Goal: Task Accomplishment & Management: Manage account settings

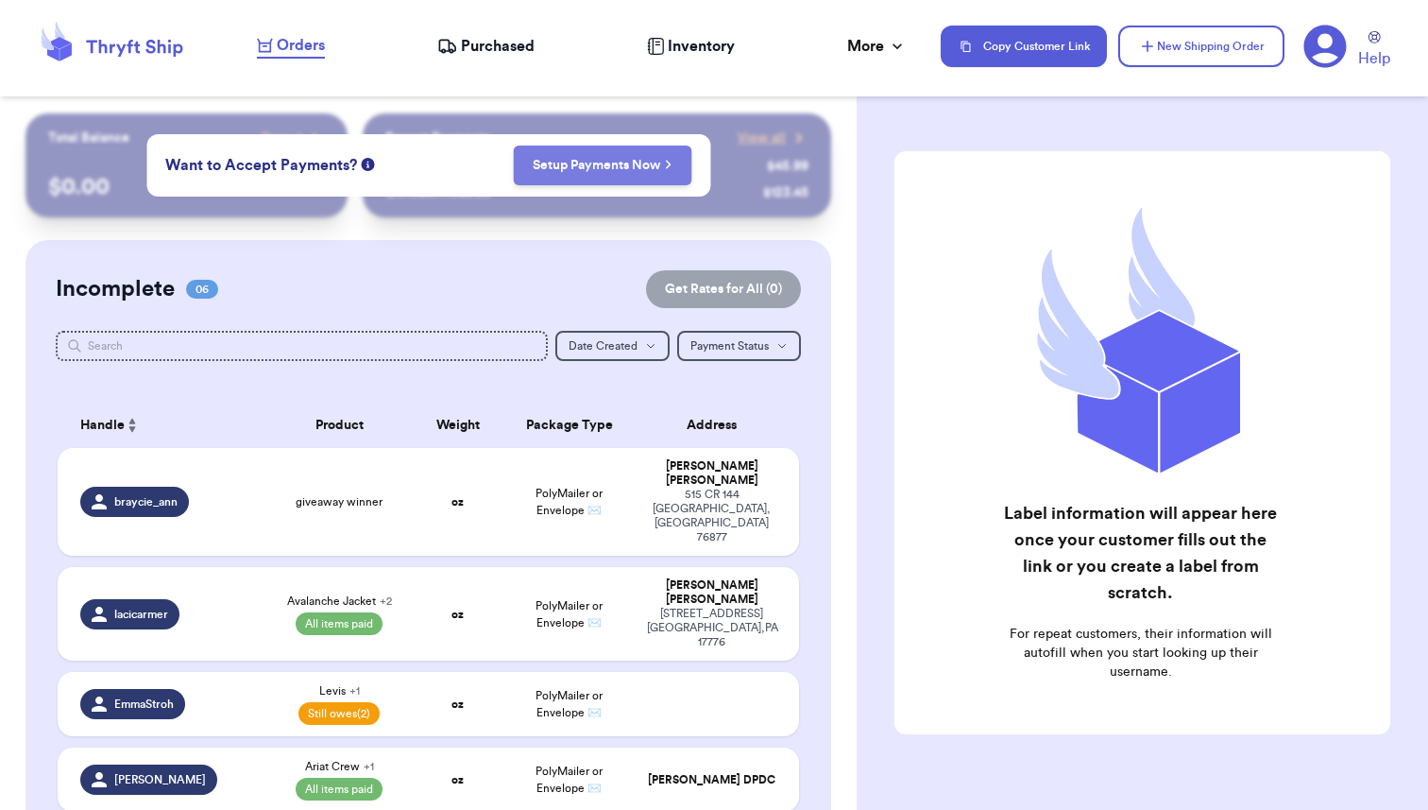
click at [603, 167] on link "Setup Payments Now" at bounding box center [602, 165] width 139 height 19
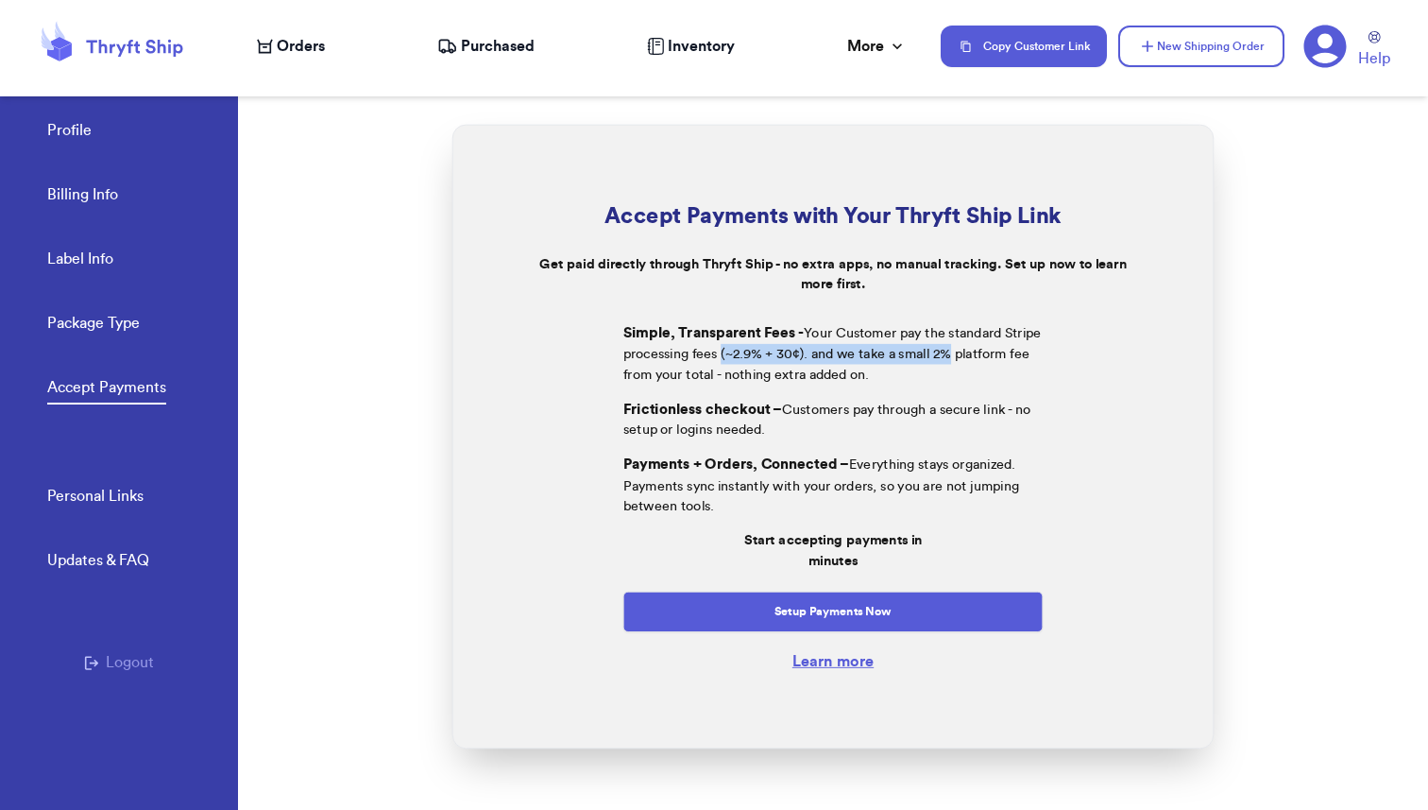
drag, startPoint x: 722, startPoint y: 354, endPoint x: 953, endPoint y: 355, distance: 231.4
click at [953, 355] on p "Simple, Transparent Fees - Your Customer pay the standard Stripe processing fee…" at bounding box center [833, 352] width 420 height 62
copy p "(~2.9% + 30¢). and we take a small 2%"
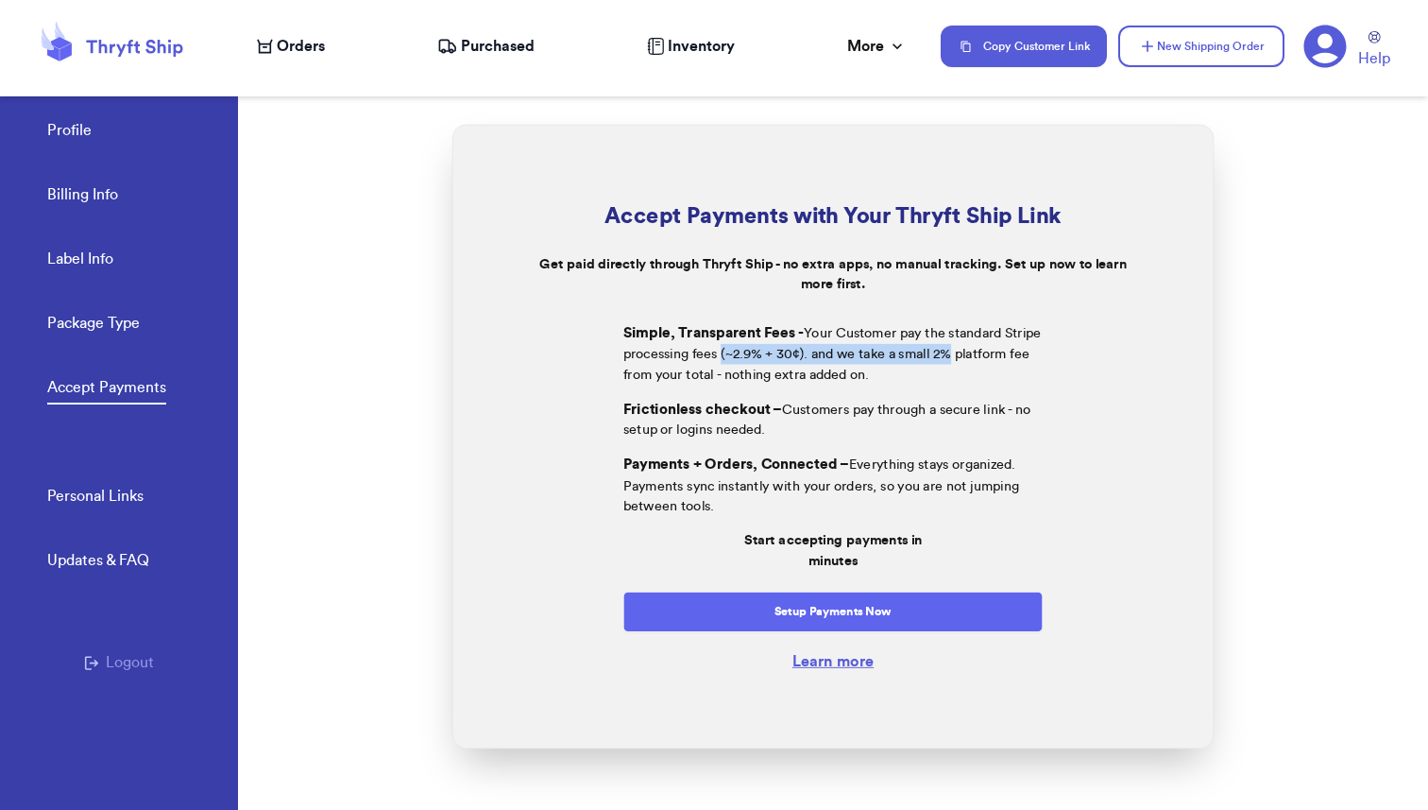
click at [836, 618] on button "Setup Payments Now" at bounding box center [833, 610] width 420 height 41
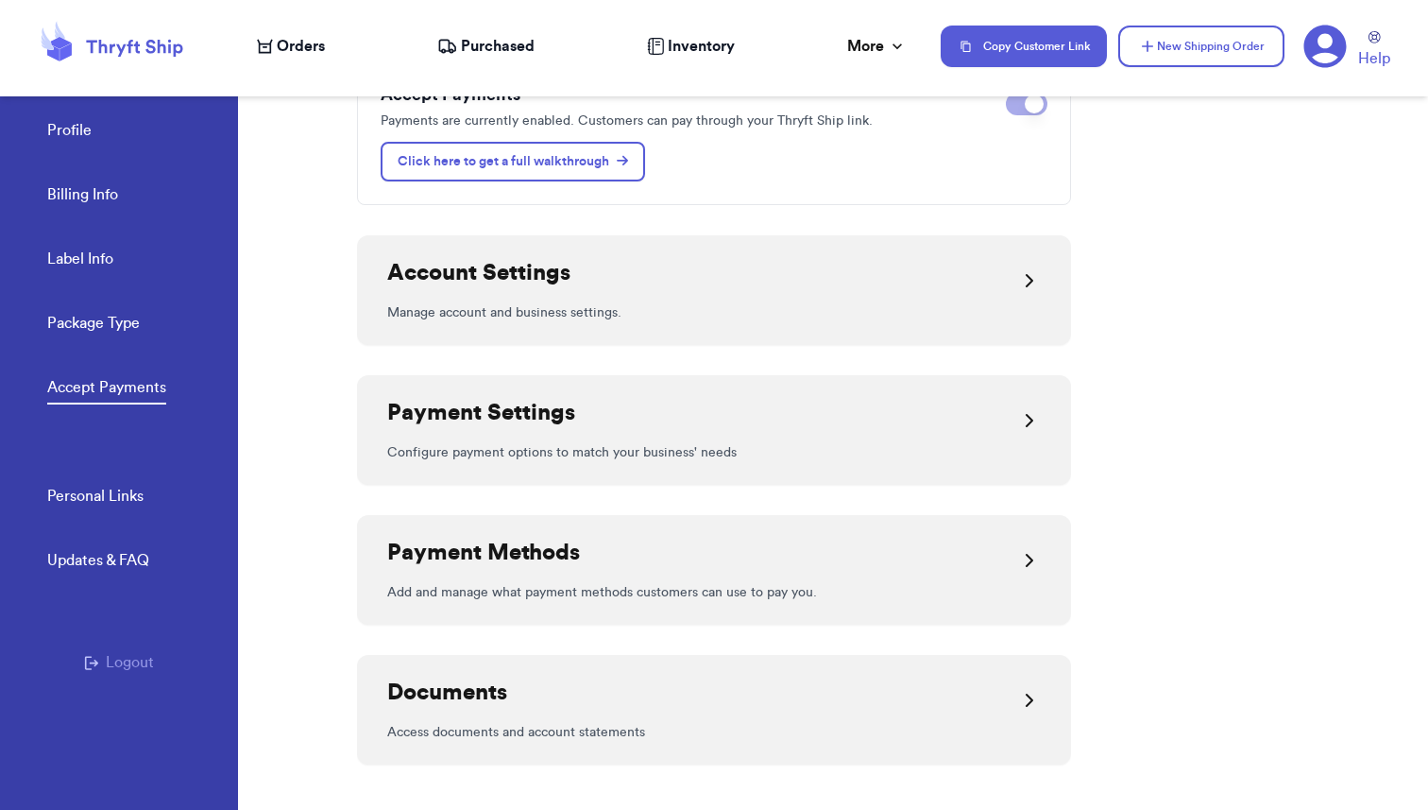
scroll to position [243, 0]
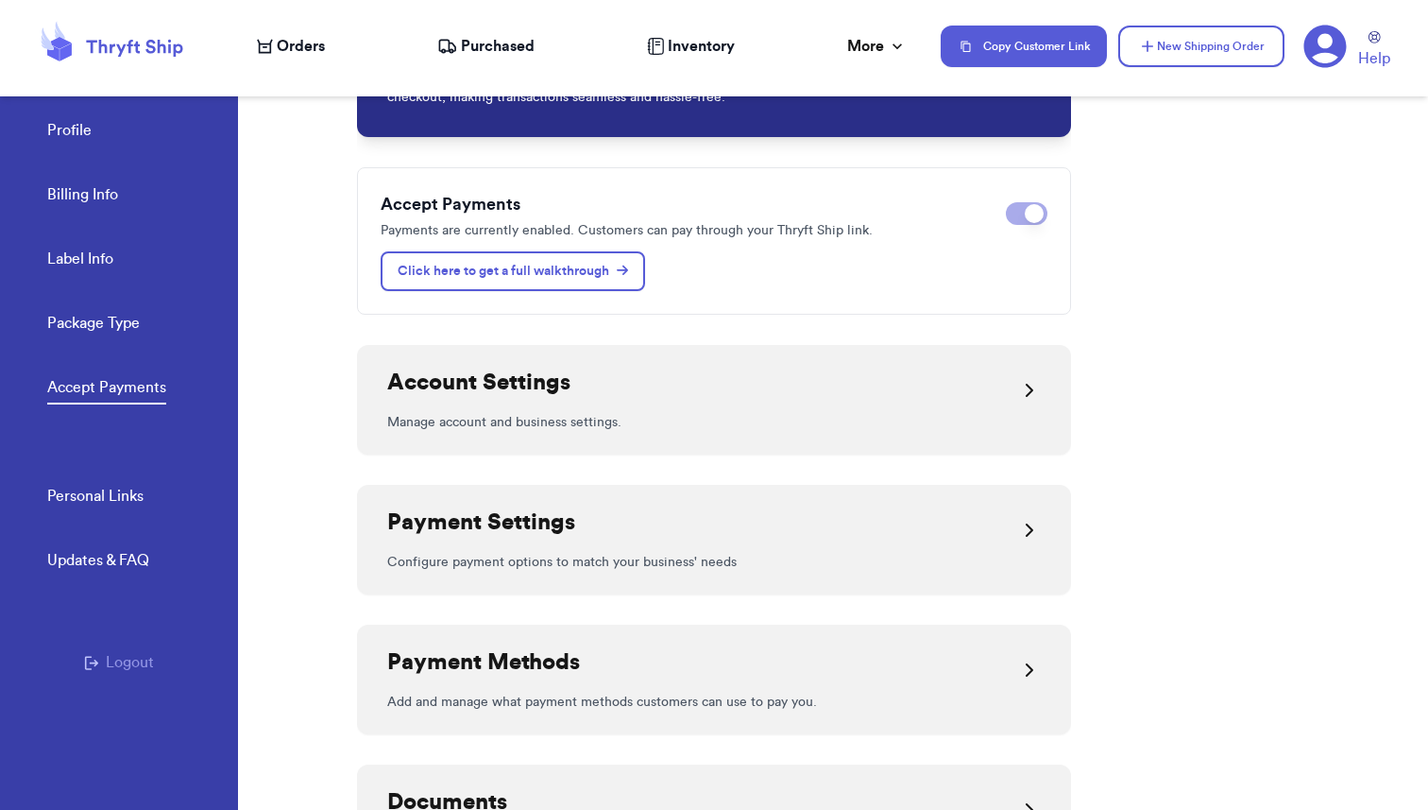
scroll to position [122, 0]
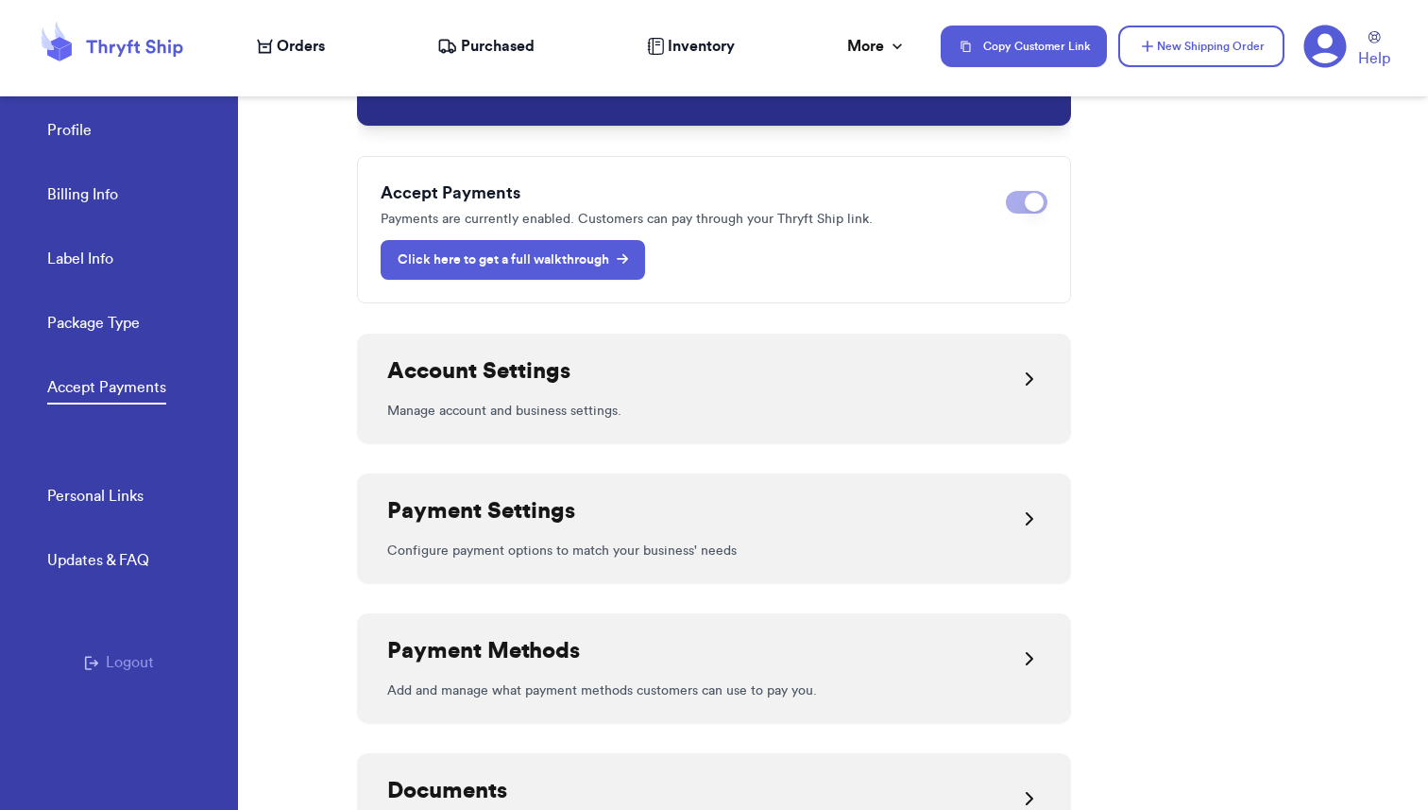
click at [486, 264] on p "Click here to get a full walkthrough" at bounding box center [513, 259] width 230 height 19
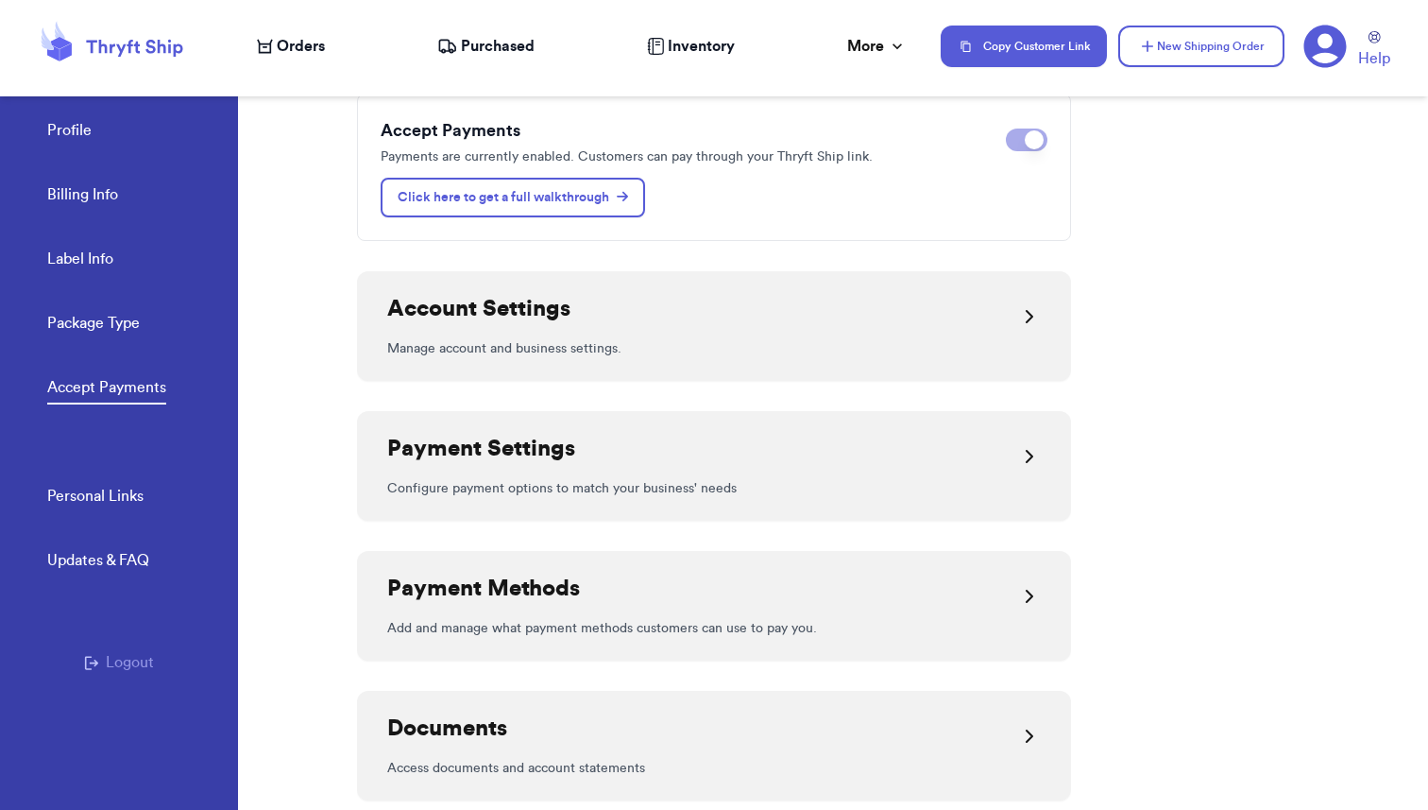
scroll to position [195, 0]
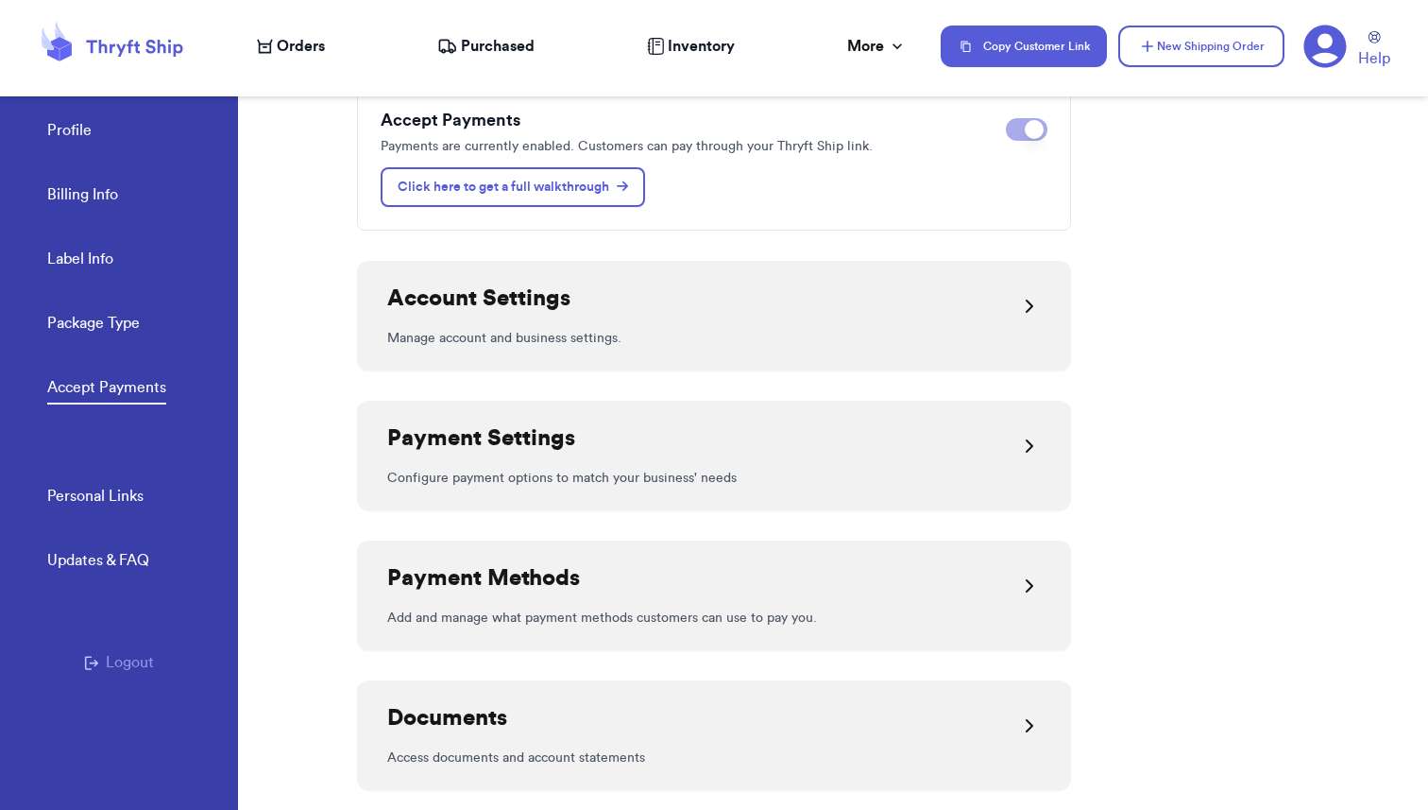
click at [588, 306] on div "Account Settings" at bounding box center [714, 305] width 654 height 45
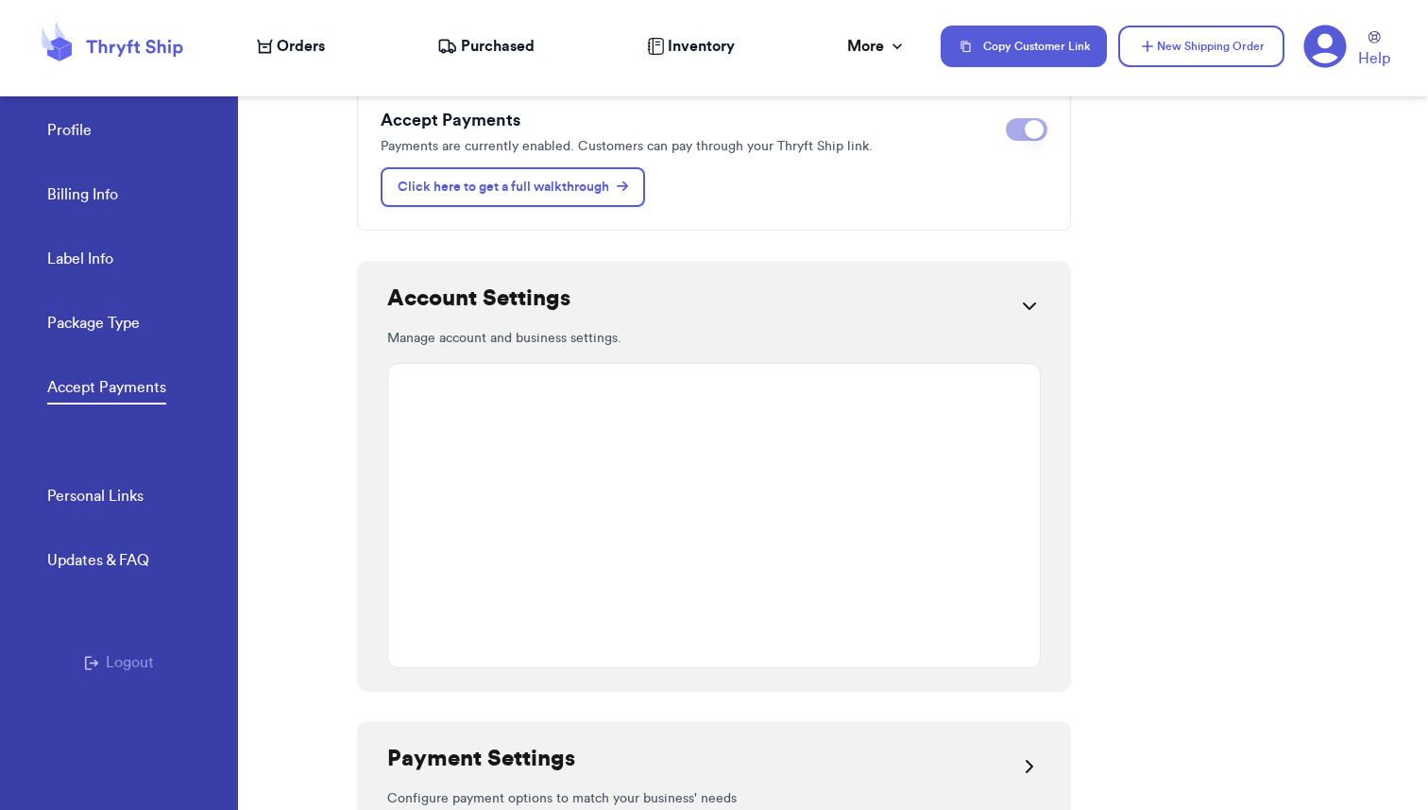
click at [1325, 45] on icon at bounding box center [1325, 46] width 43 height 43
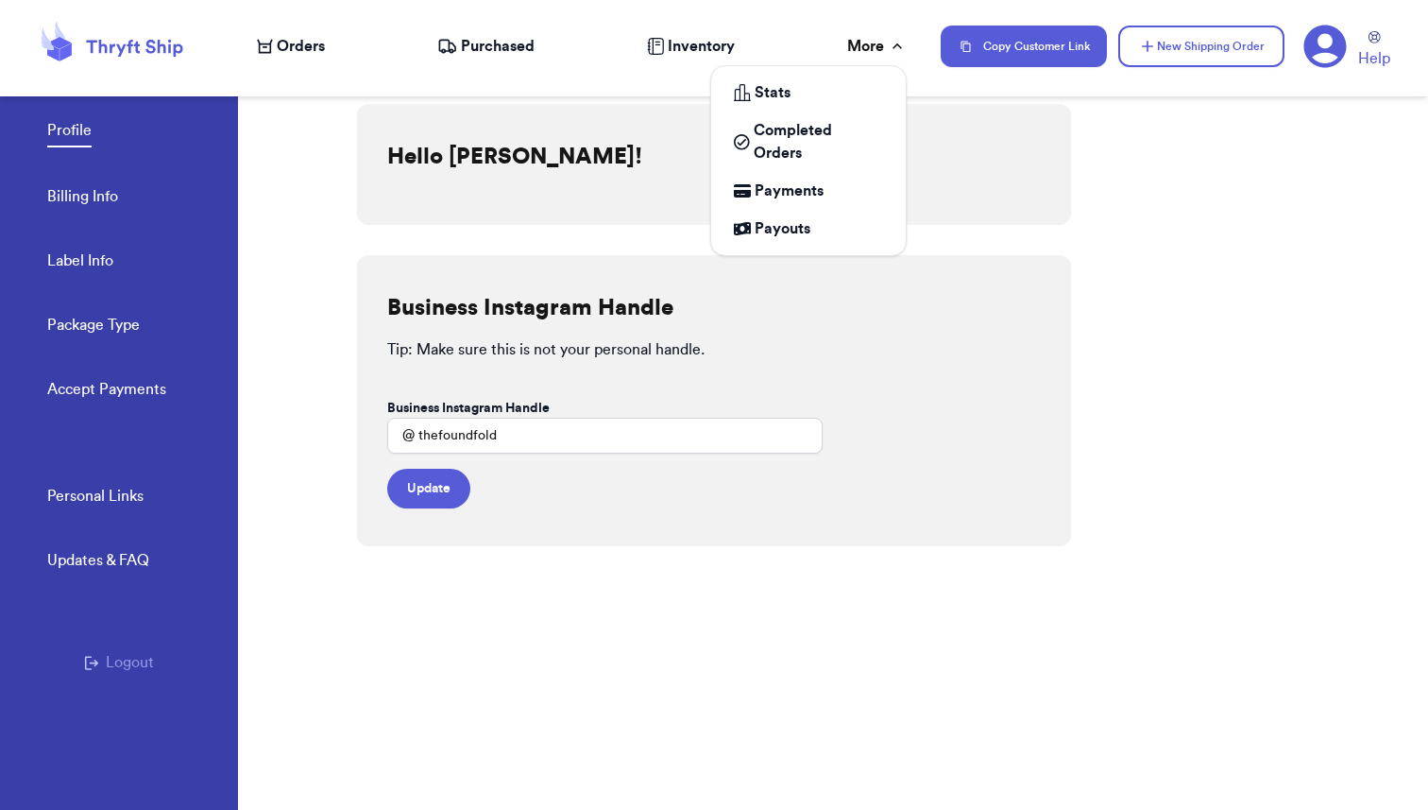
click at [875, 43] on div "More" at bounding box center [877, 46] width 60 height 23
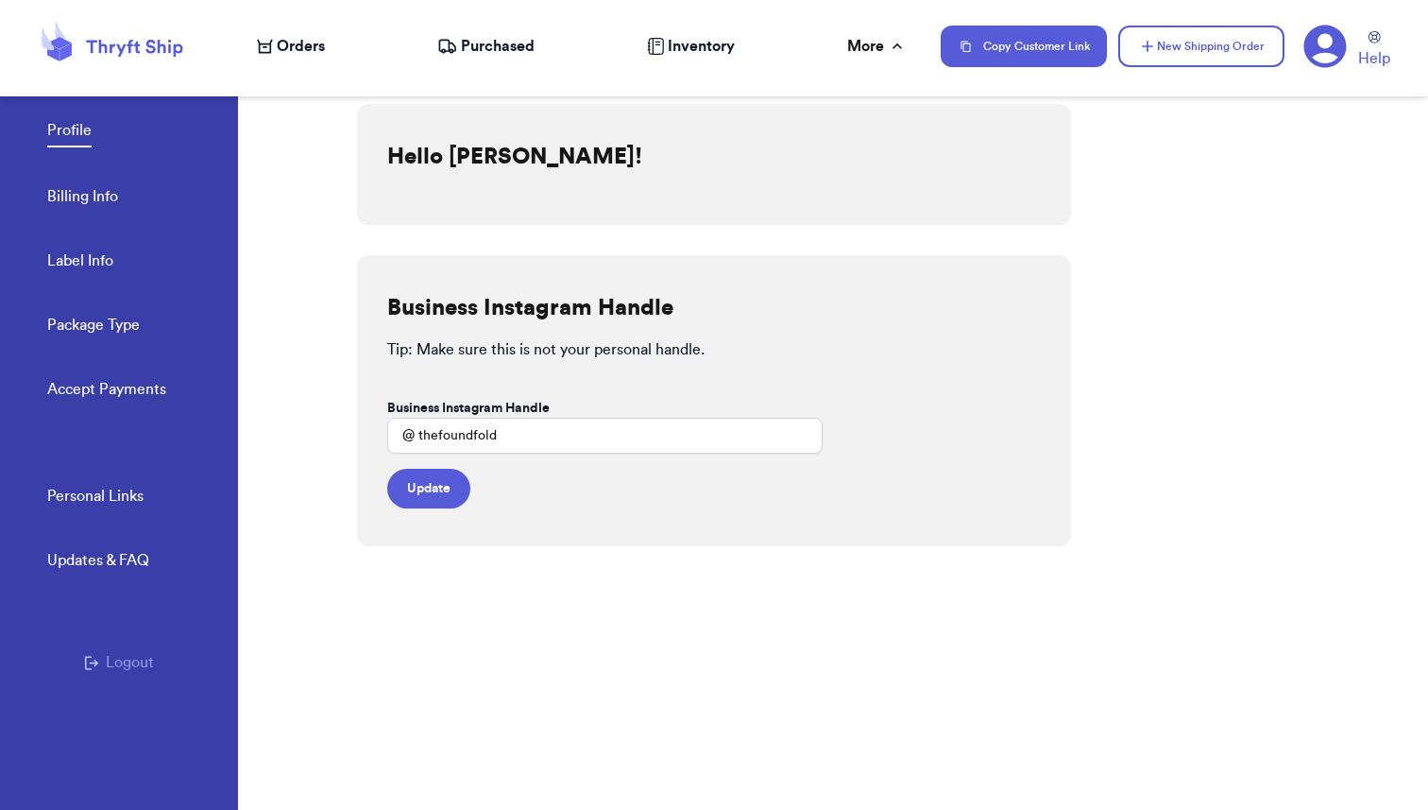
click at [107, 391] on link "Accept Payments" at bounding box center [106, 391] width 119 height 26
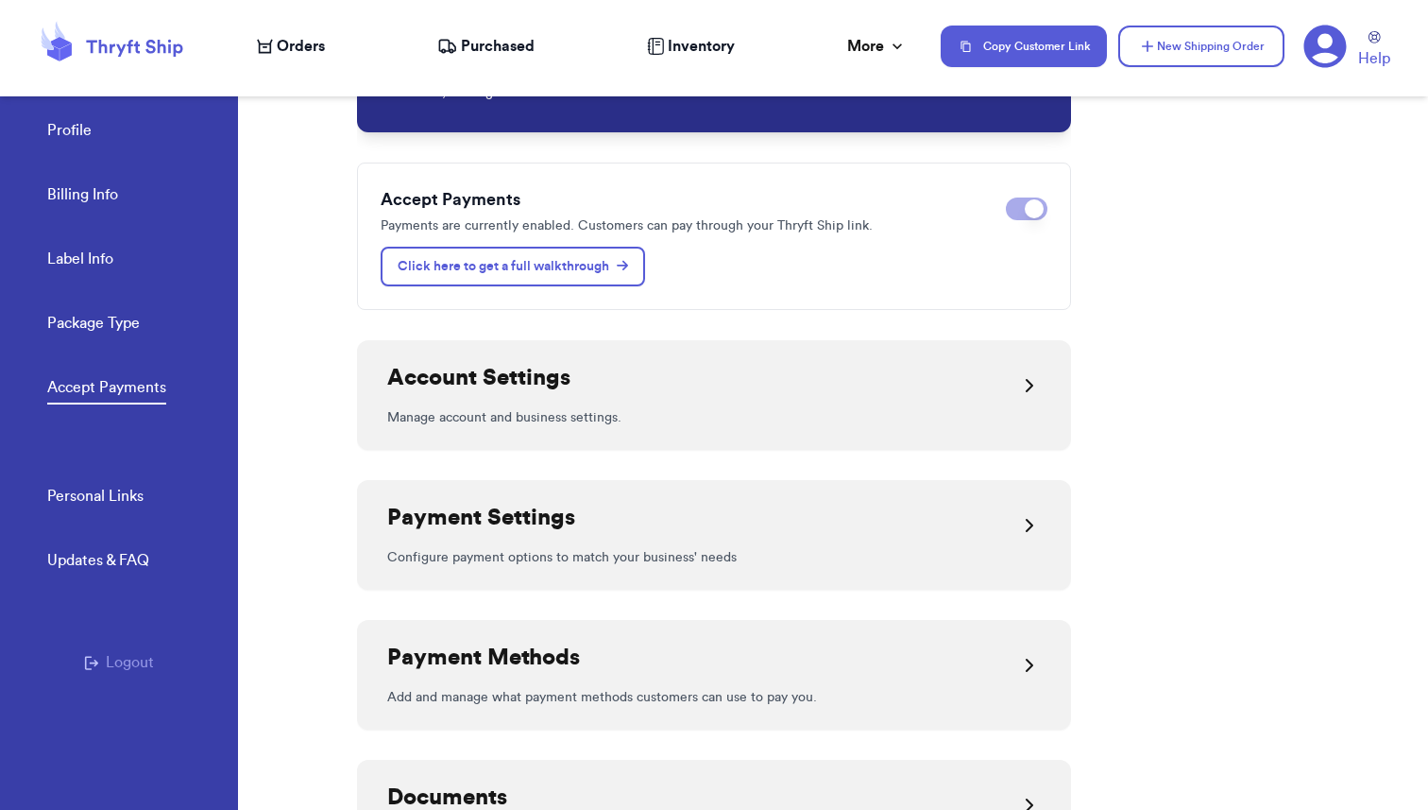
scroll to position [119, 0]
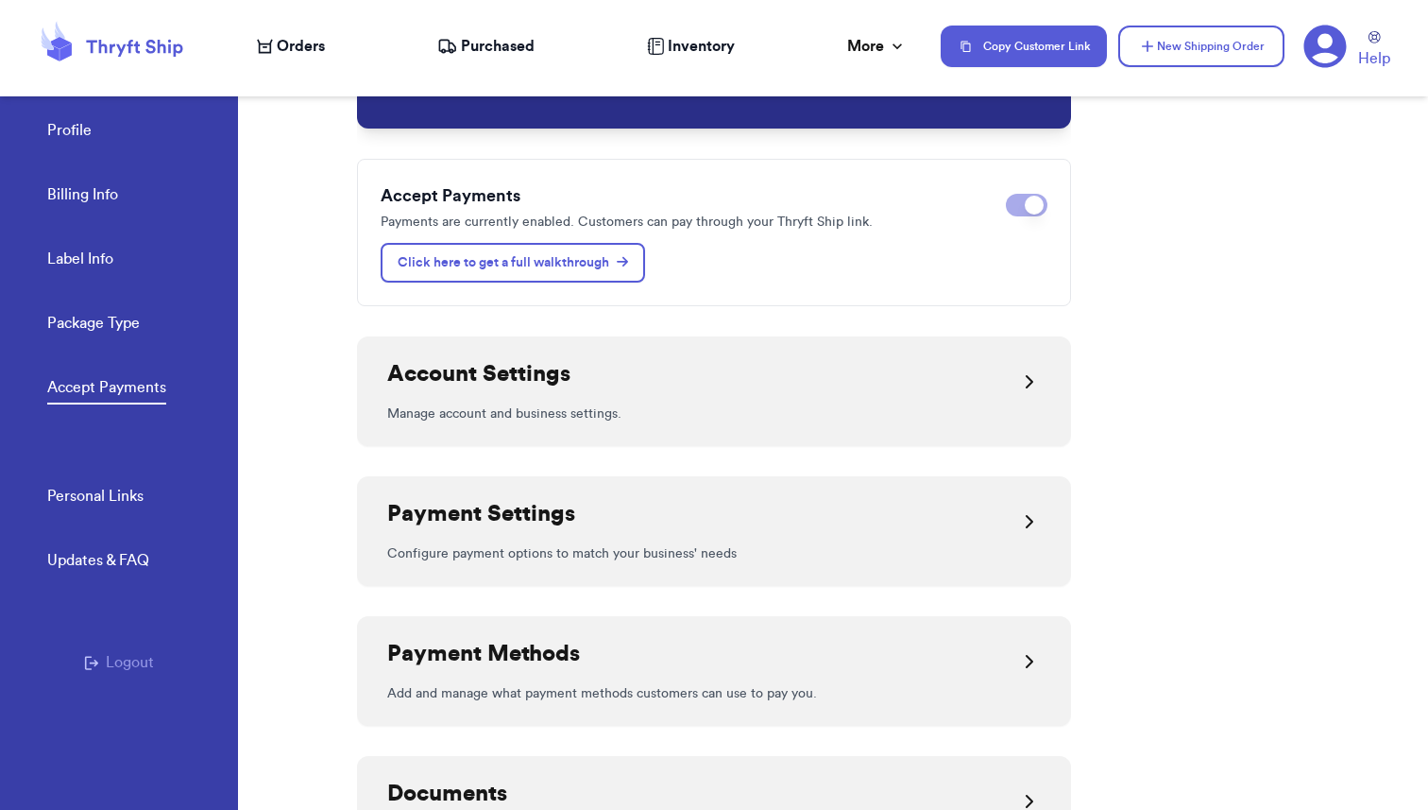
click at [670, 397] on div "Account Settings" at bounding box center [714, 381] width 654 height 45
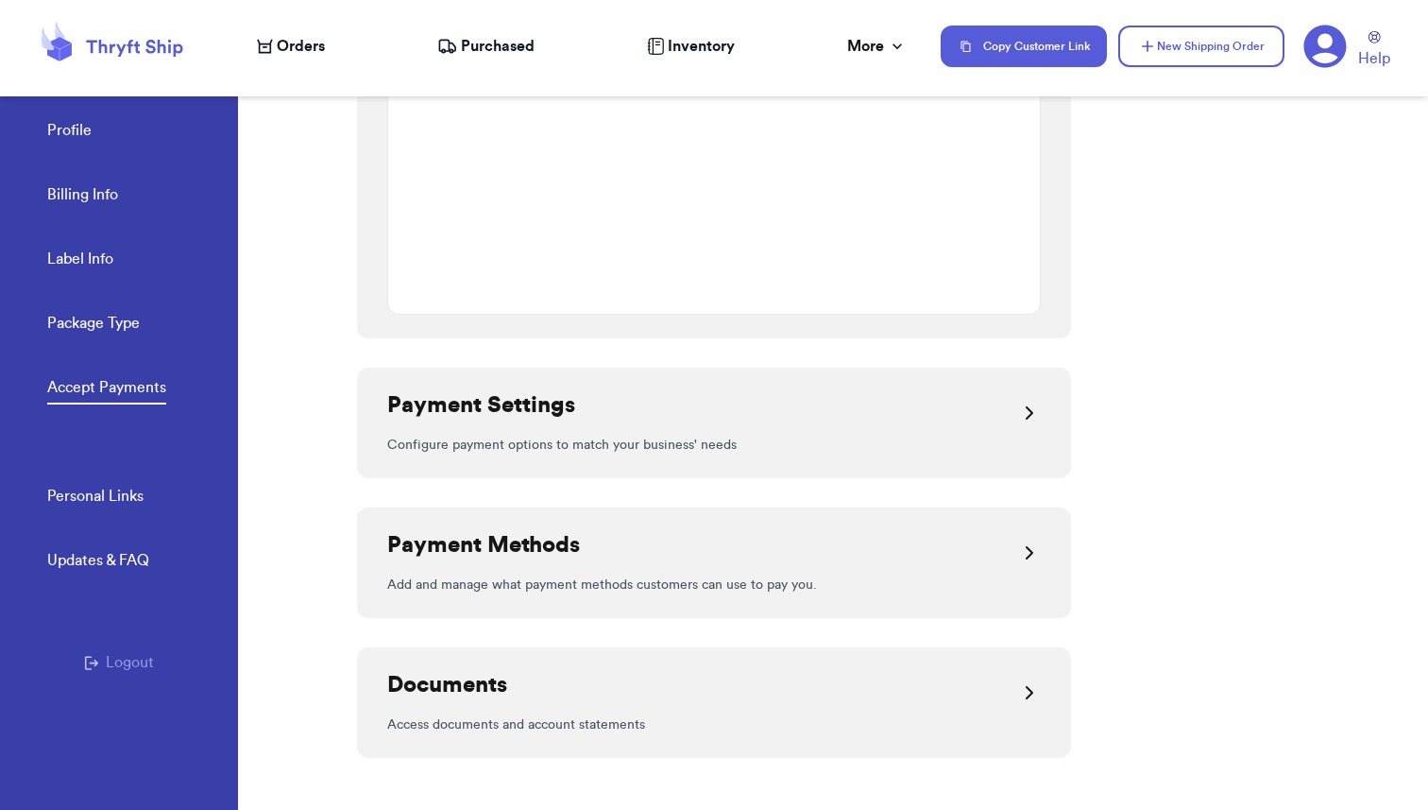
scroll to position [1631, 0]
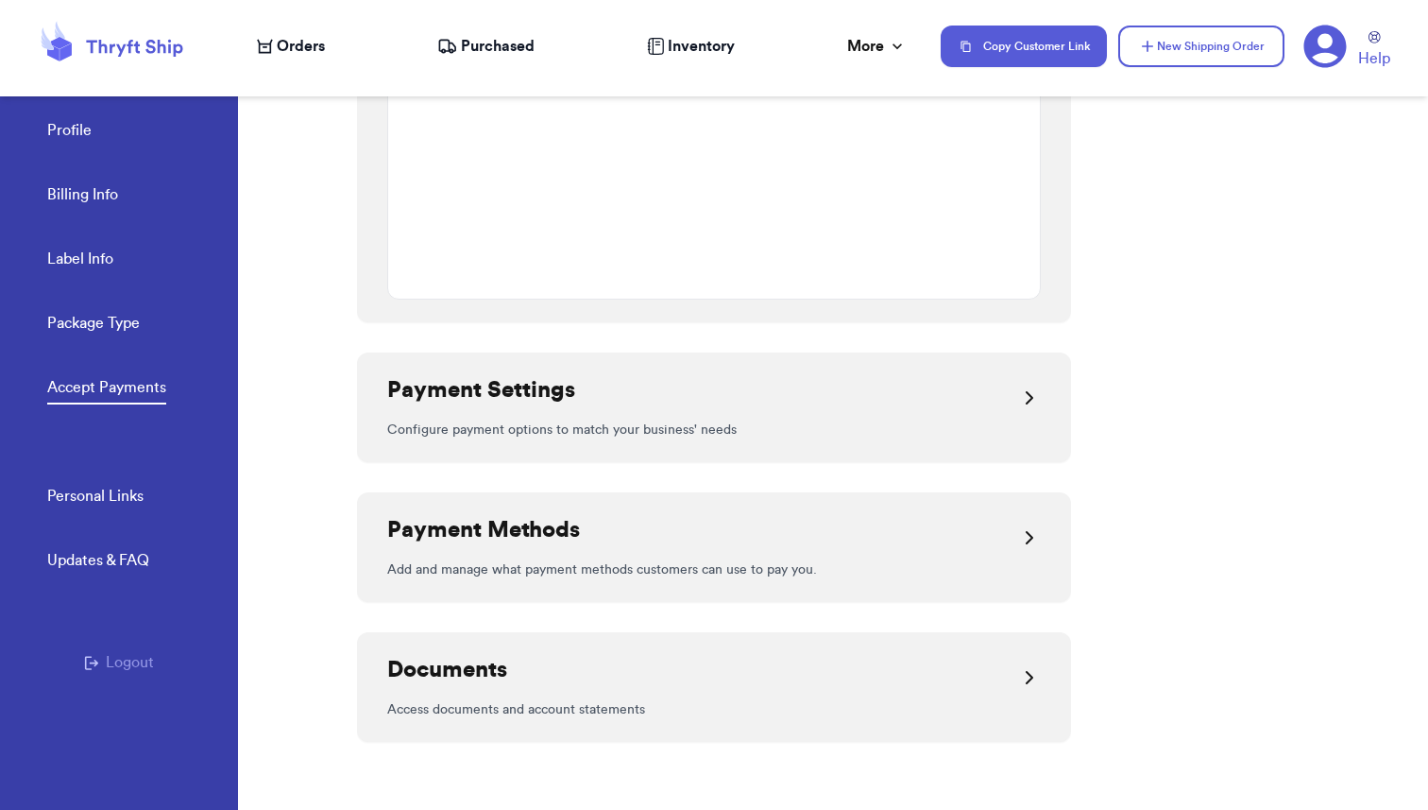
click at [760, 385] on div "Payment Settings" at bounding box center [714, 397] width 654 height 45
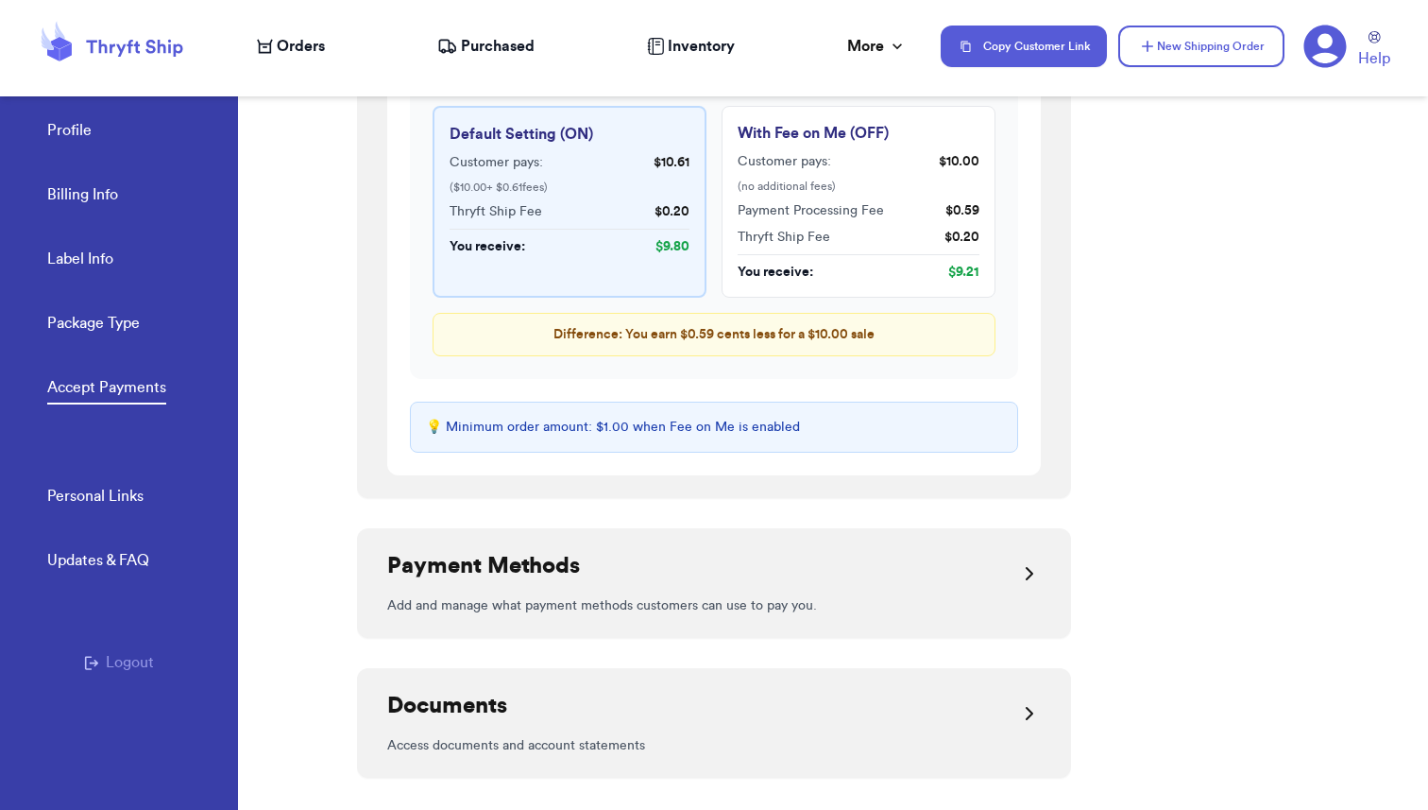
scroll to position [2736, 0]
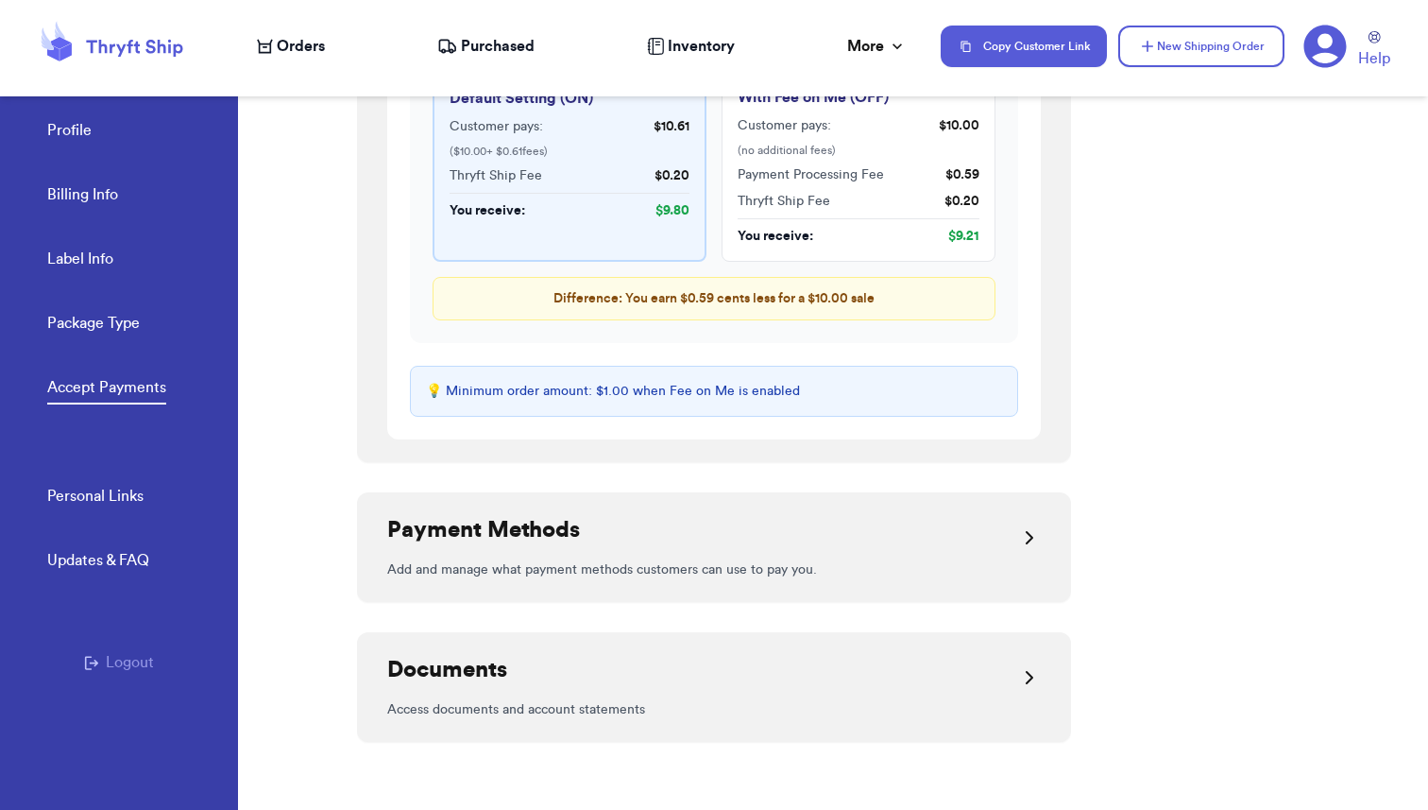
click at [759, 527] on div "Payment Methods" at bounding box center [714, 537] width 654 height 45
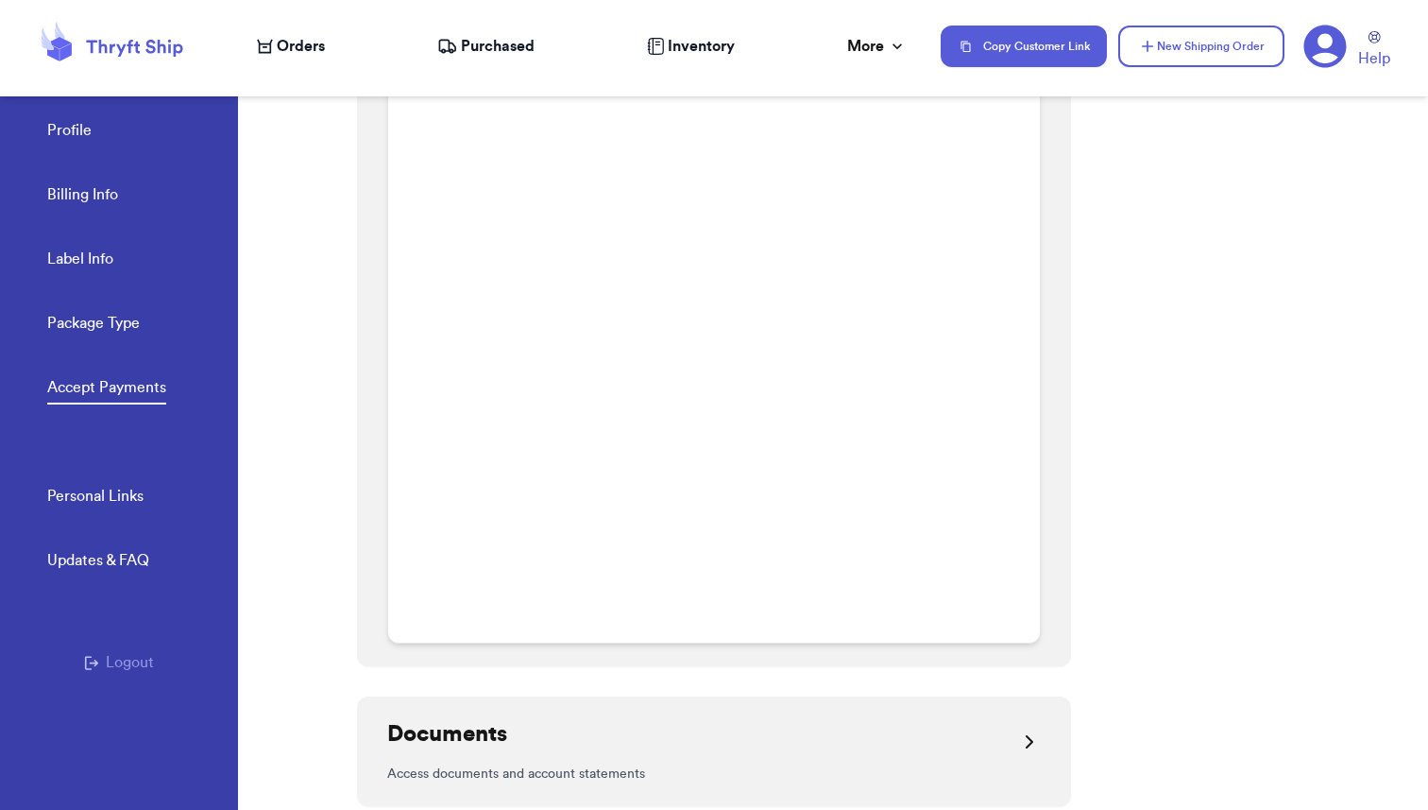
scroll to position [3770, 0]
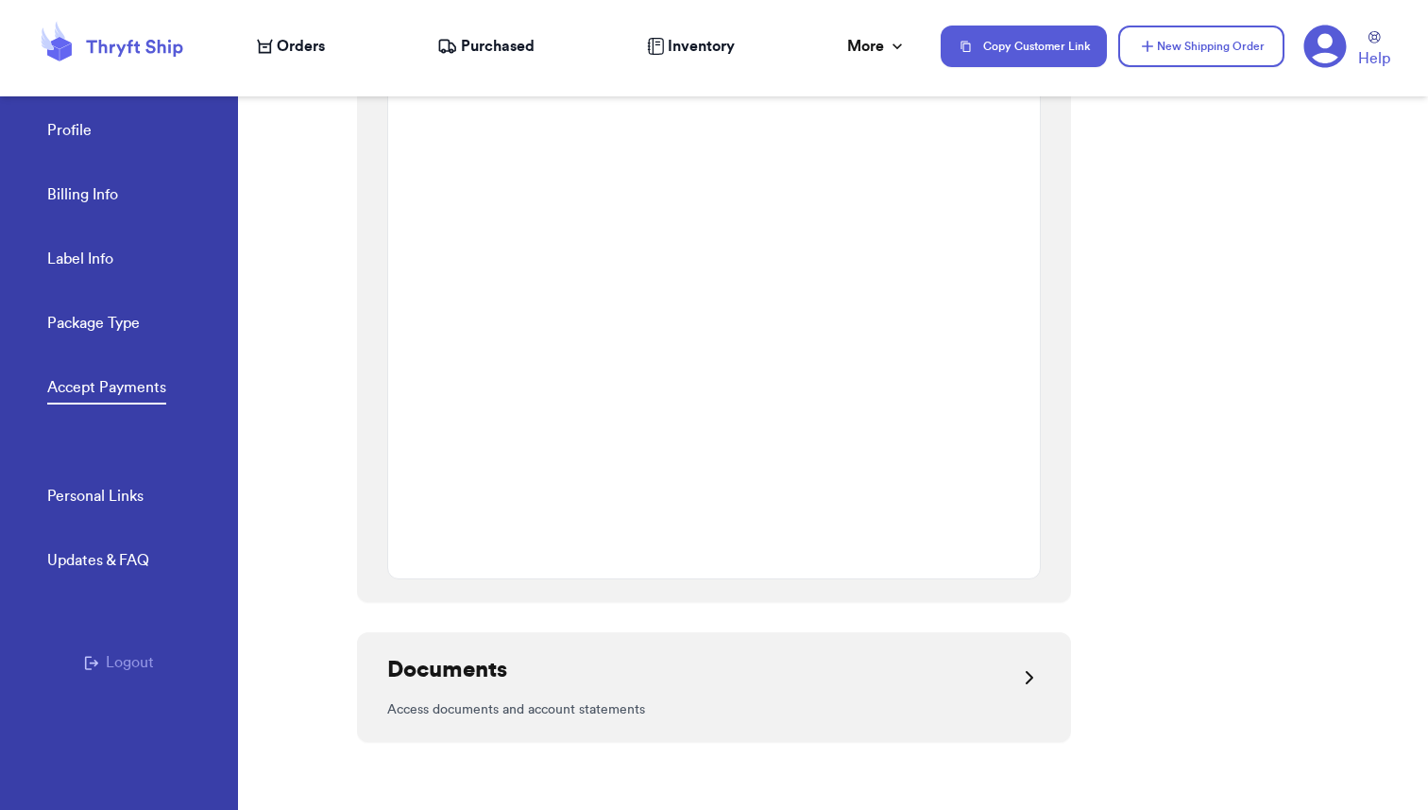
click at [565, 681] on div "Documents" at bounding box center [714, 677] width 654 height 45
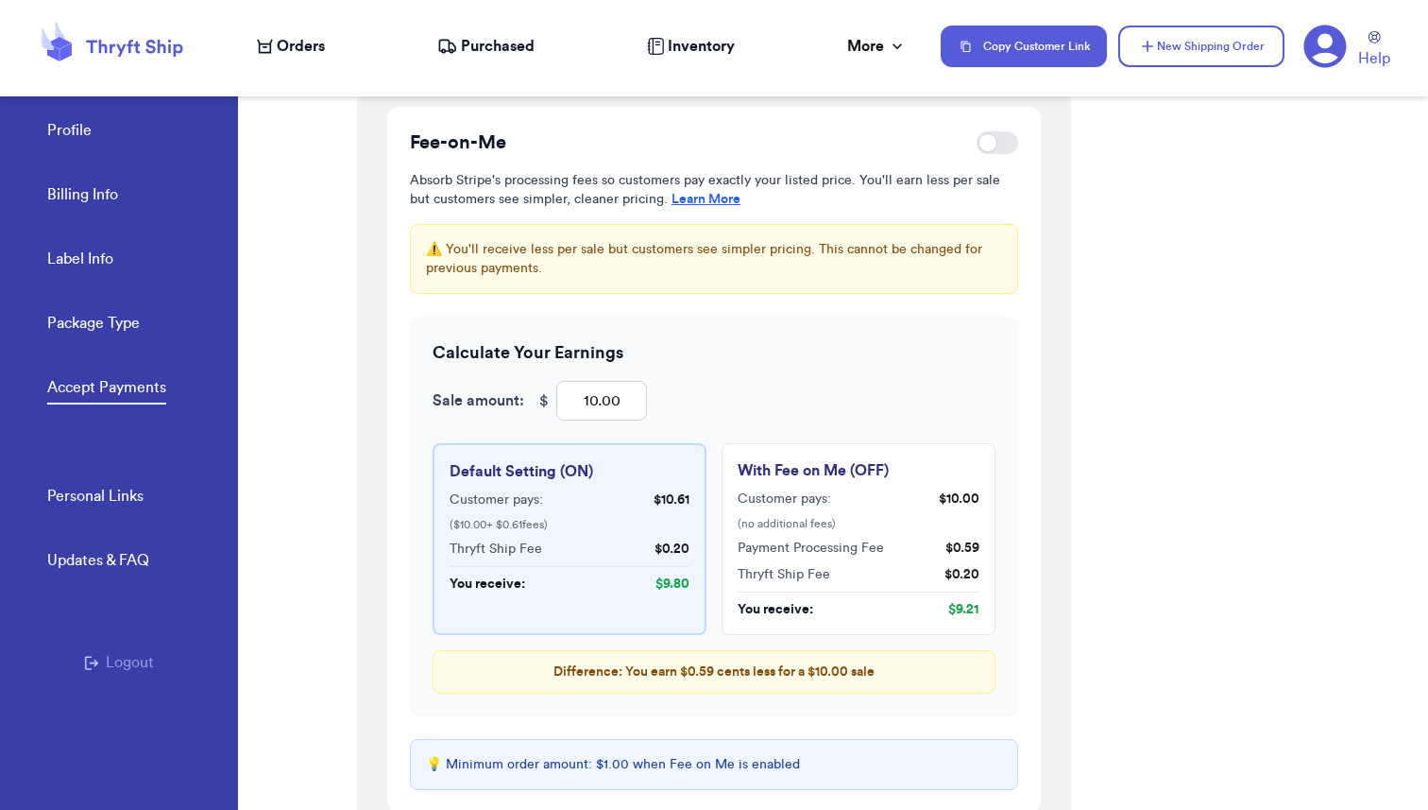
scroll to position [2361, 0]
click at [1198, 332] on div "Welcome to Payments on Thryft Ship! Easily collect payments by sharing your uni…" at bounding box center [892, 437] width 1071 height 743
click at [999, 142] on div at bounding box center [998, 144] width 42 height 23
click at [977, 145] on input "checkbox" at bounding box center [976, 145] width 1 height 1
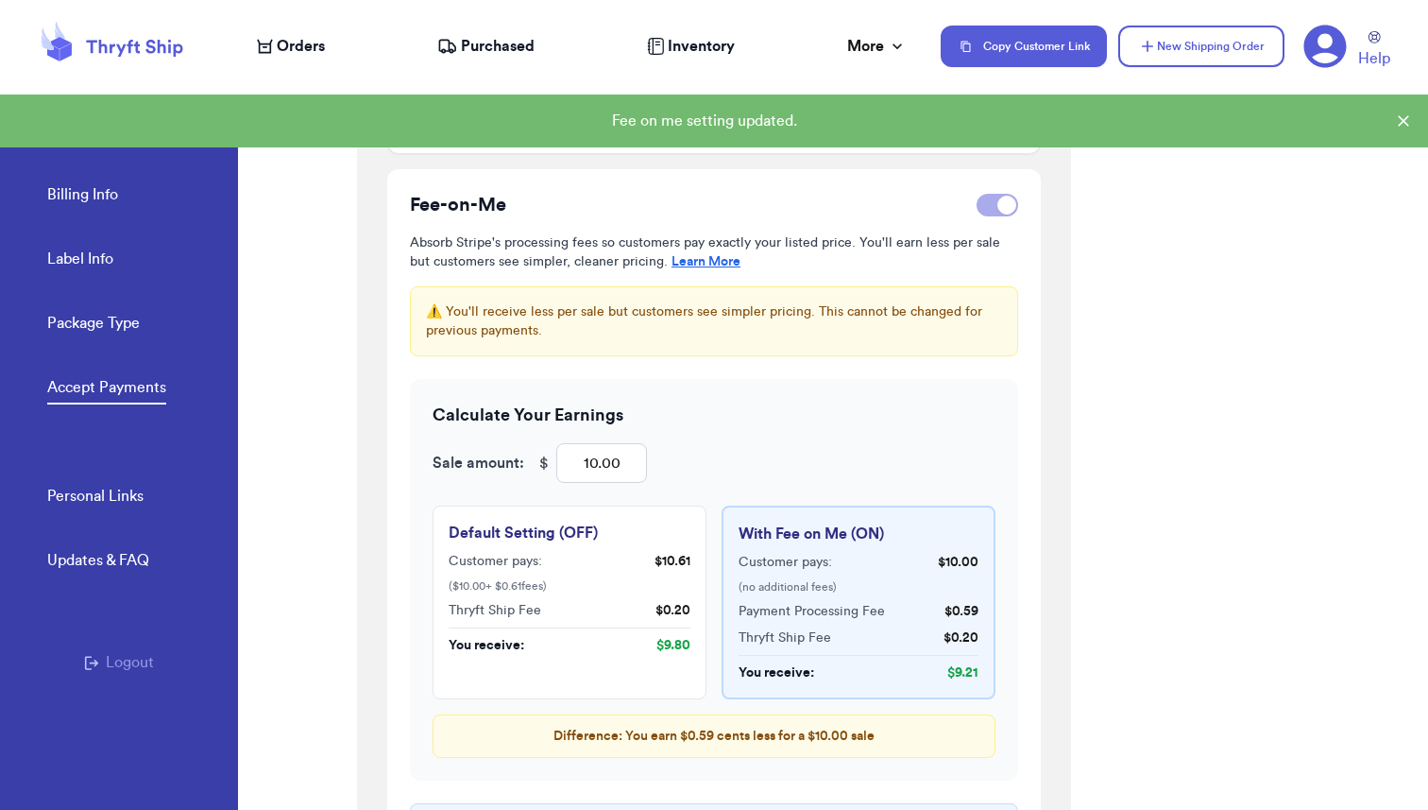
scroll to position [2299, 0]
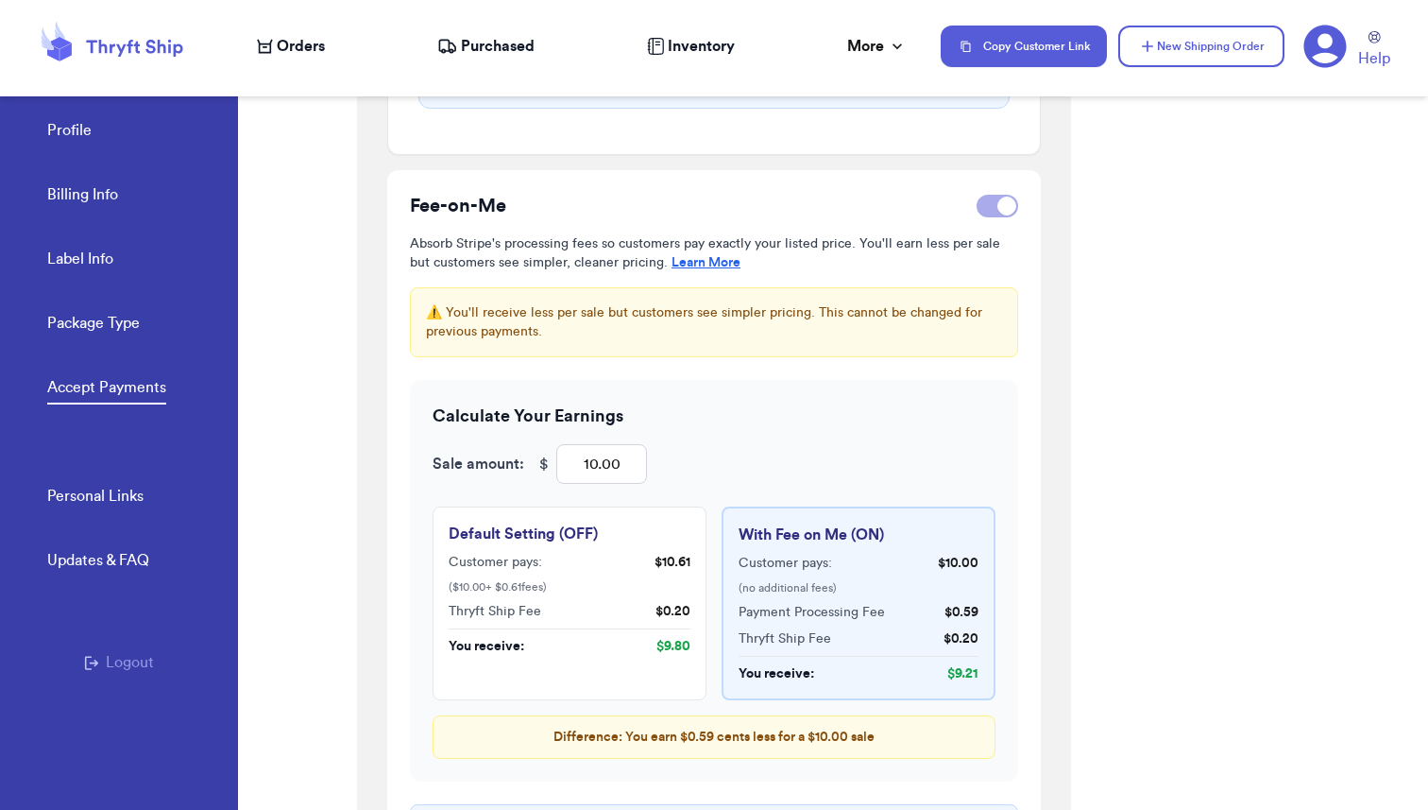
click at [999, 201] on div at bounding box center [1007, 205] width 19 height 19
click at [977, 206] on input "checkbox" at bounding box center [976, 206] width 1 height 1
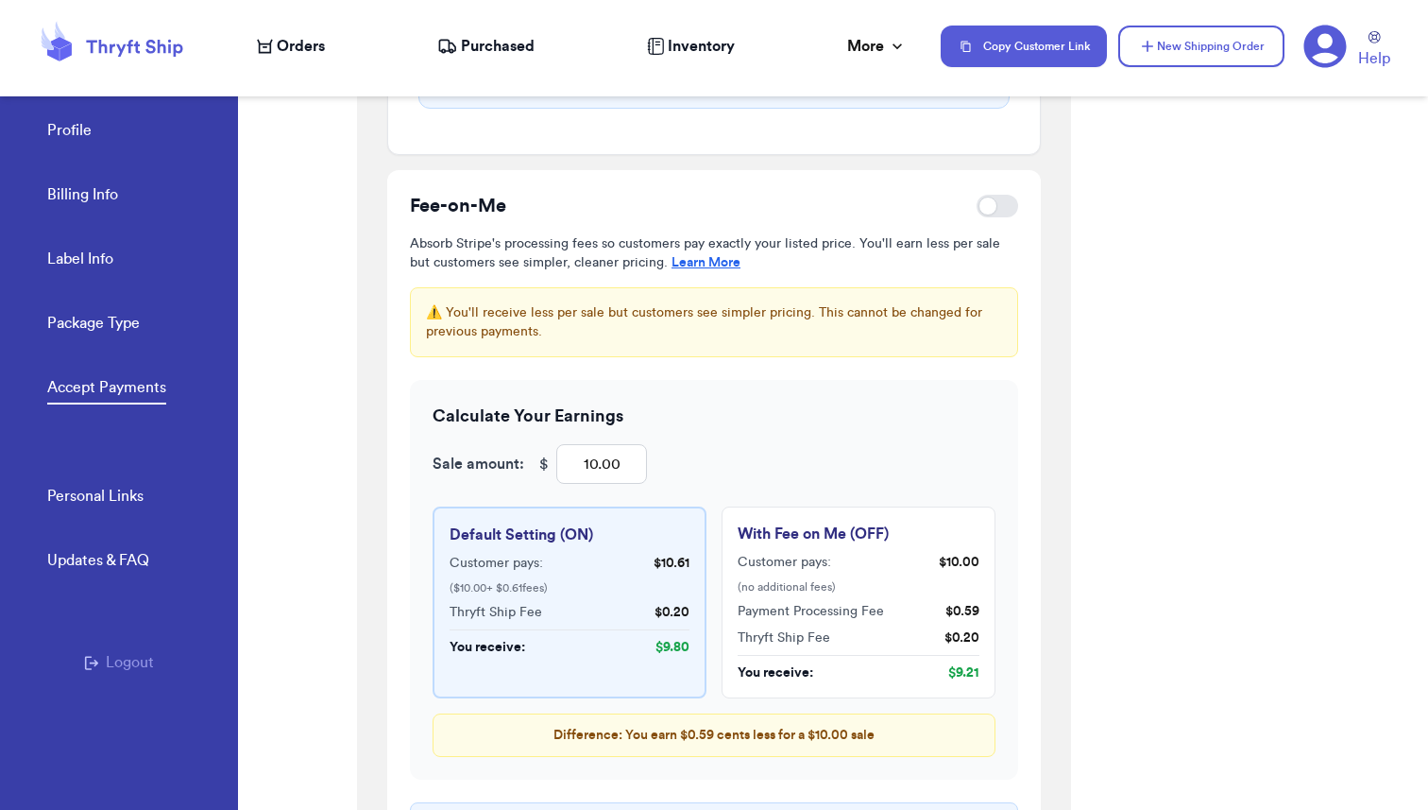
click at [1000, 202] on div at bounding box center [998, 206] width 42 height 23
click at [977, 206] on input "checkbox" at bounding box center [976, 206] width 1 height 1
checkbox input "true"
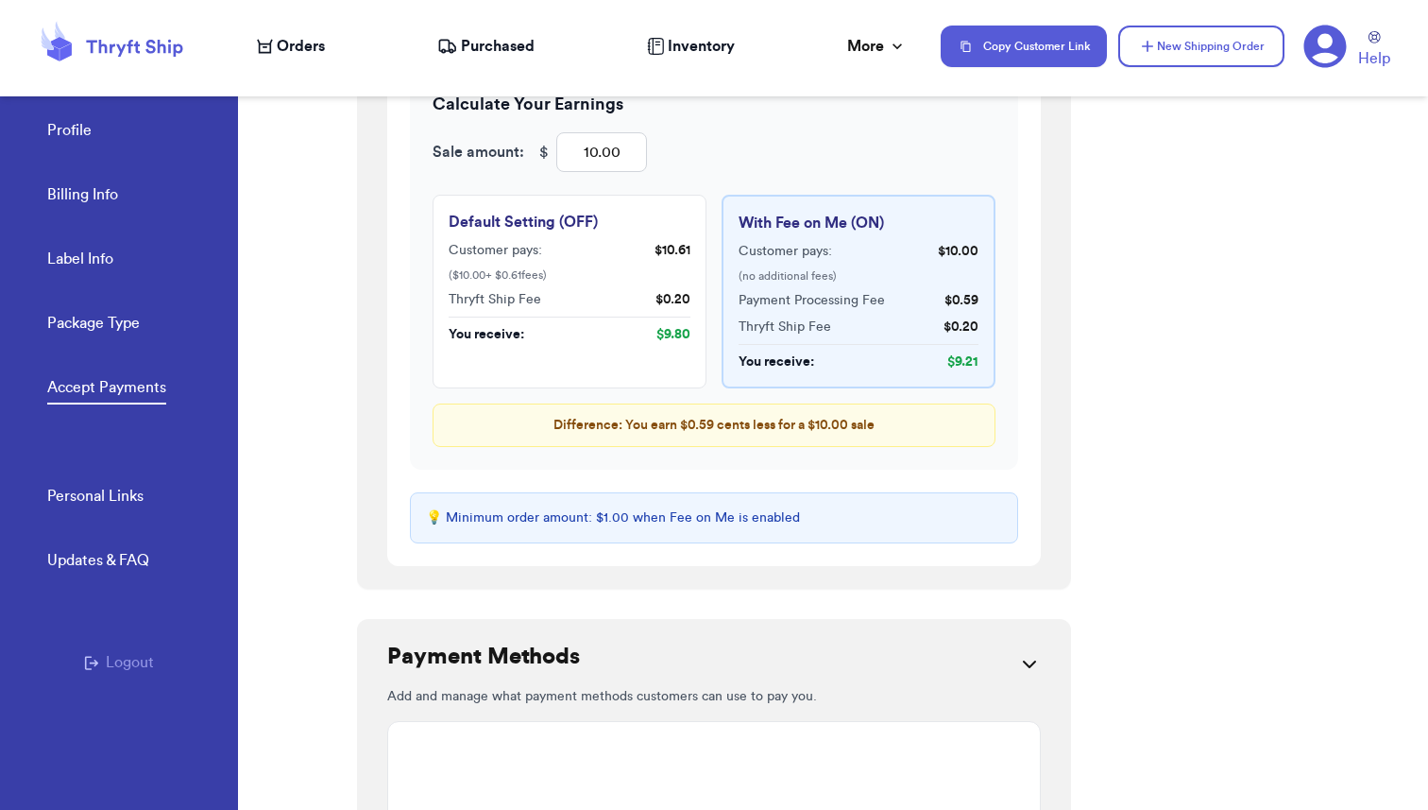
scroll to position [2518, 0]
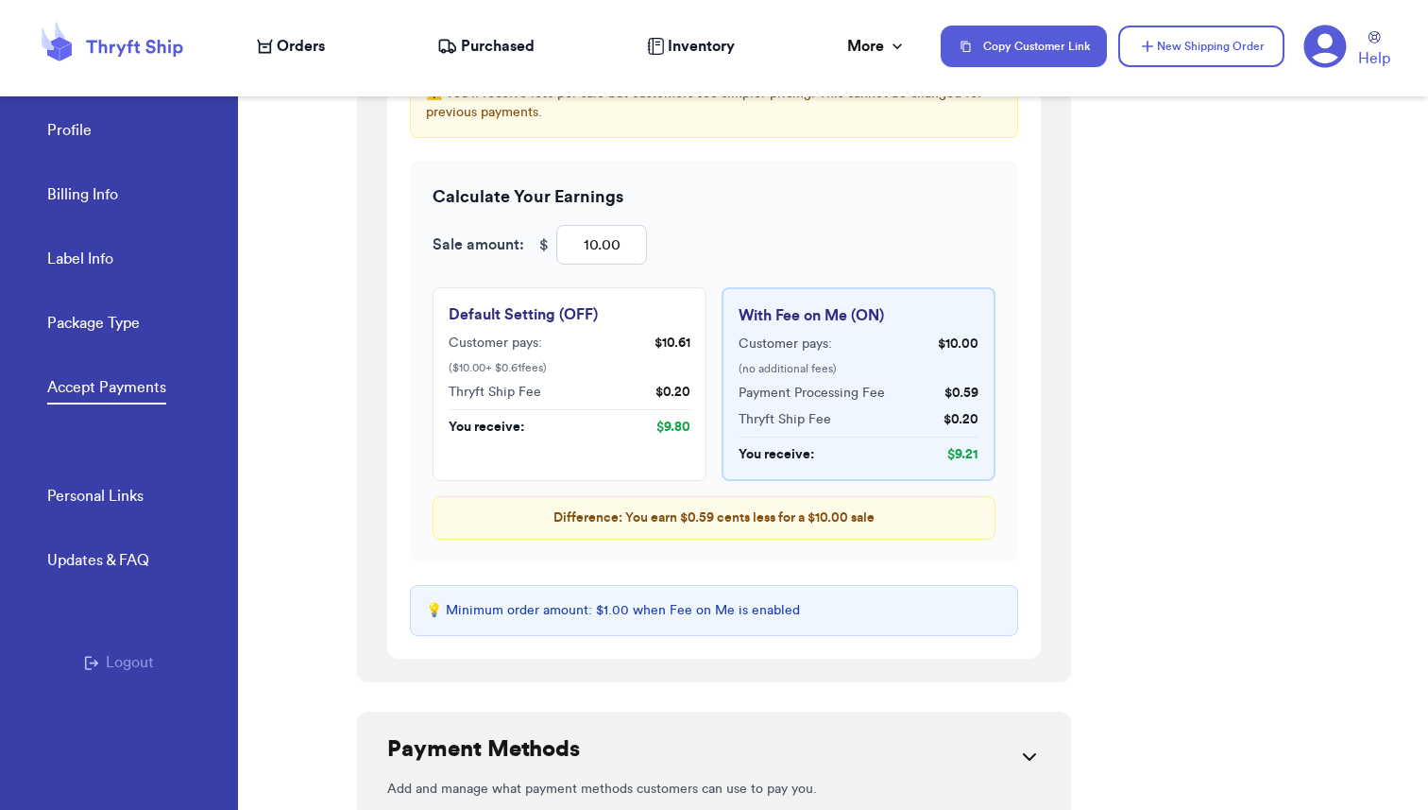
click at [1159, 431] on div "Welcome to Payments on Thryft Ship! Easily collect payments by sharing your uni…" at bounding box center [892, 437] width 1071 height 743
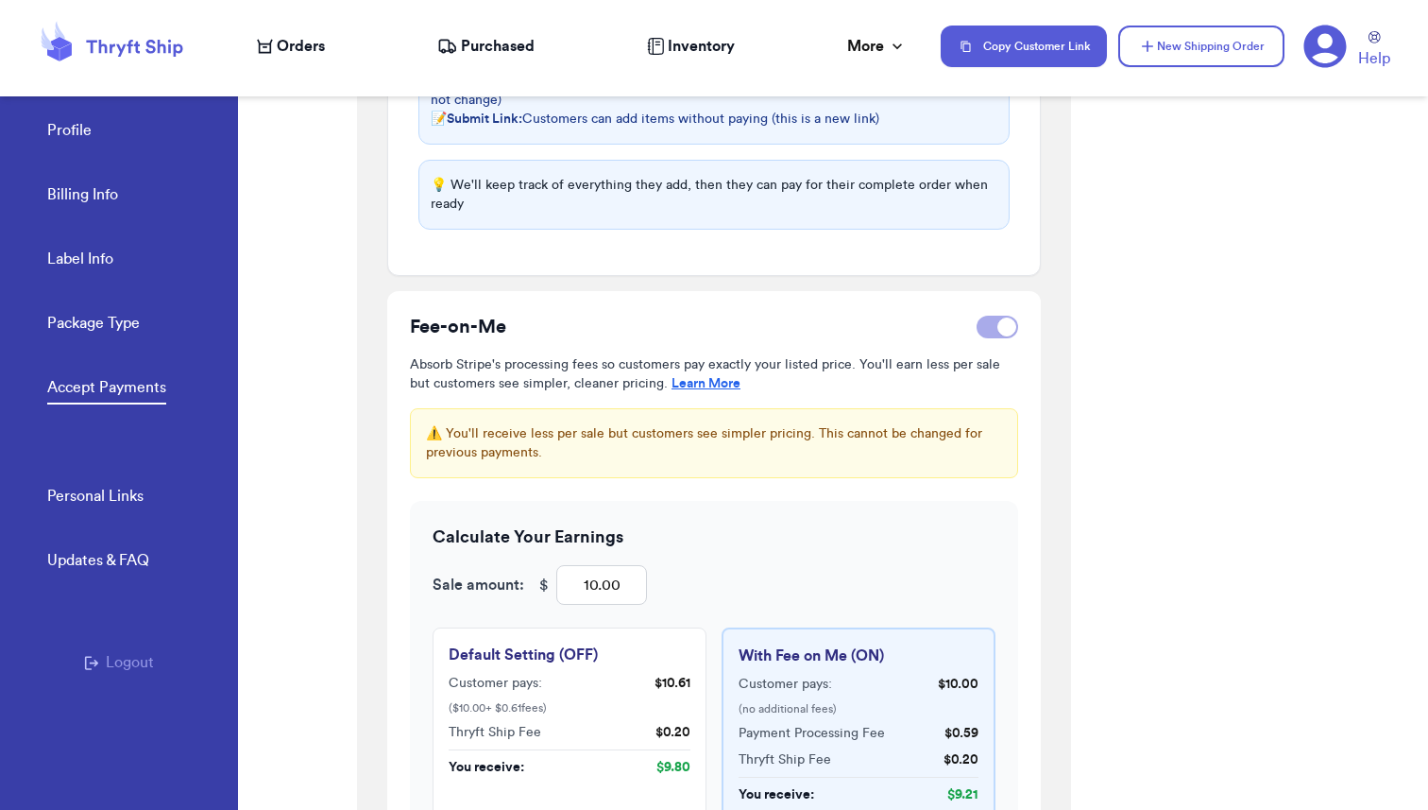
scroll to position [2145, 0]
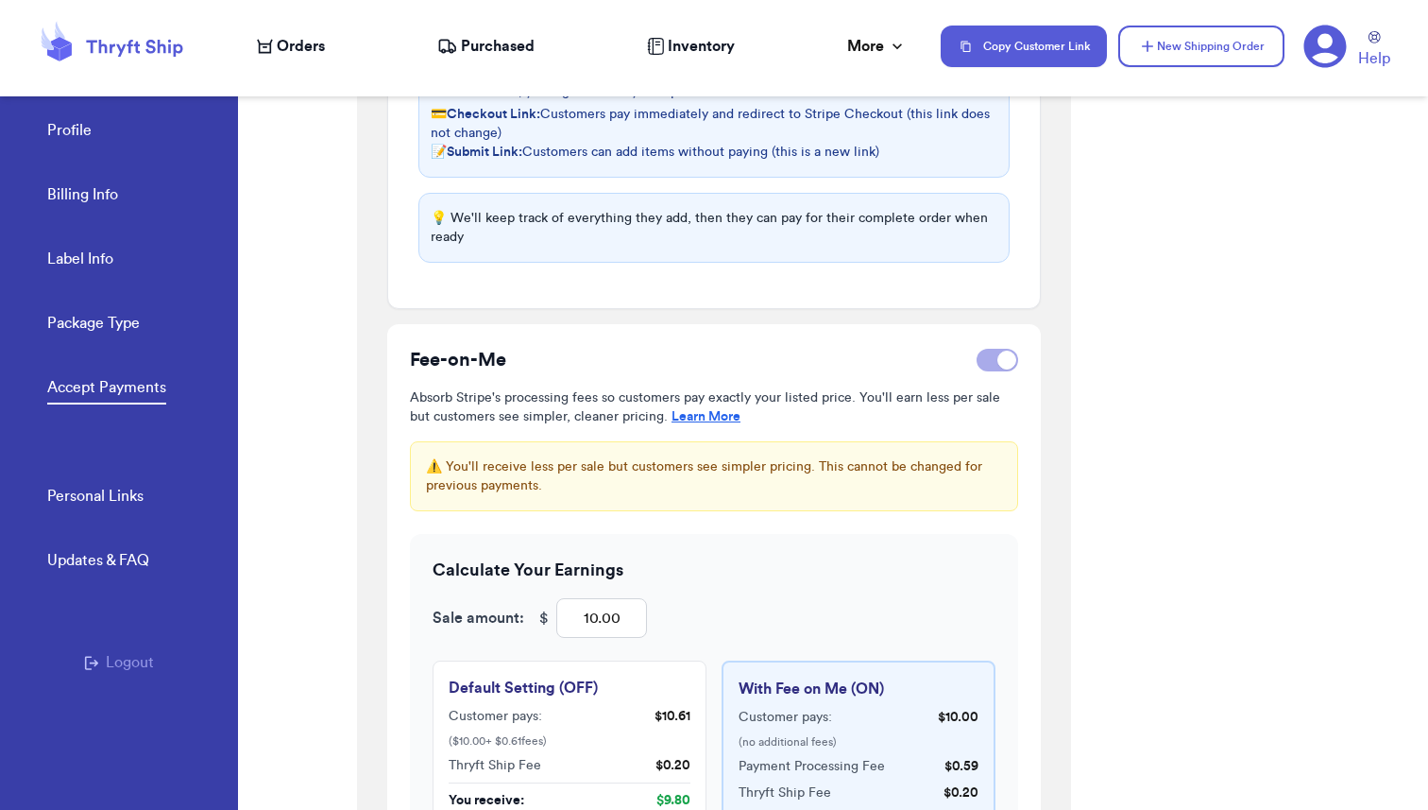
click at [294, 47] on span "Orders" at bounding box center [301, 46] width 48 height 23
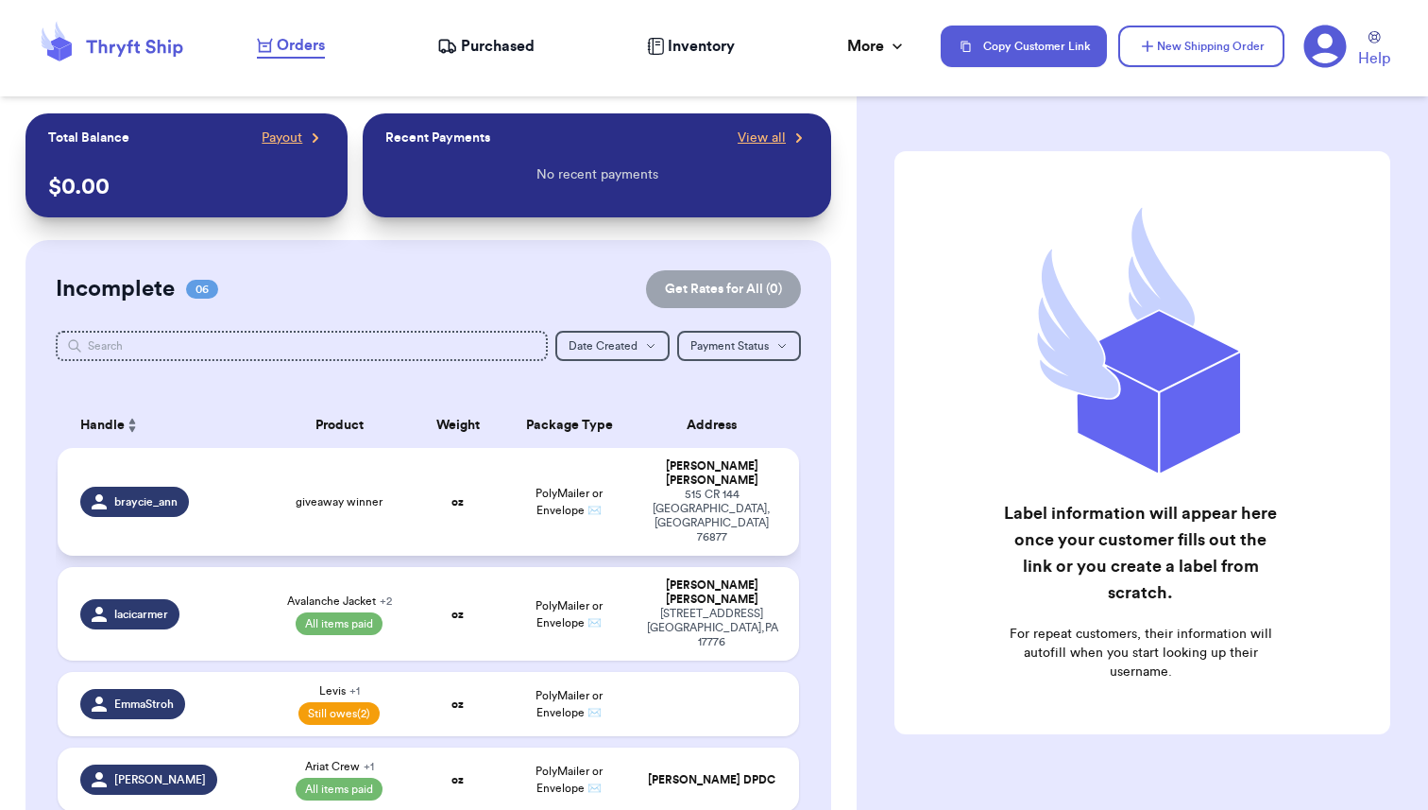
click at [347, 494] on span "giveaway winner" at bounding box center [339, 501] width 87 height 15
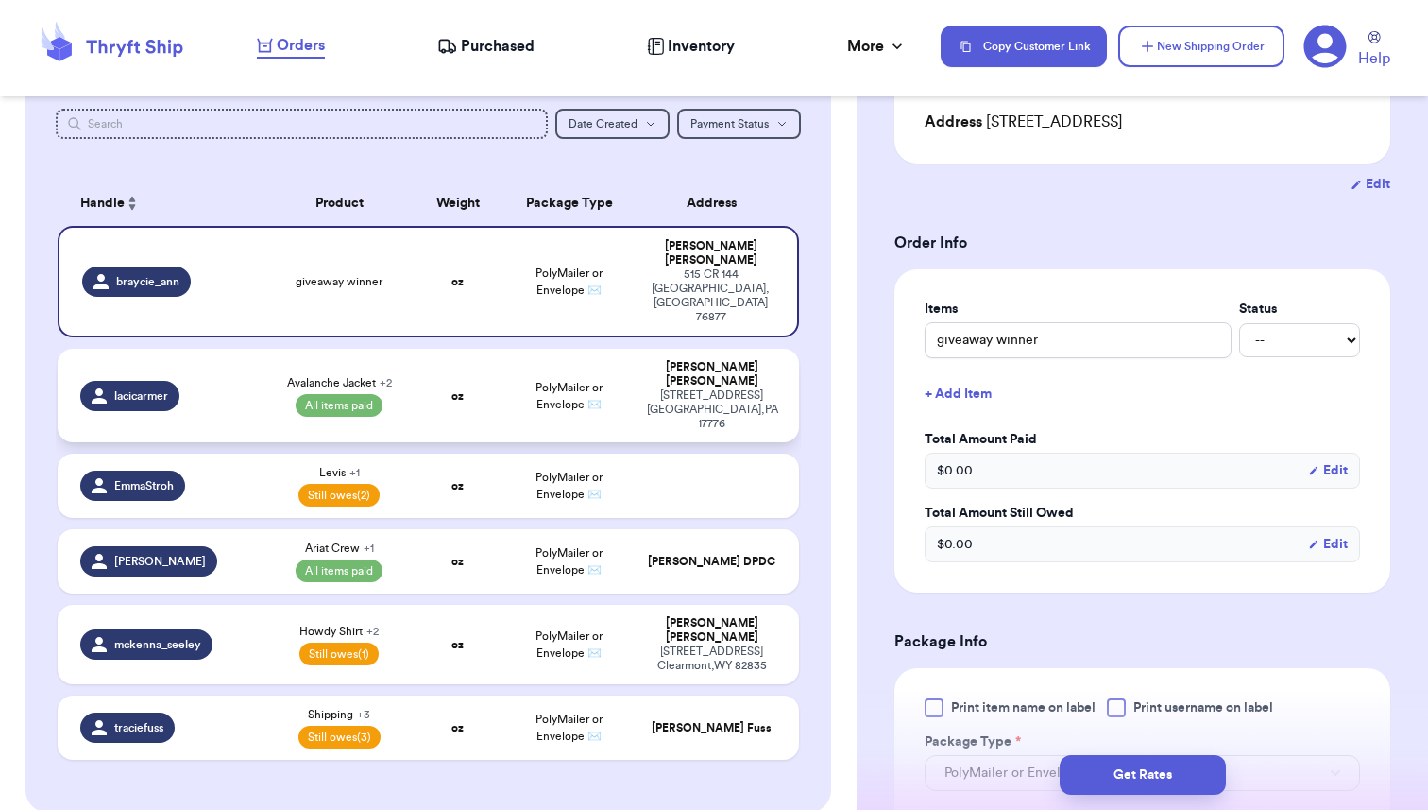
scroll to position [219, 0]
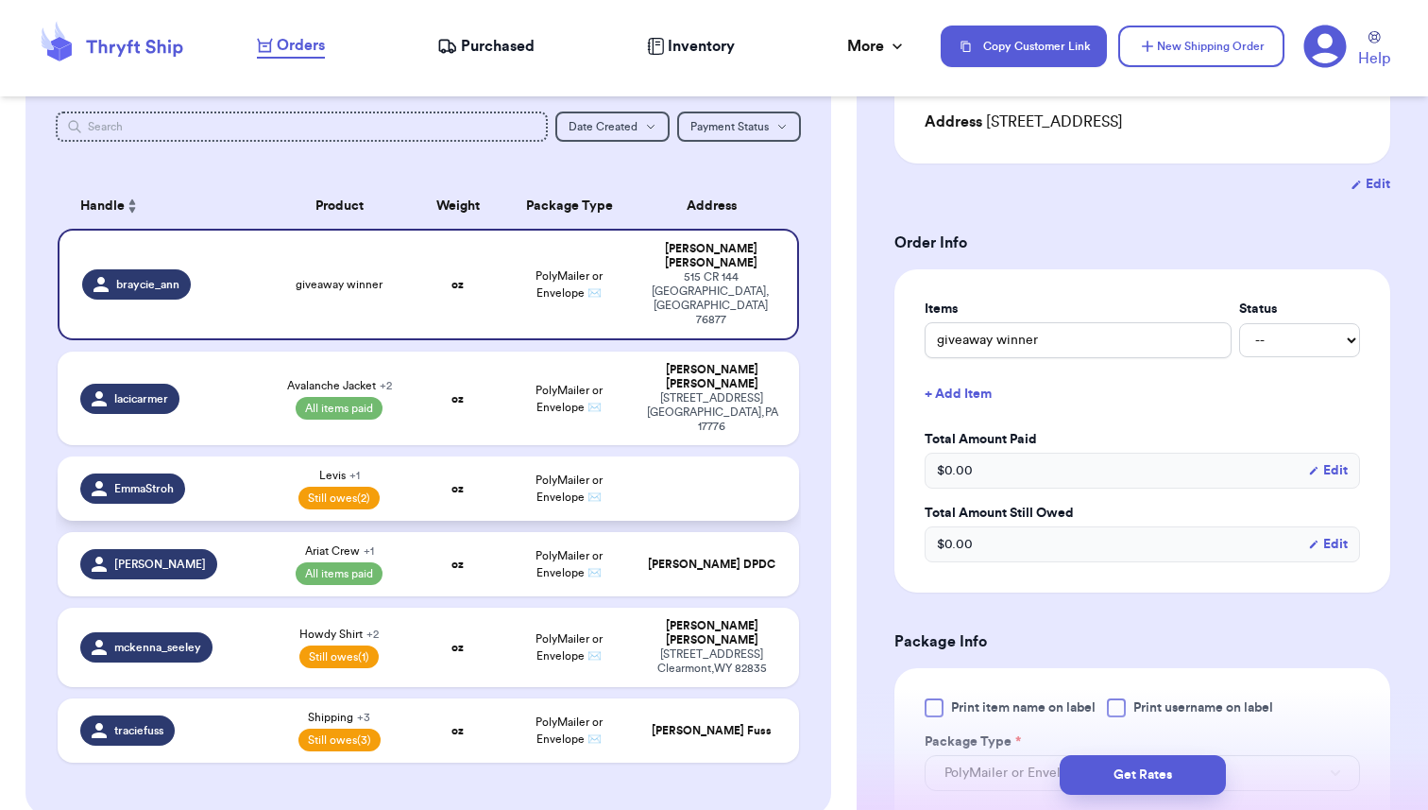
click at [243, 473] on div "EmmaStroh" at bounding box center [167, 488] width 174 height 30
type input "Levis"
select select "unpaid"
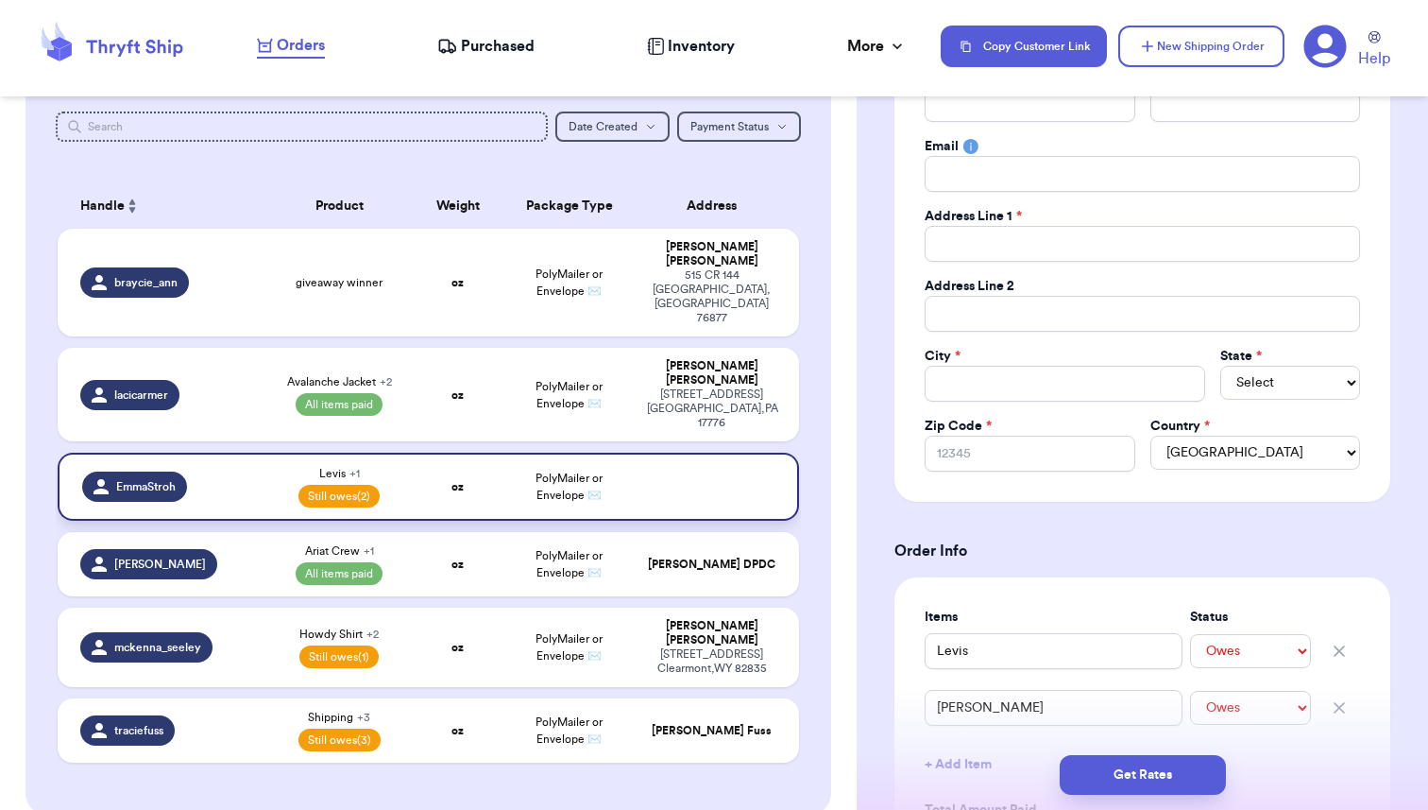
type input "EmmaStroh"
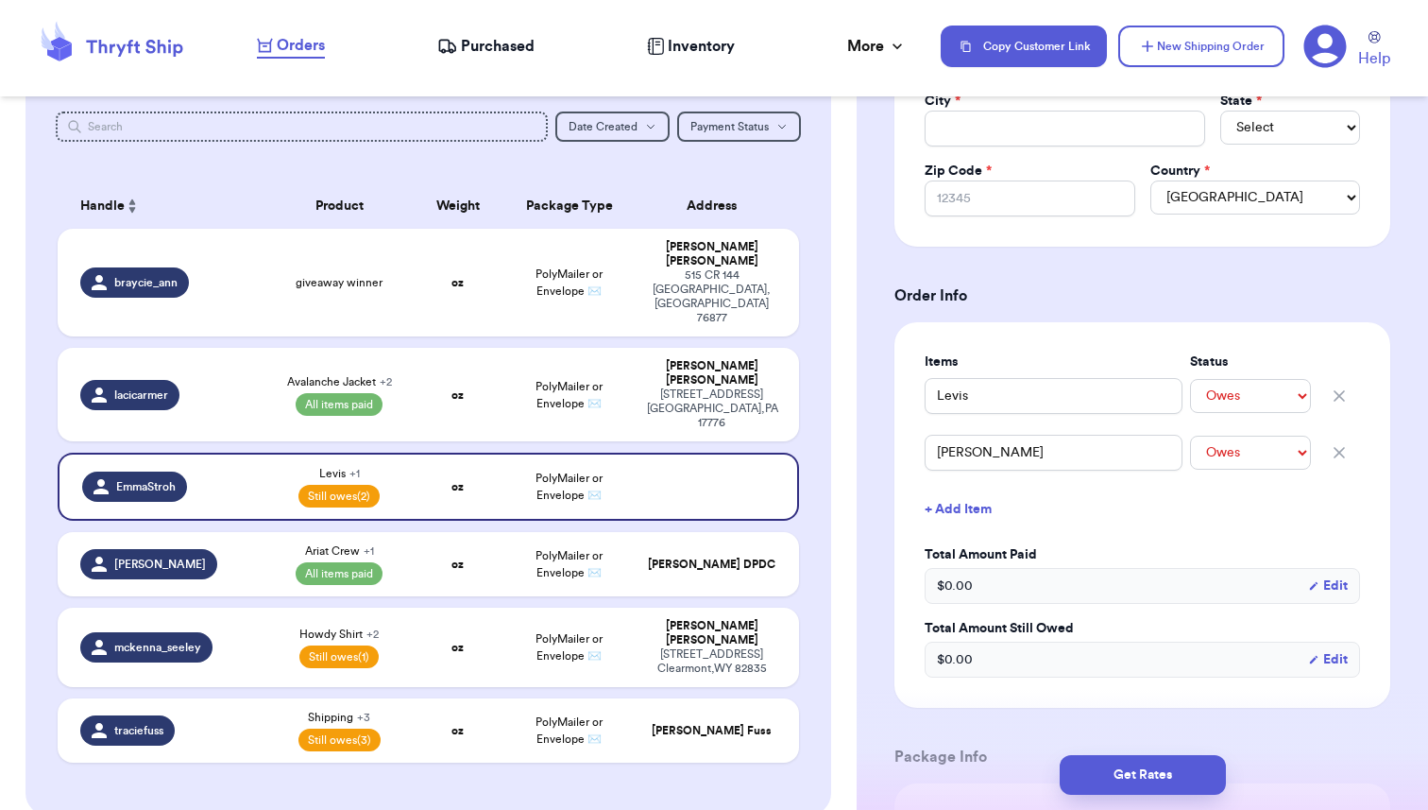
scroll to position [556, 0]
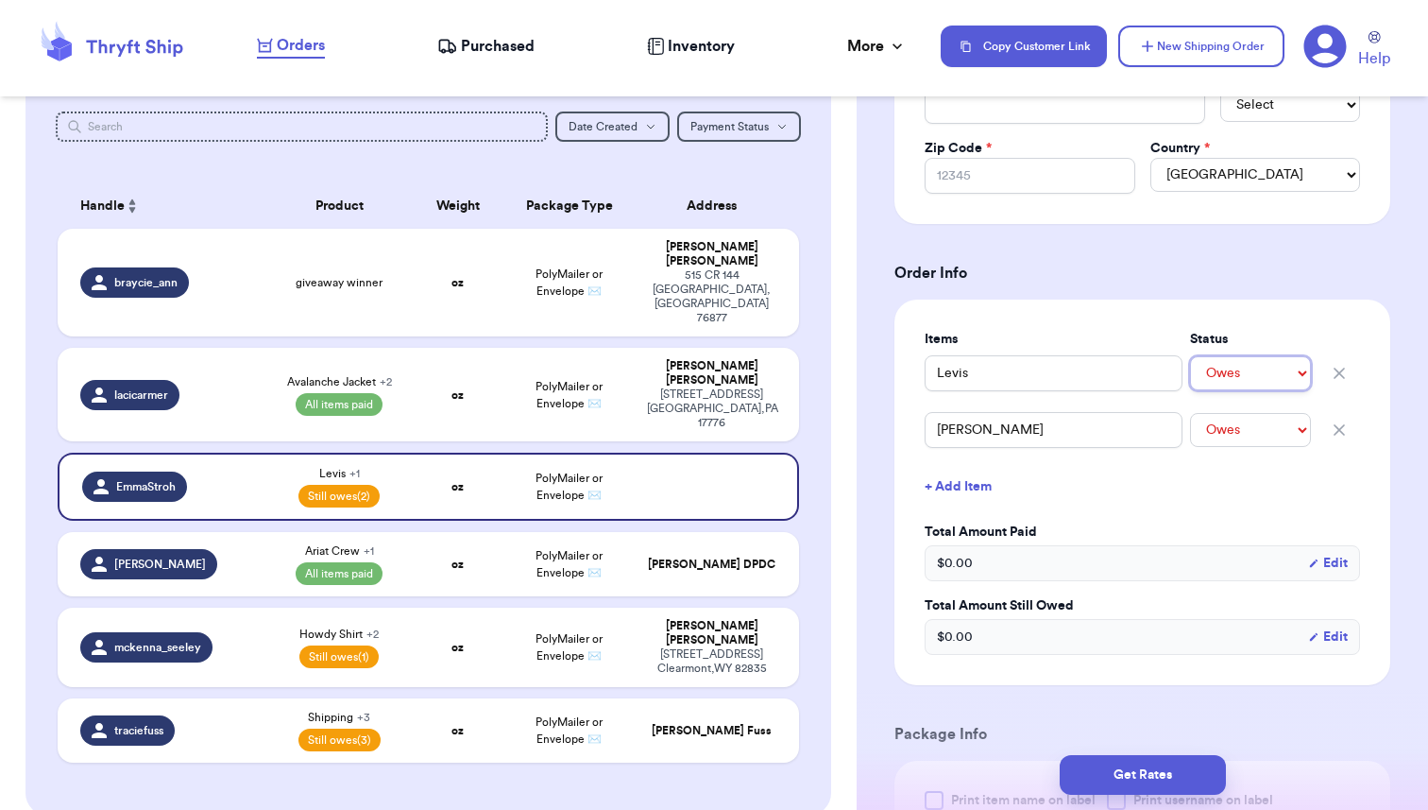
click at [1287, 384] on select "-- Paid Owes" at bounding box center [1250, 373] width 121 height 34
select select "paid"
click at [1190, 356] on select "-- Paid Owes" at bounding box center [1250, 373] width 121 height 34
click at [1245, 432] on select "-- Paid Owes" at bounding box center [1250, 430] width 121 height 34
select select "paid"
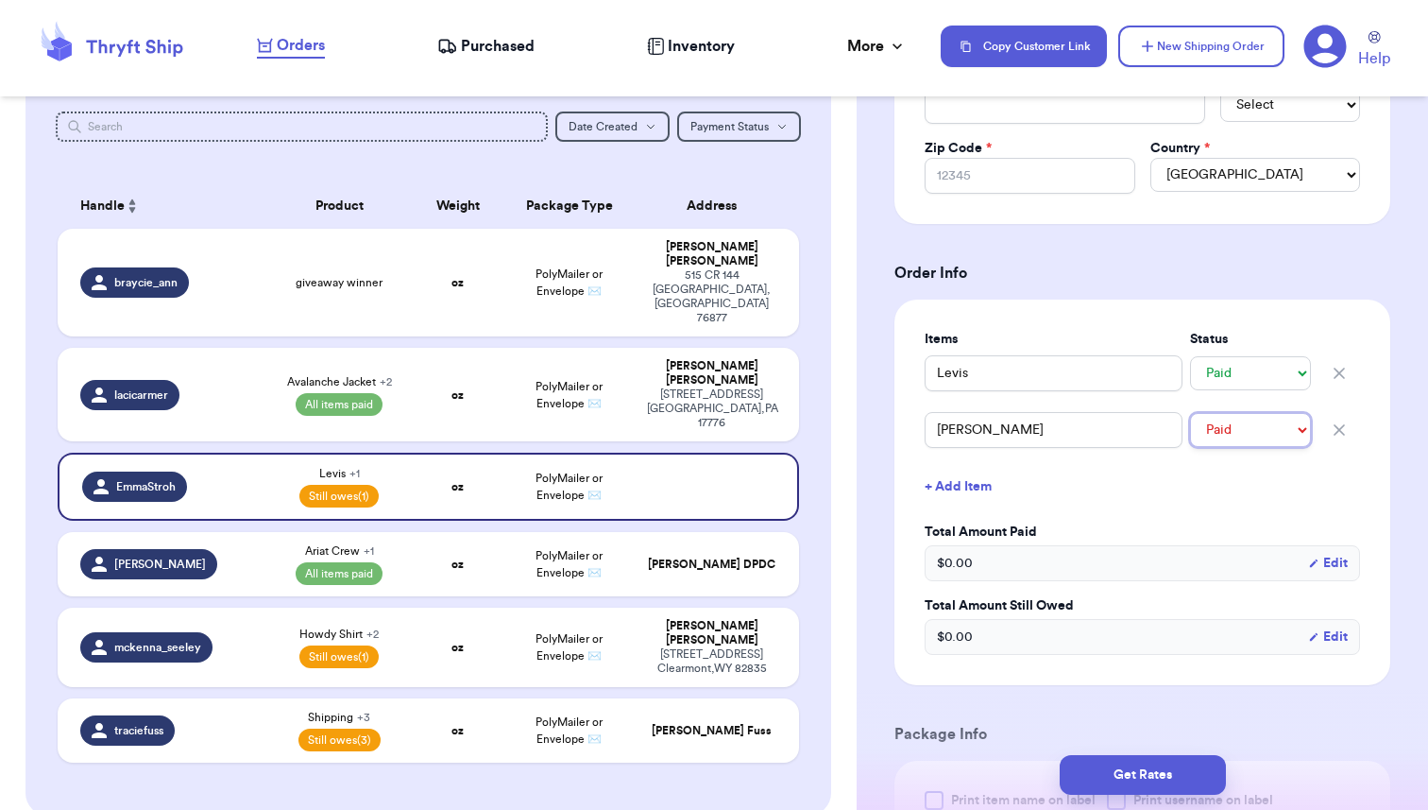
click at [1190, 413] on select "-- Paid Owes" at bounding box center [1250, 430] width 121 height 34
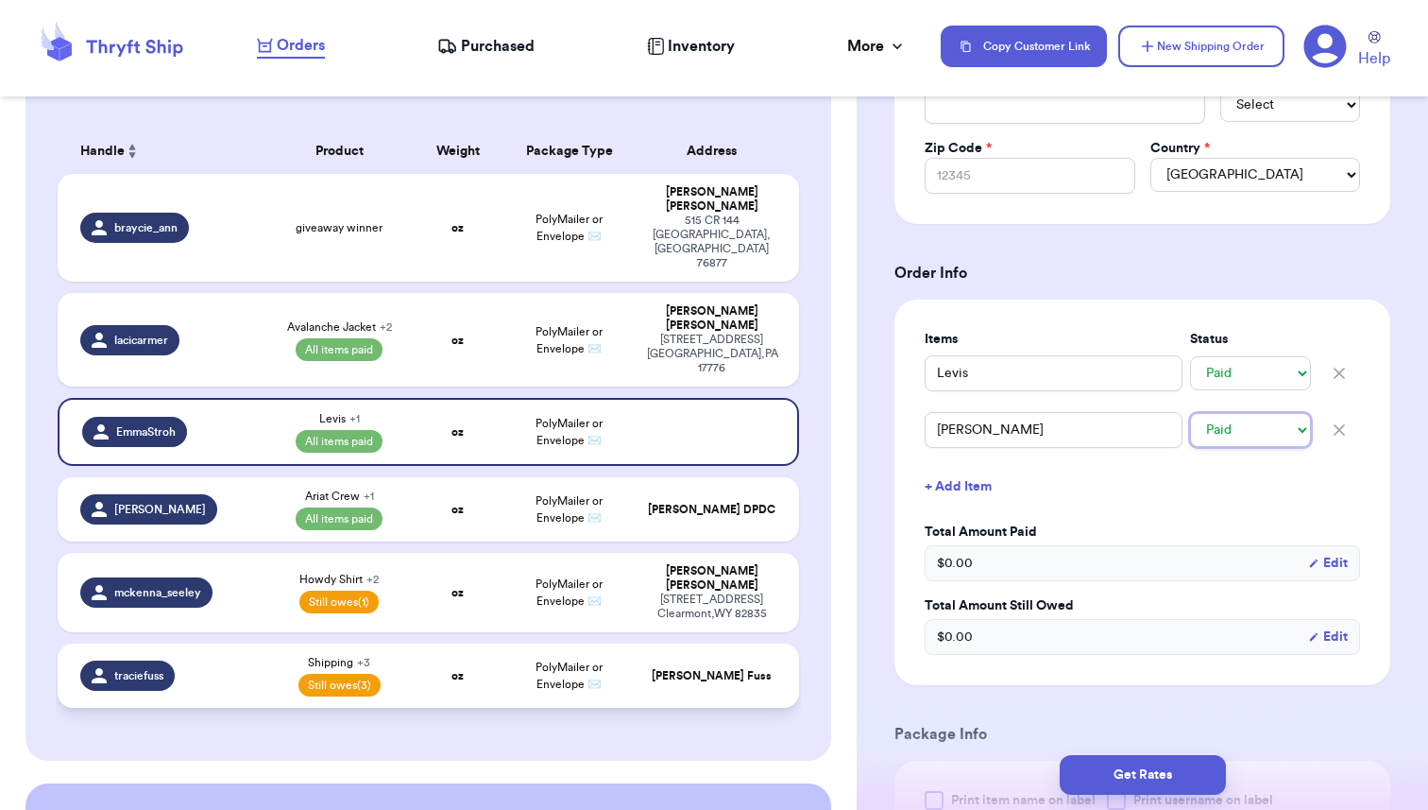
scroll to position [299, 0]
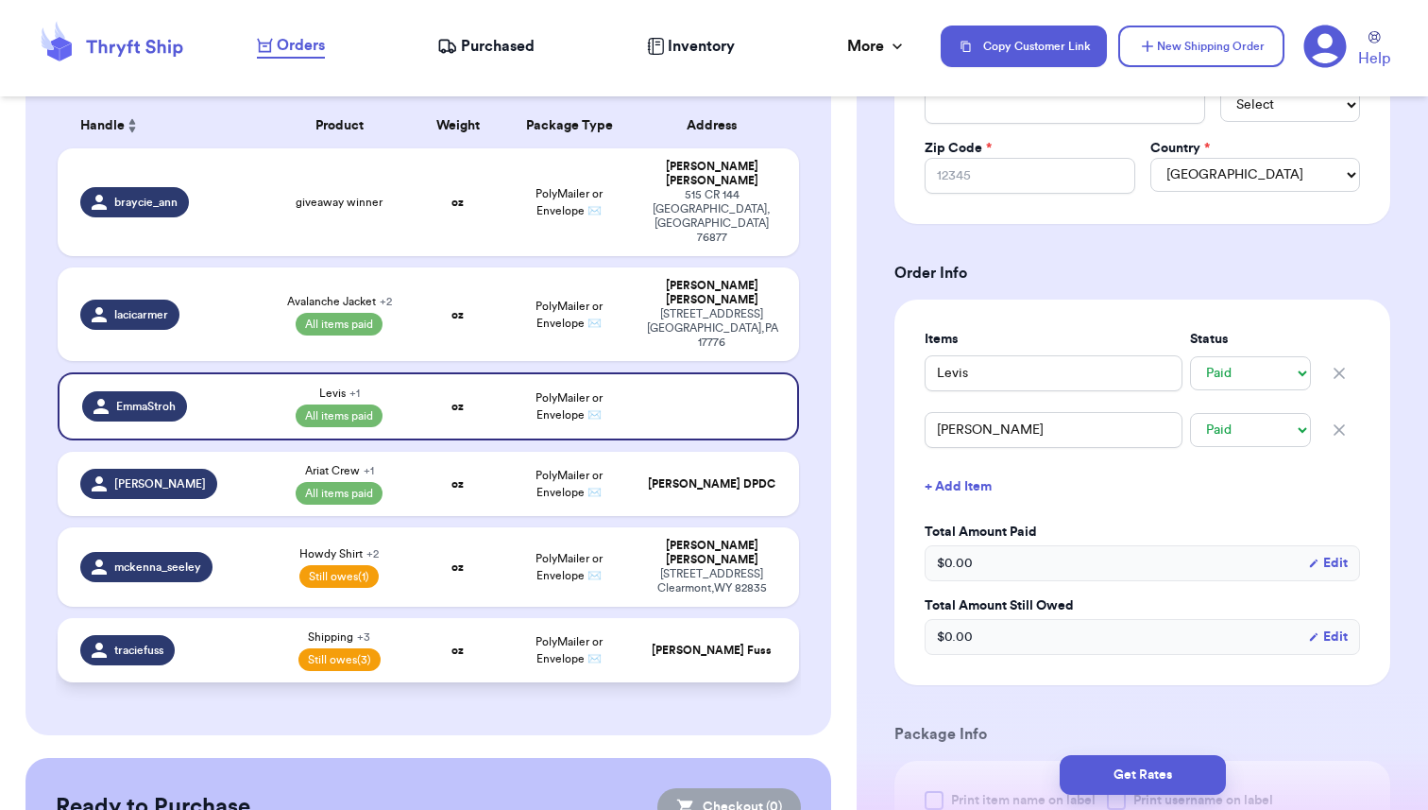
click at [401, 629] on div "Shipping + 3 Still owes (3)" at bounding box center [340, 650] width 126 height 42
type input "Embroidered Cardigan"
select select "unpaid"
type input "traciefuss"
type input "Tracie"
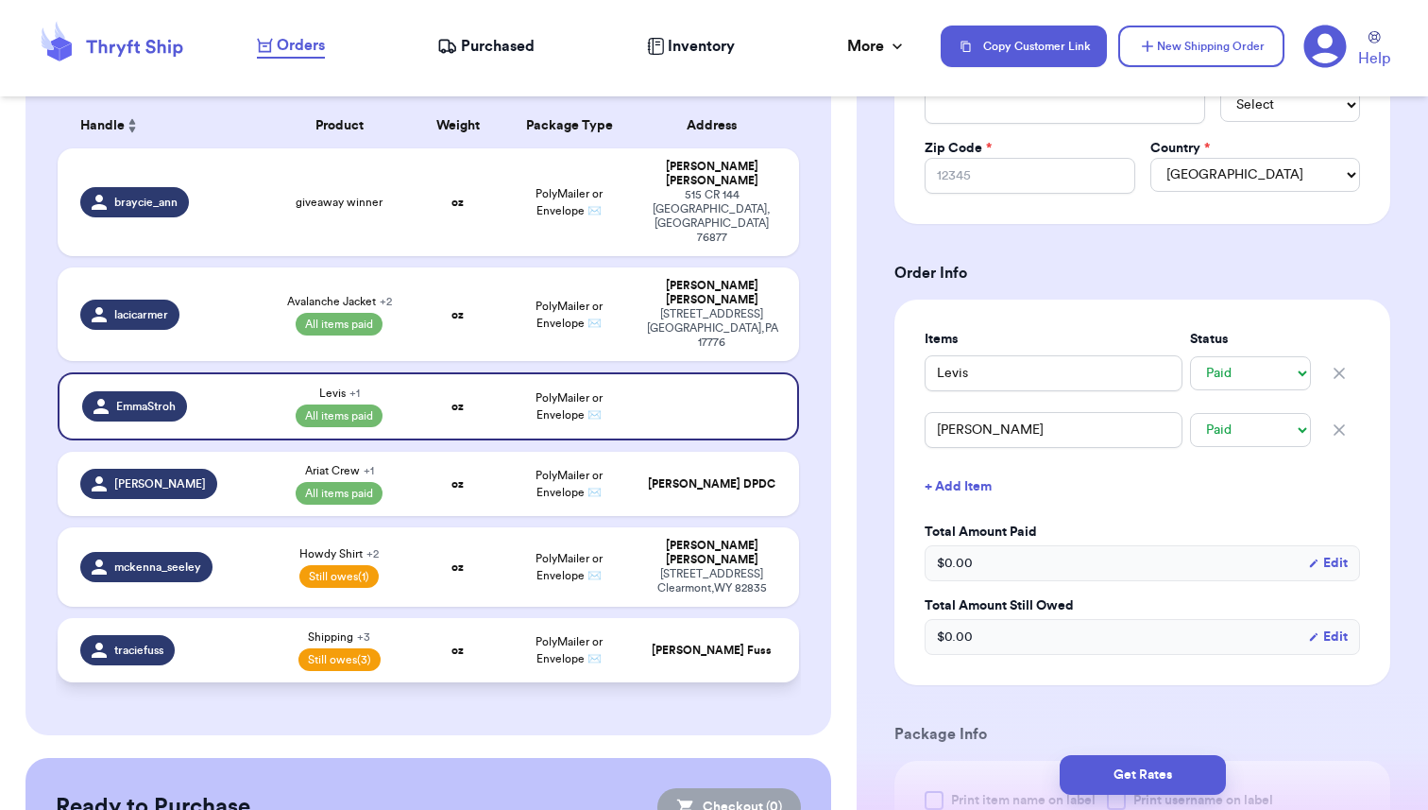
type input "Fuss"
type input "Def Leppard Shirt"
select select "unpaid"
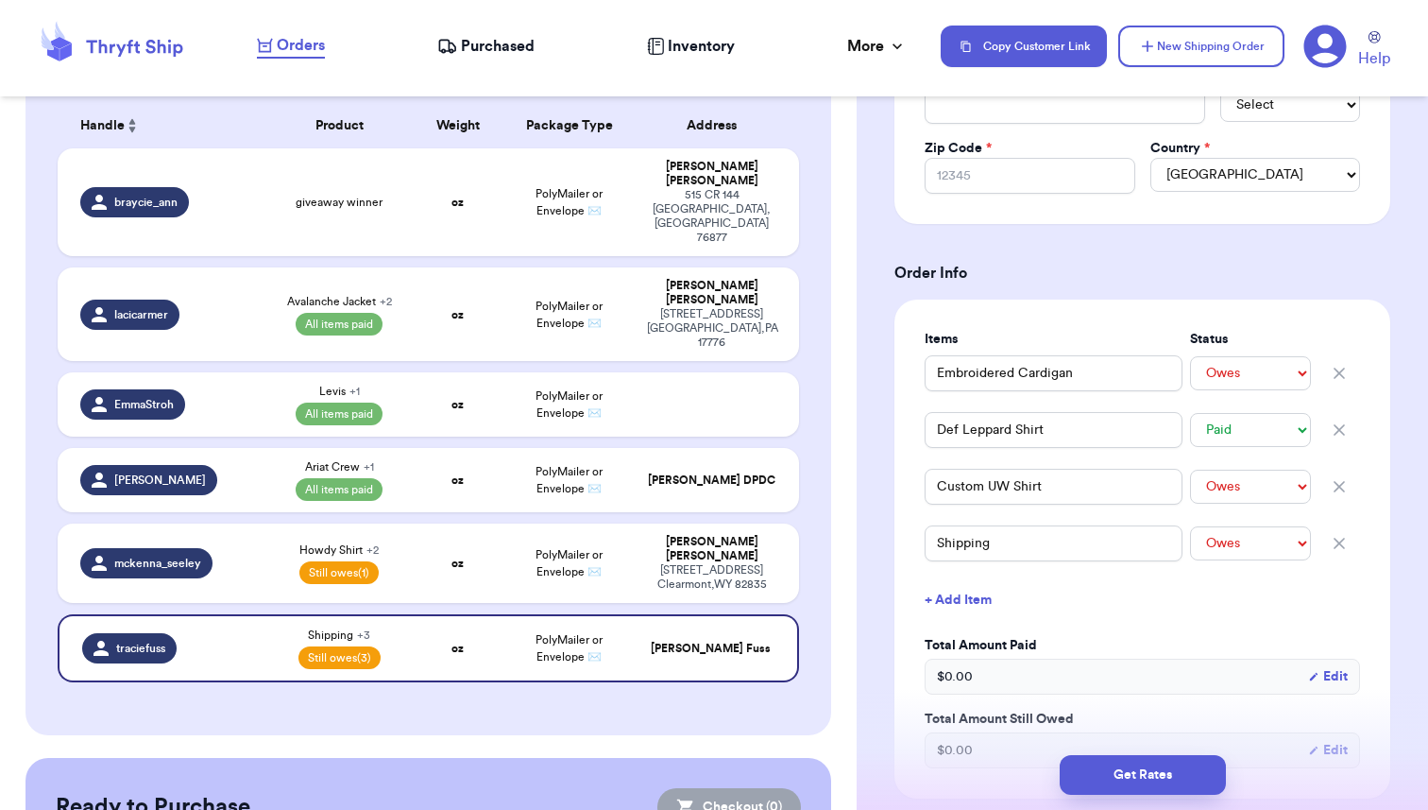
click at [1344, 543] on icon "button" at bounding box center [1339, 543] width 19 height 19
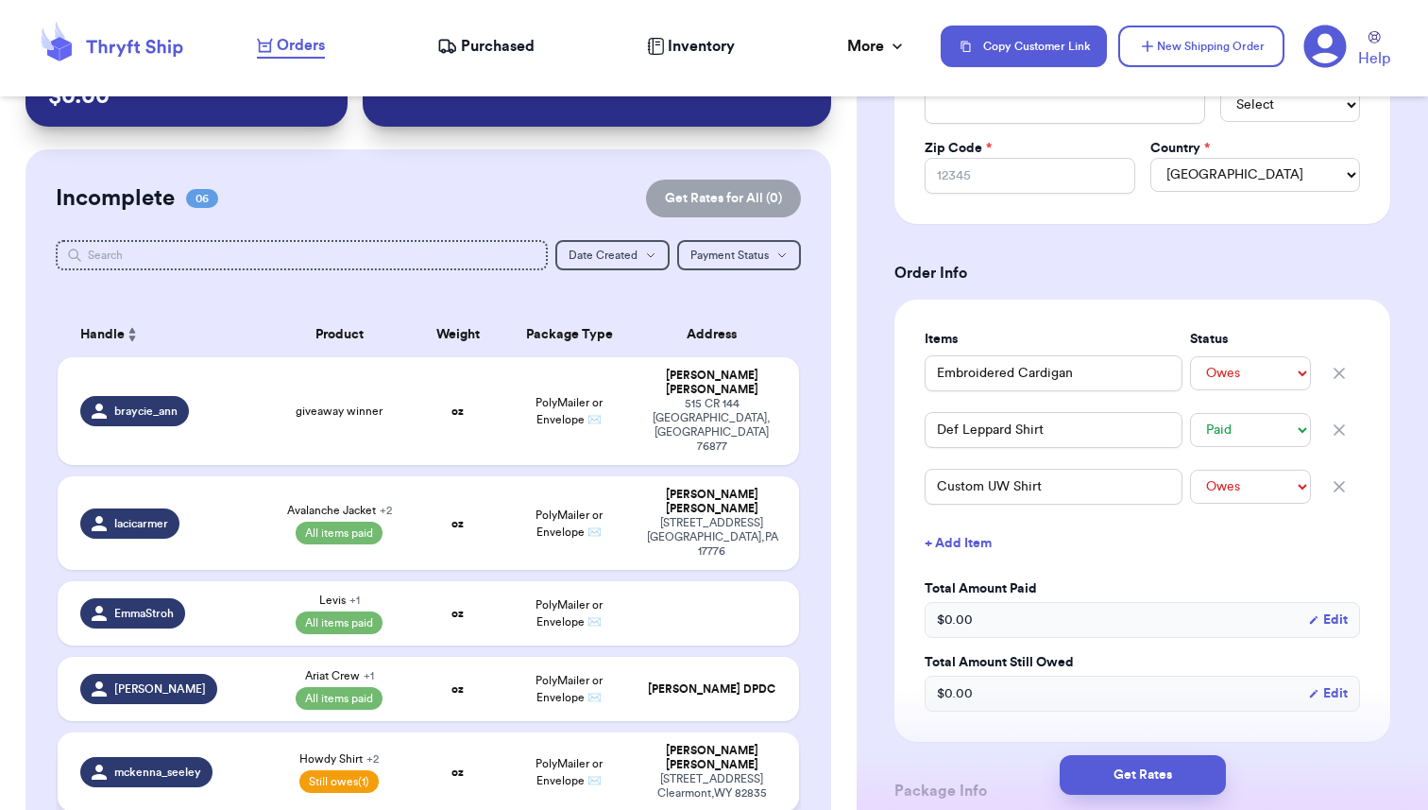
scroll to position [86, 0]
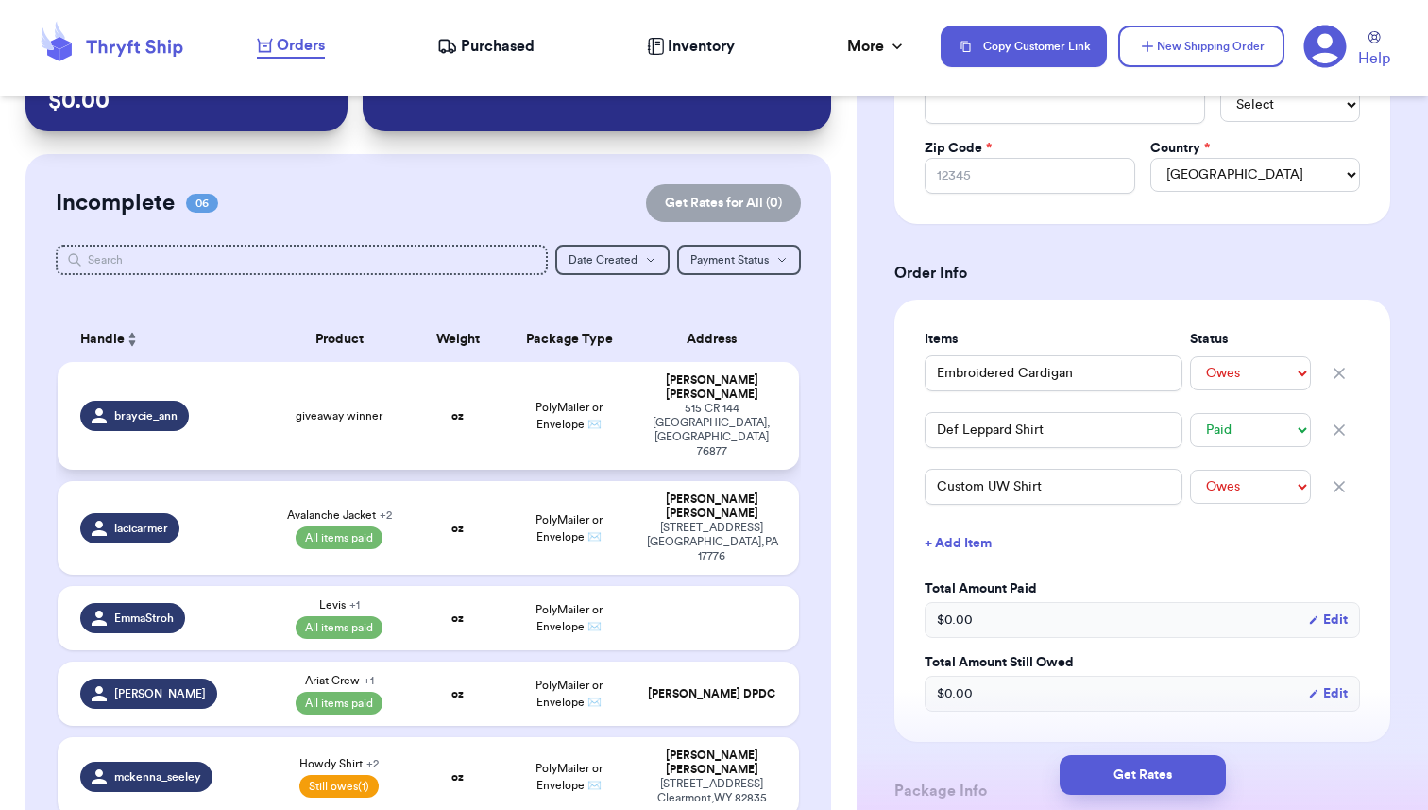
click at [325, 408] on span "giveaway winner" at bounding box center [339, 415] width 87 height 15
type input "giveaway winner"
select select "unknown"
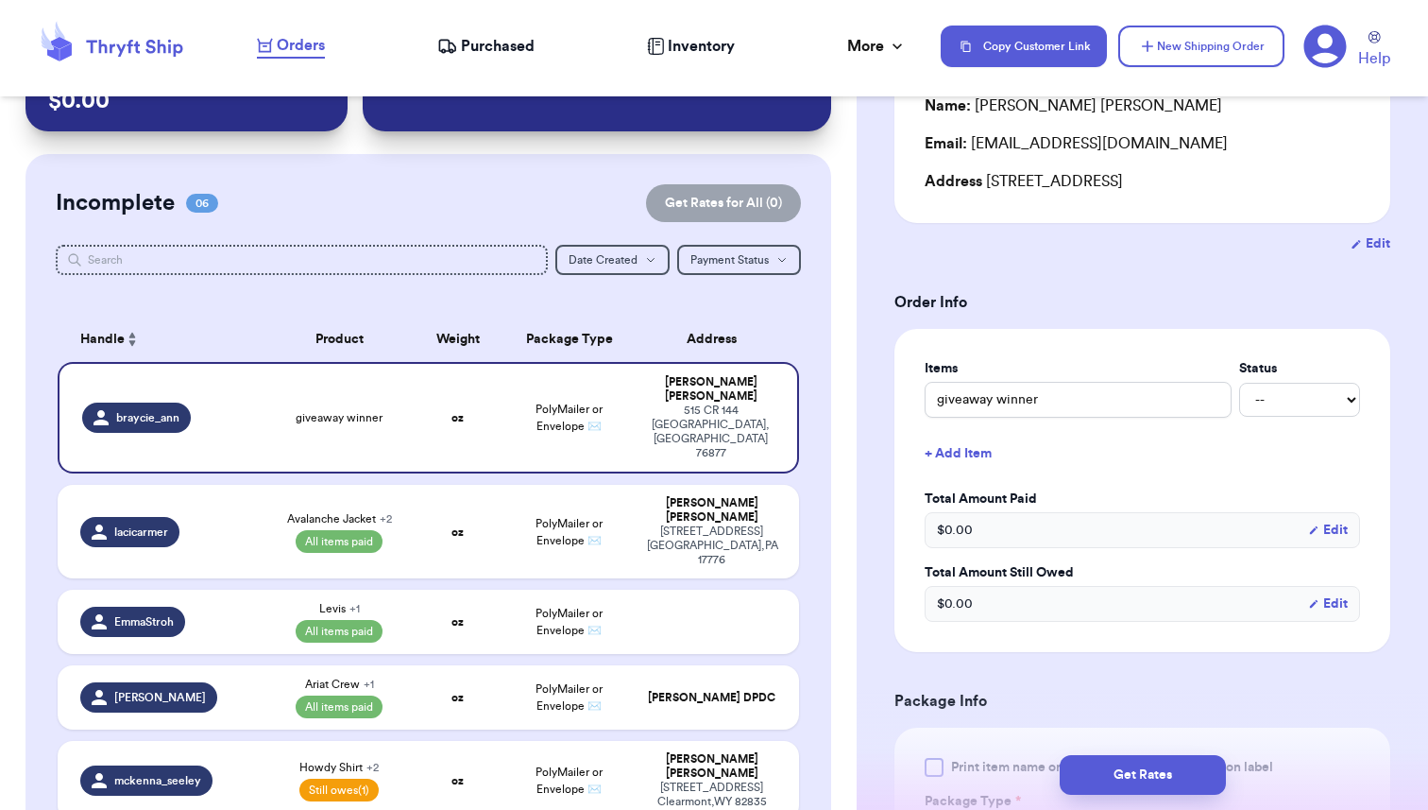
scroll to position [215, 0]
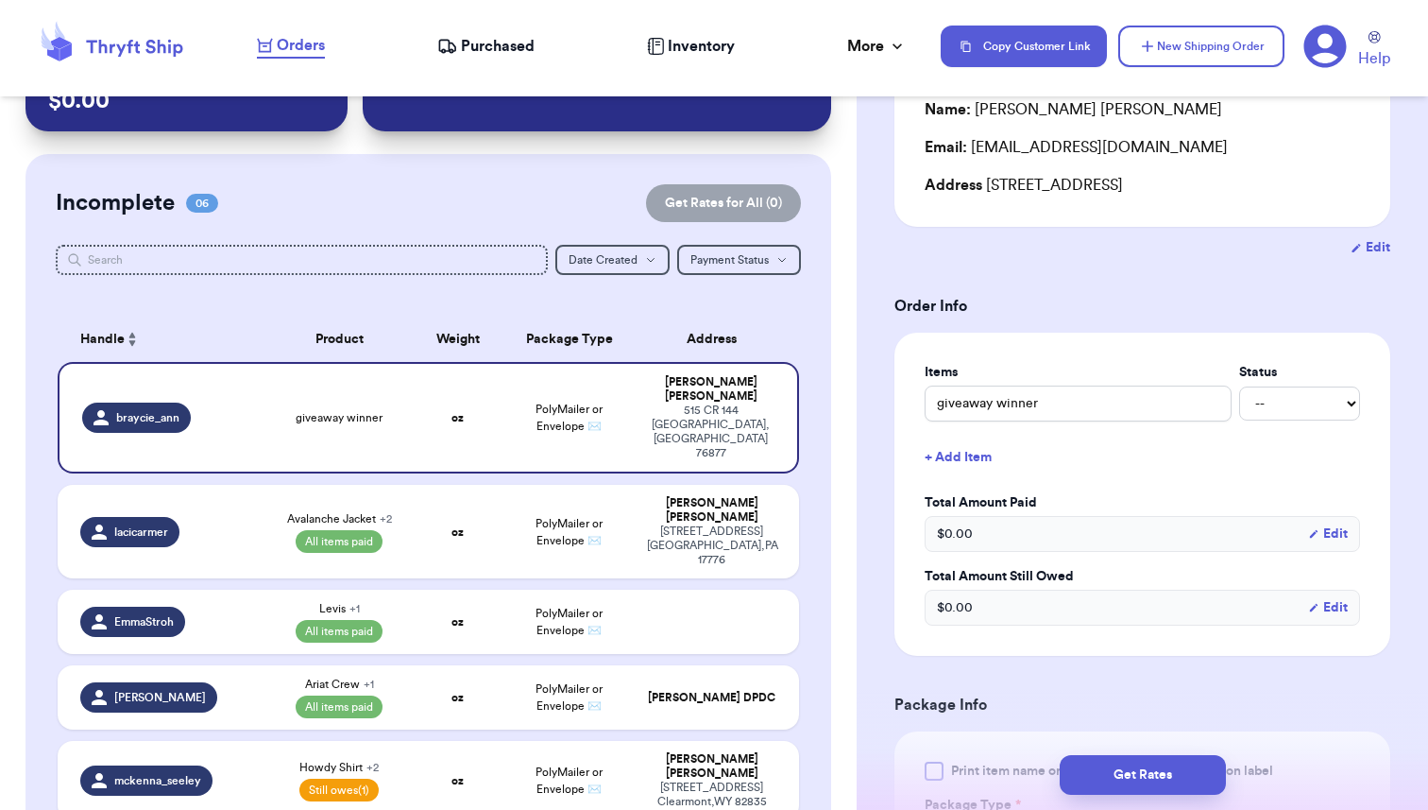
click at [821, 417] on div "Incomplete 06 Get Rates for All ( 0 ) Get Rates for All ( 0 ) Date Created Date…" at bounding box center [429, 551] width 806 height 794
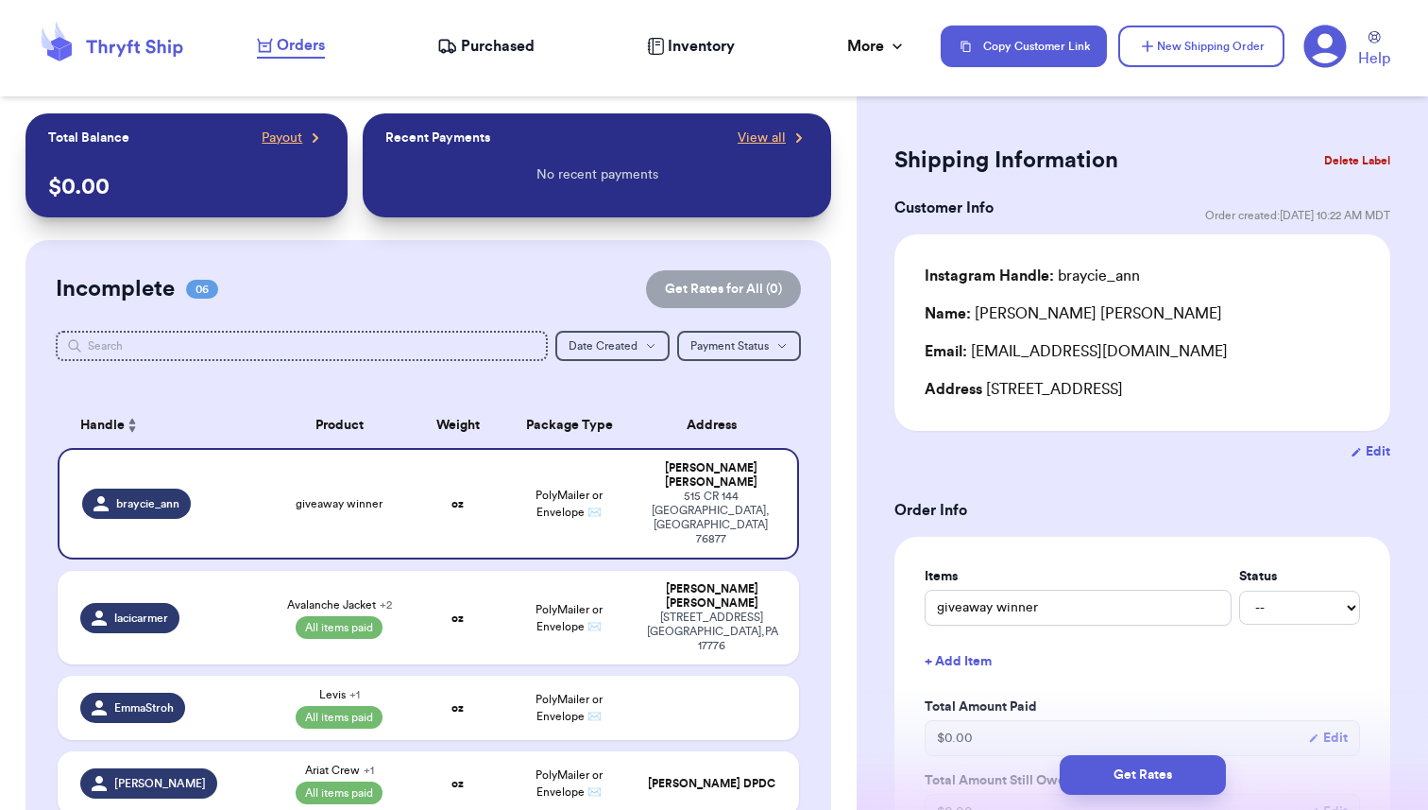
scroll to position [0, 0]
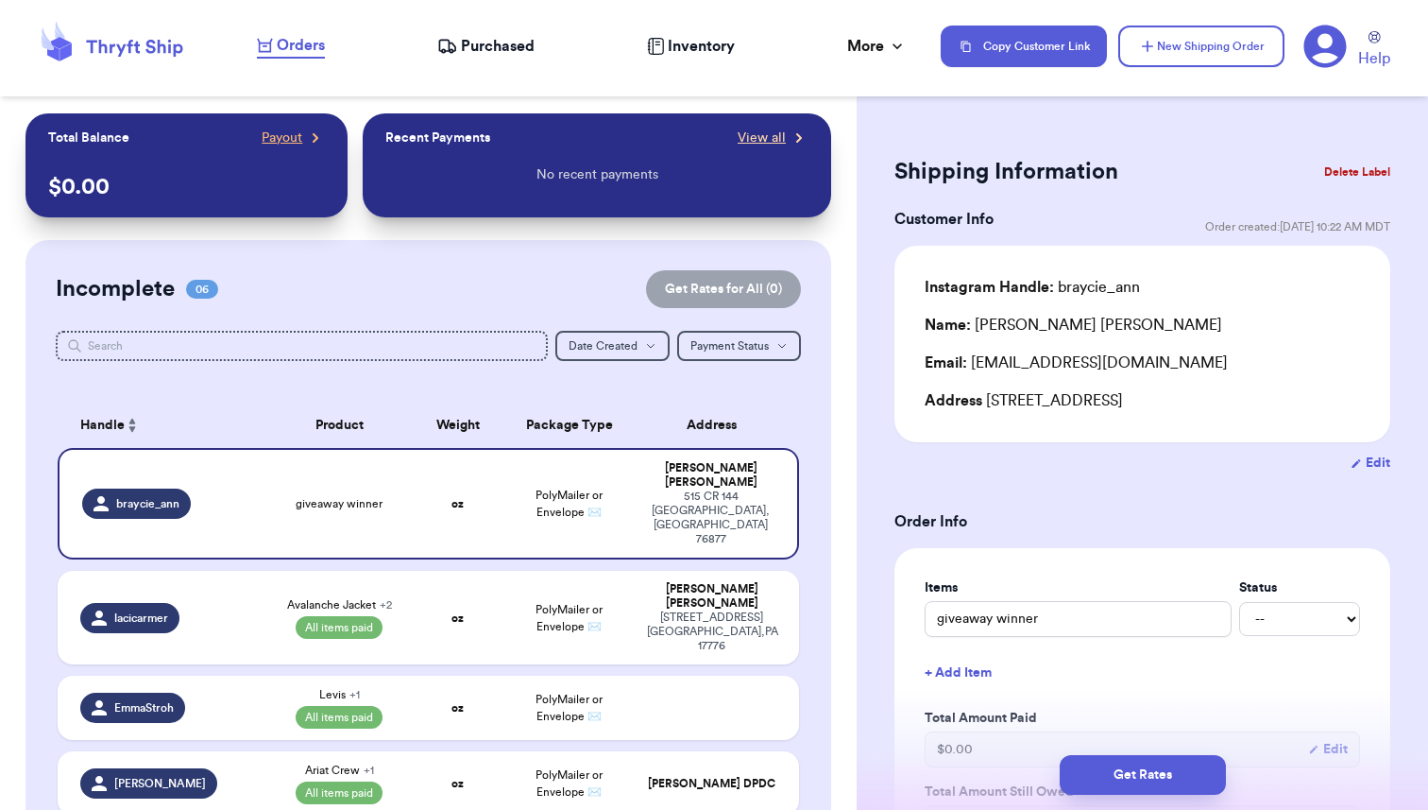
click at [773, 142] on span "View all" at bounding box center [762, 137] width 48 height 19
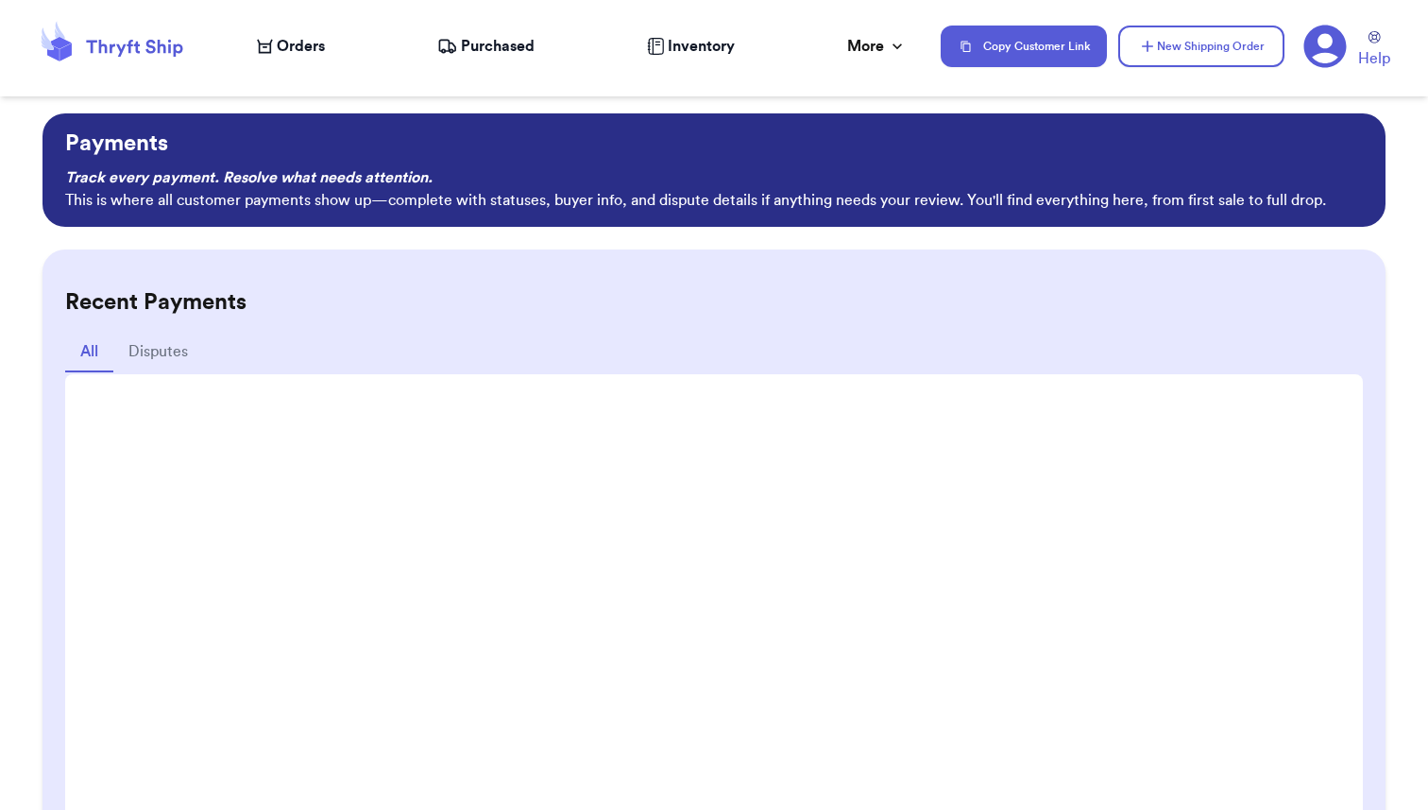
click at [291, 46] on span "Orders" at bounding box center [301, 46] width 48 height 23
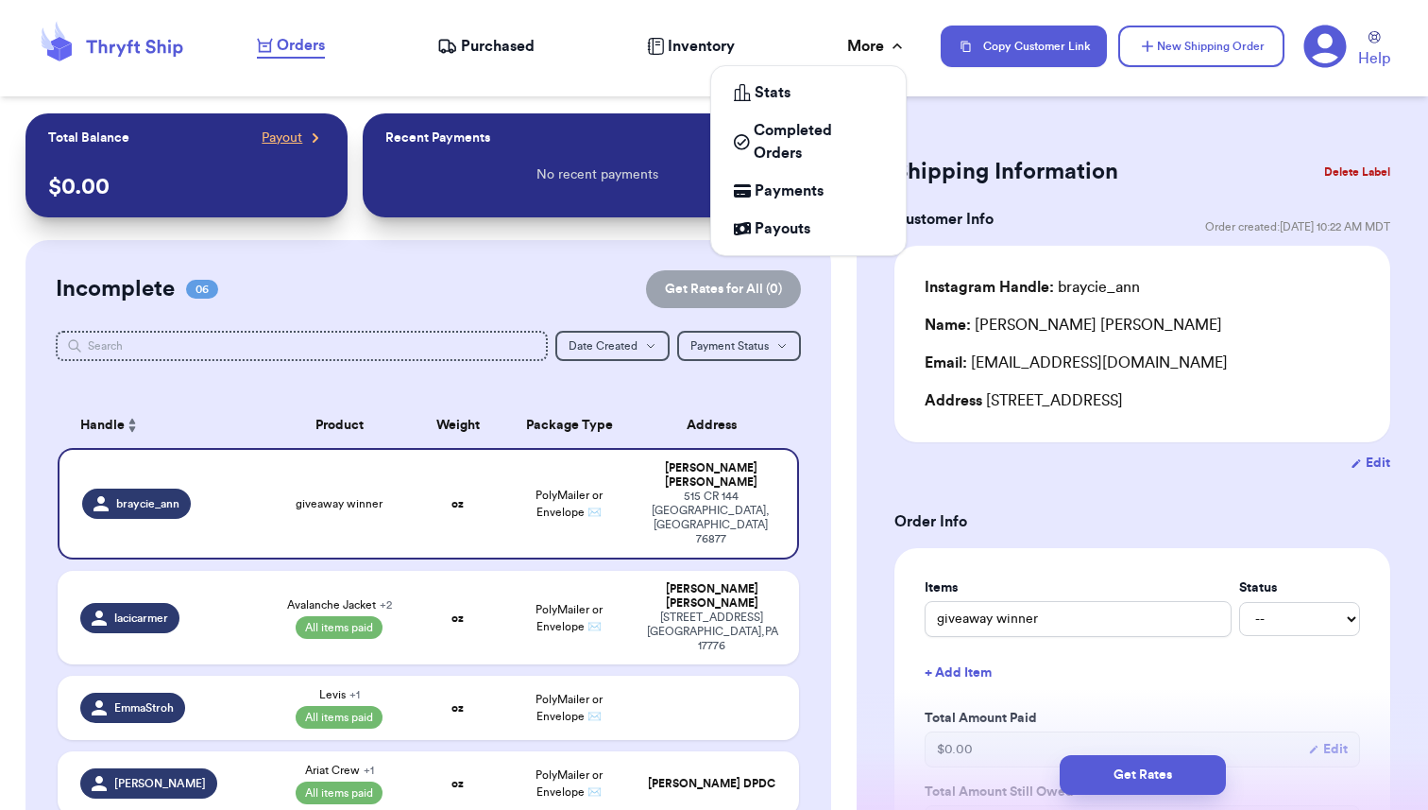
click at [879, 46] on div "More" at bounding box center [877, 46] width 60 height 23
click at [786, 188] on span "Payments" at bounding box center [789, 190] width 69 height 23
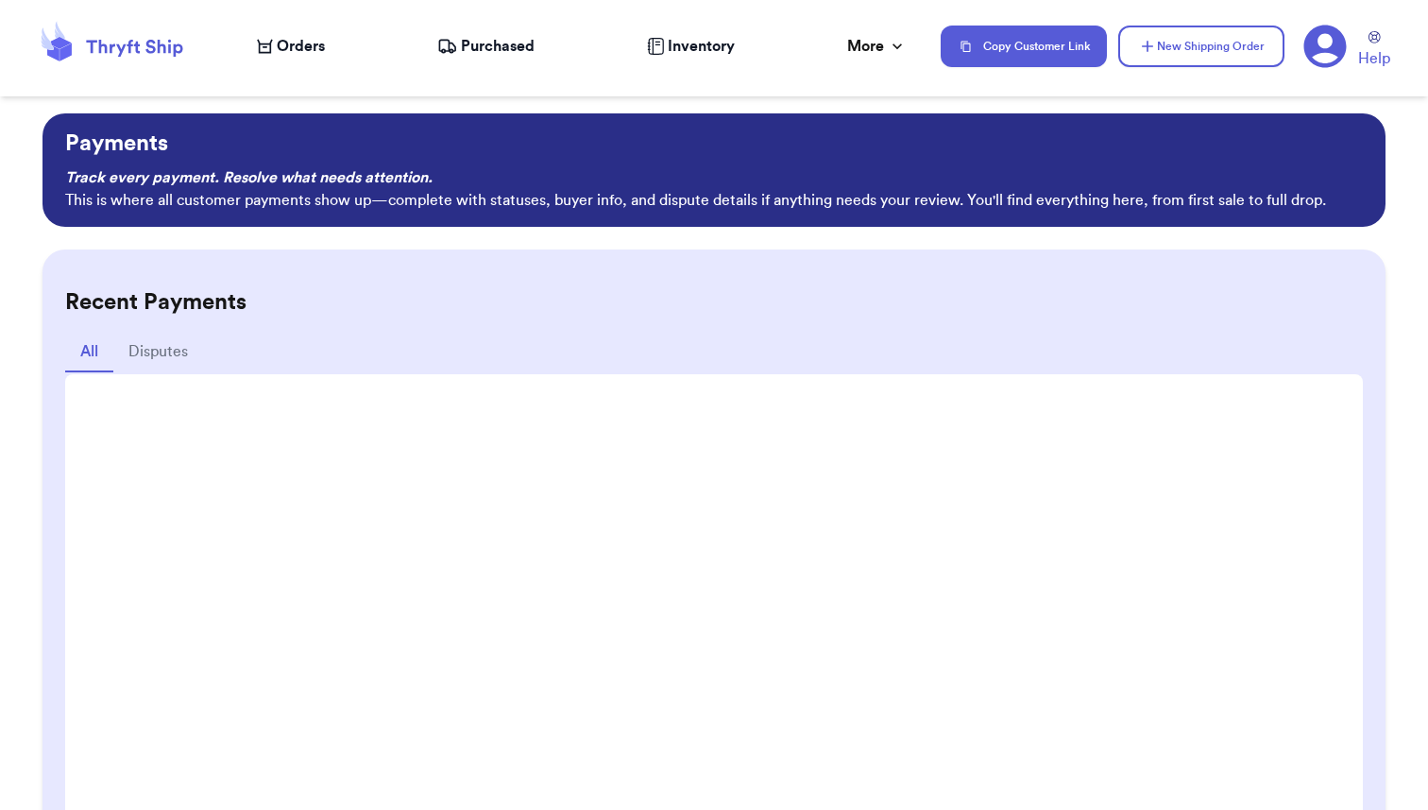
click at [579, 261] on div "Recent Payments All Disputes" at bounding box center [714, 573] width 1342 height 649
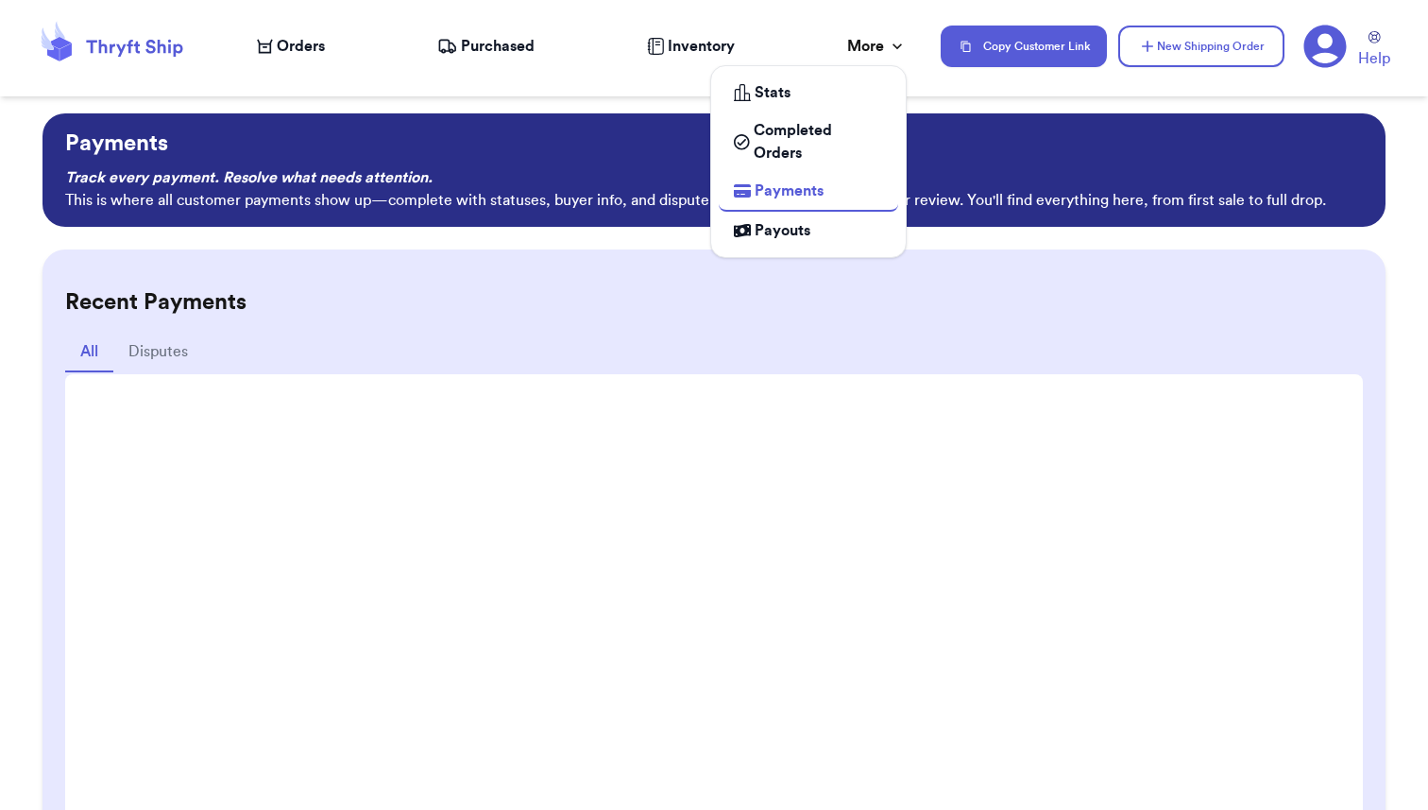
click at [876, 48] on div "More" at bounding box center [877, 46] width 60 height 23
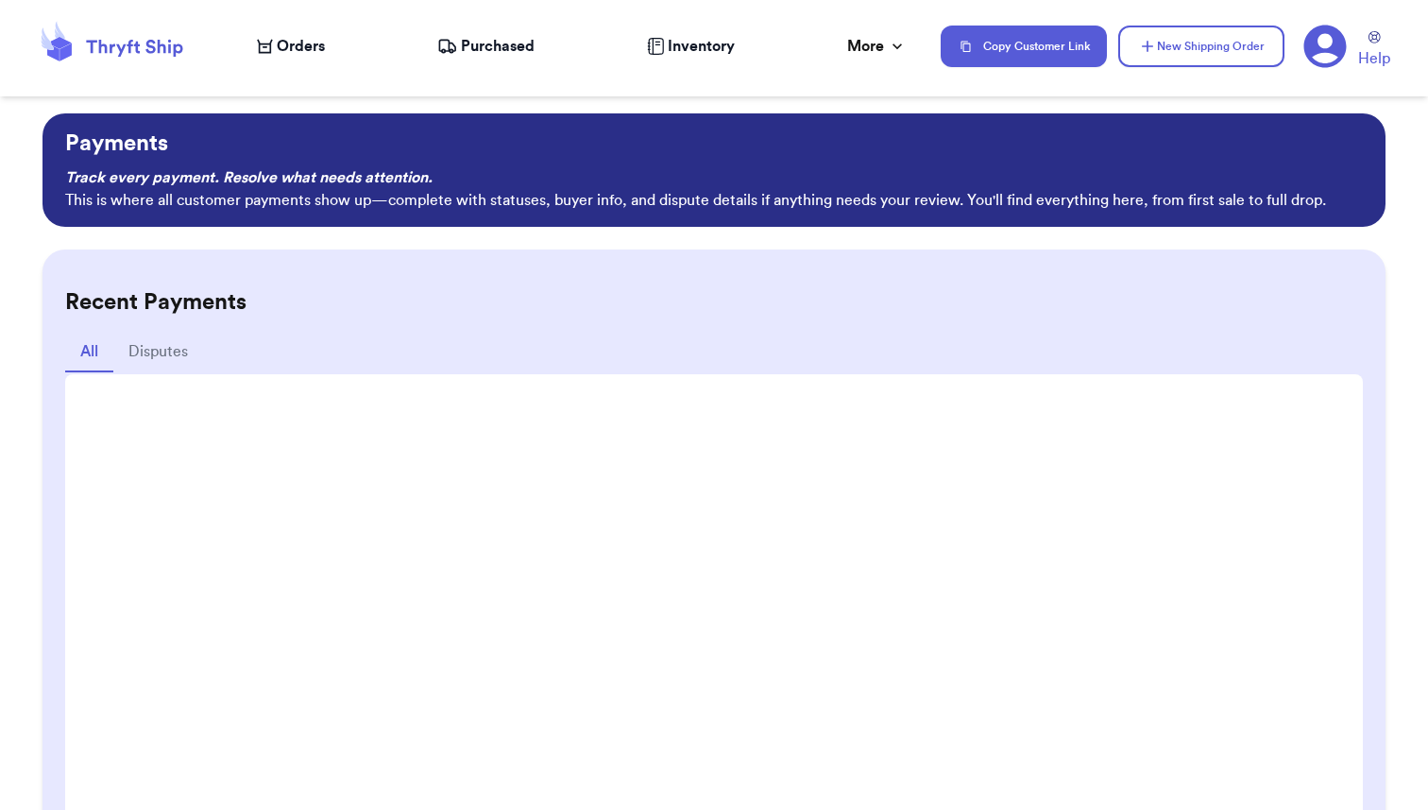
click at [1319, 50] on icon at bounding box center [1326, 47] width 43 height 43
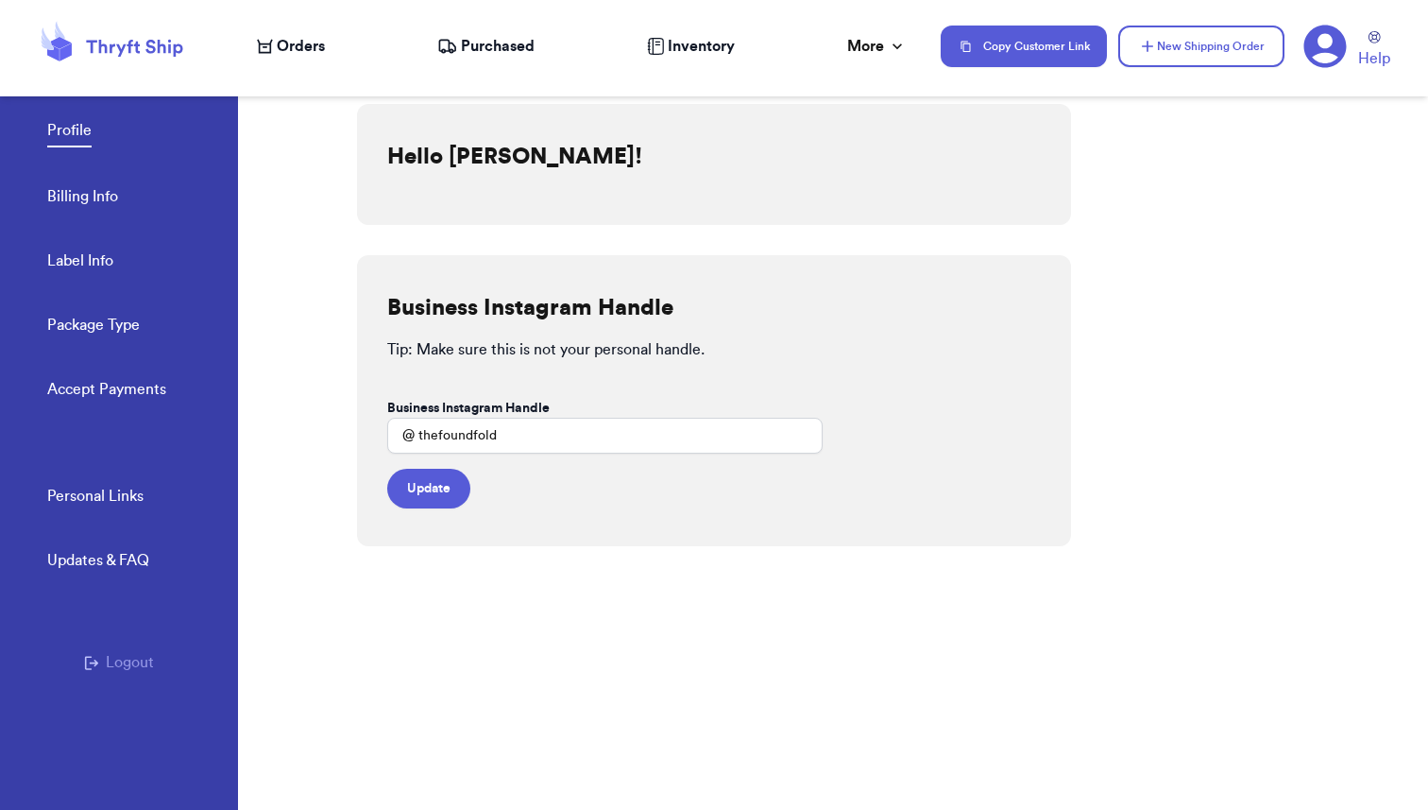
click at [129, 393] on link "Accept Payments" at bounding box center [106, 391] width 119 height 26
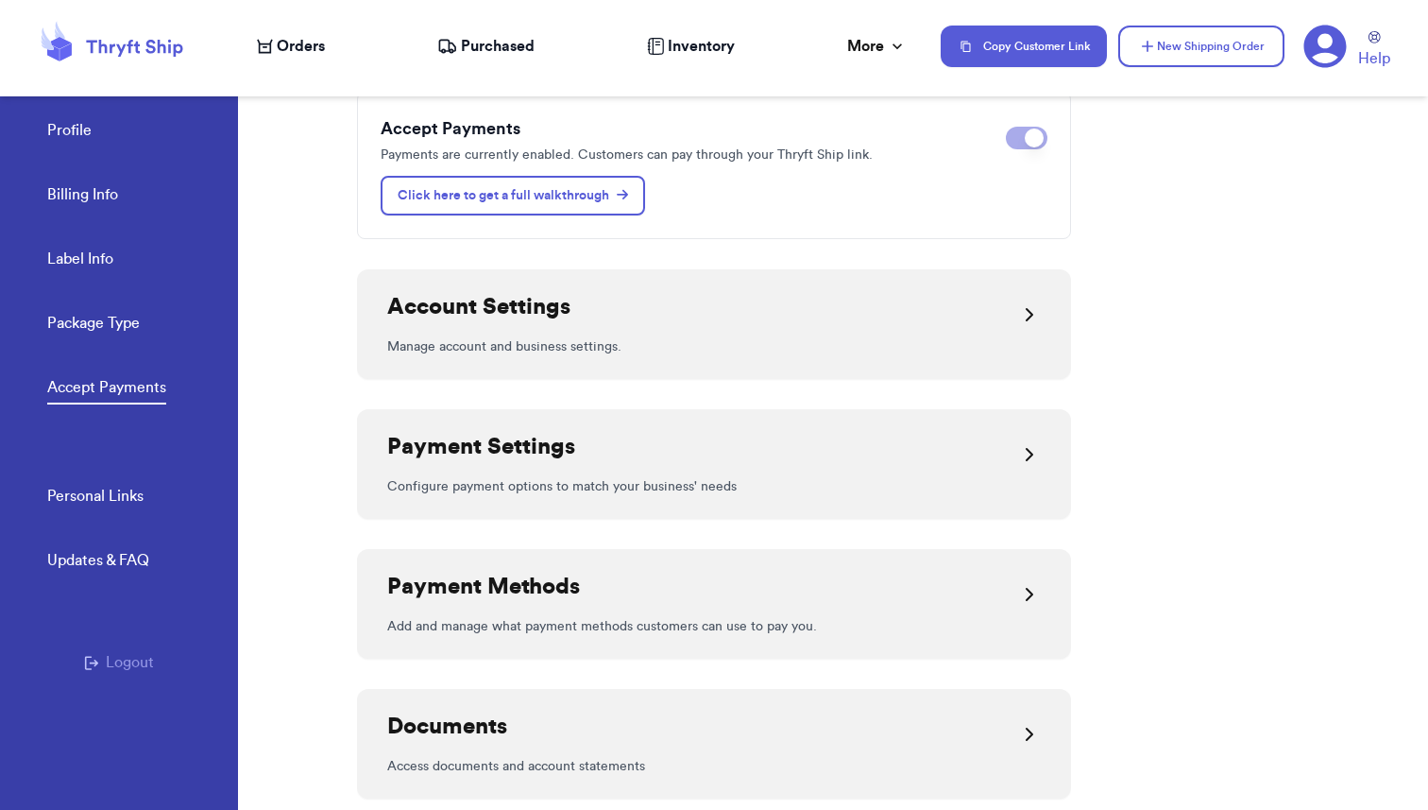
scroll to position [454, 0]
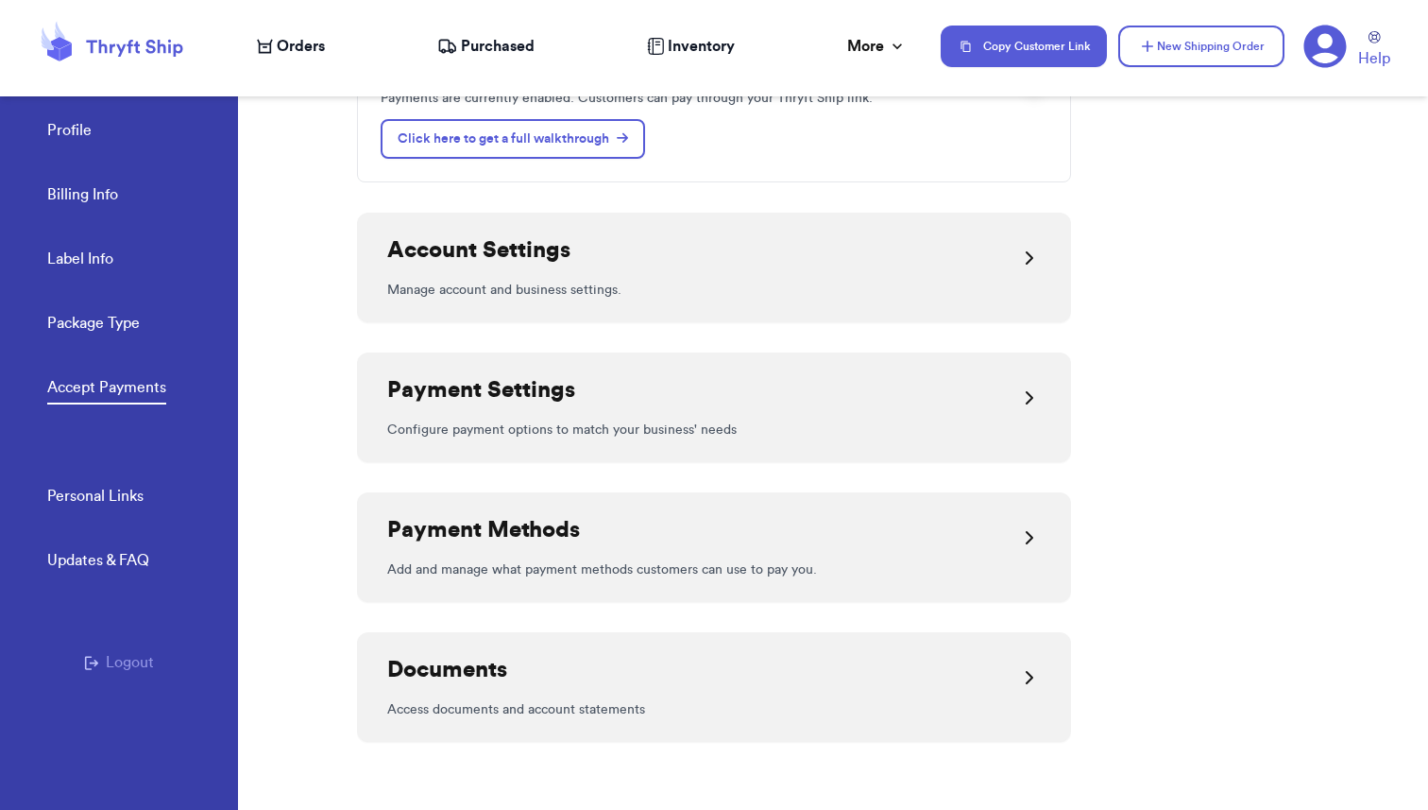
click at [606, 408] on div "Payment Settings" at bounding box center [714, 397] width 654 height 45
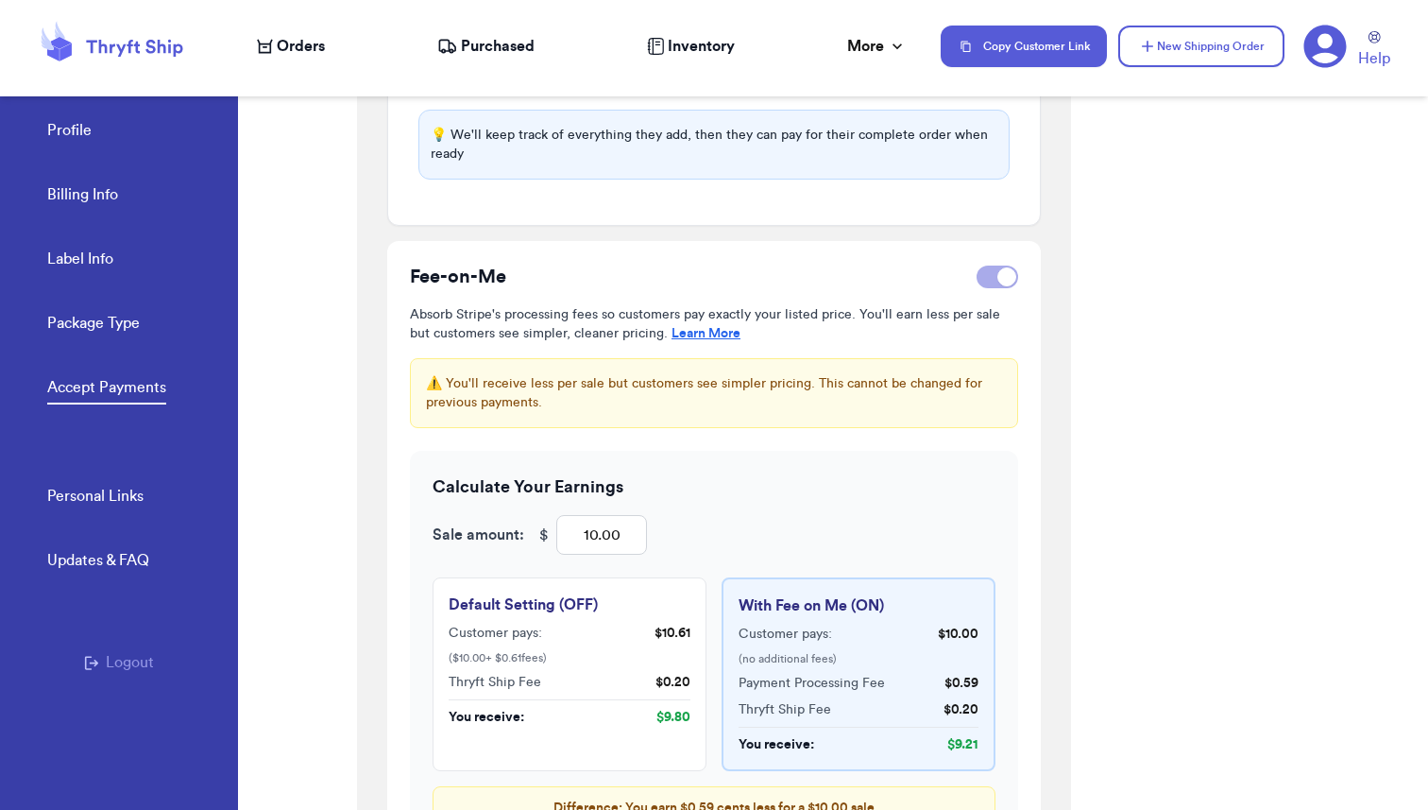
scroll to position [841, 0]
click at [995, 276] on div at bounding box center [998, 275] width 42 height 23
click at [977, 276] on input "checkbox" at bounding box center [976, 276] width 1 height 1
checkbox input "false"
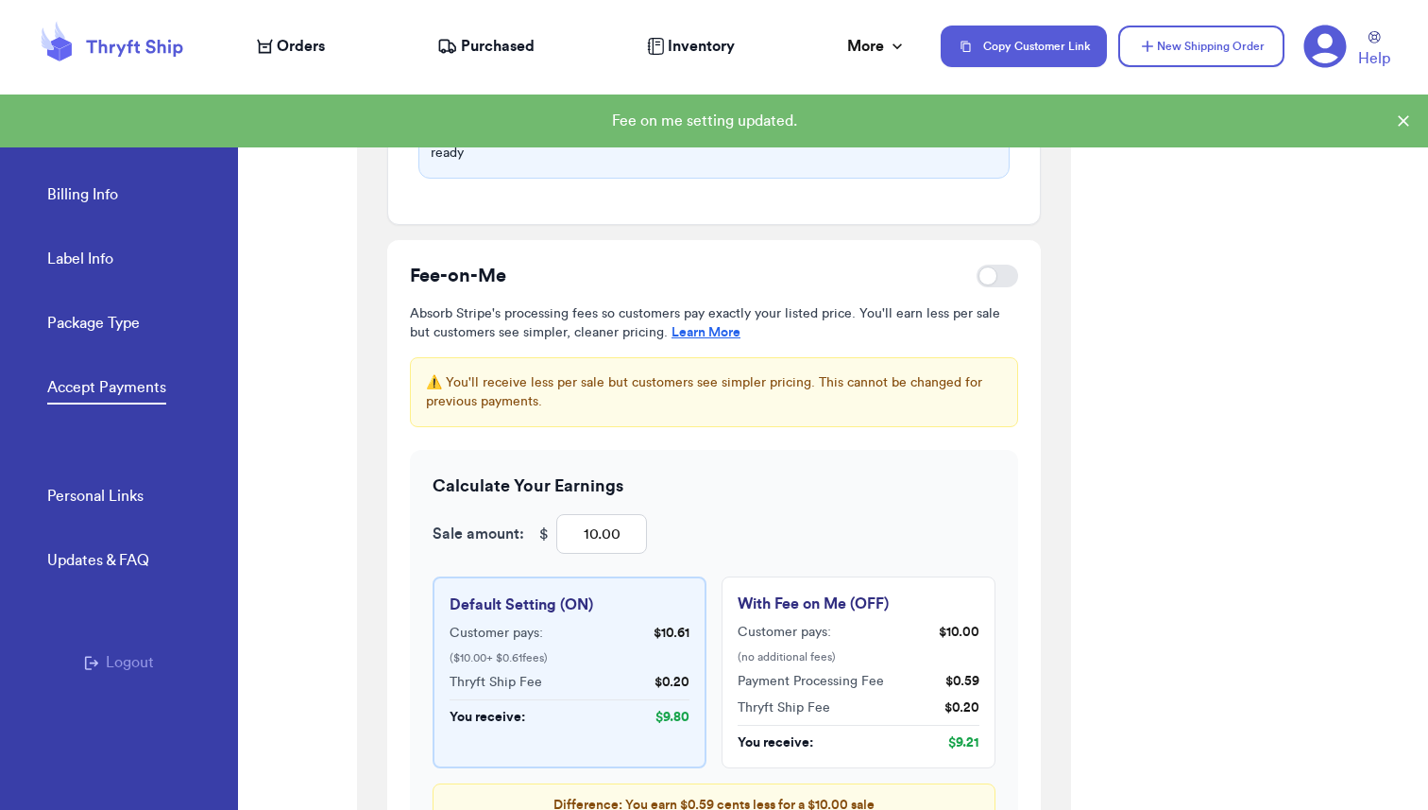
click at [1153, 403] on div "Welcome to Payments on Thryft Ship! Easily collect payments by sharing your uni…" at bounding box center [892, 437] width 1071 height 743
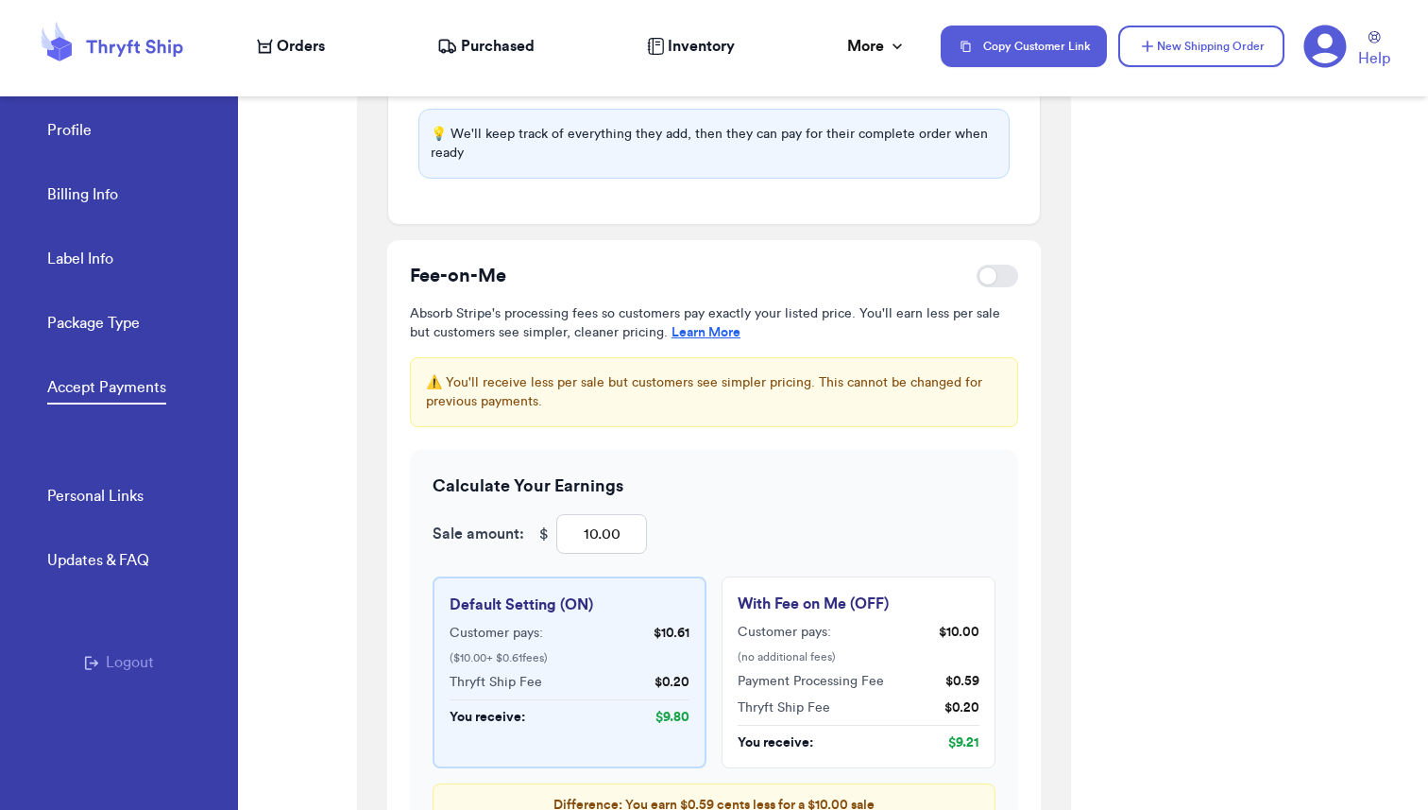
click at [294, 45] on span "Orders" at bounding box center [301, 46] width 48 height 23
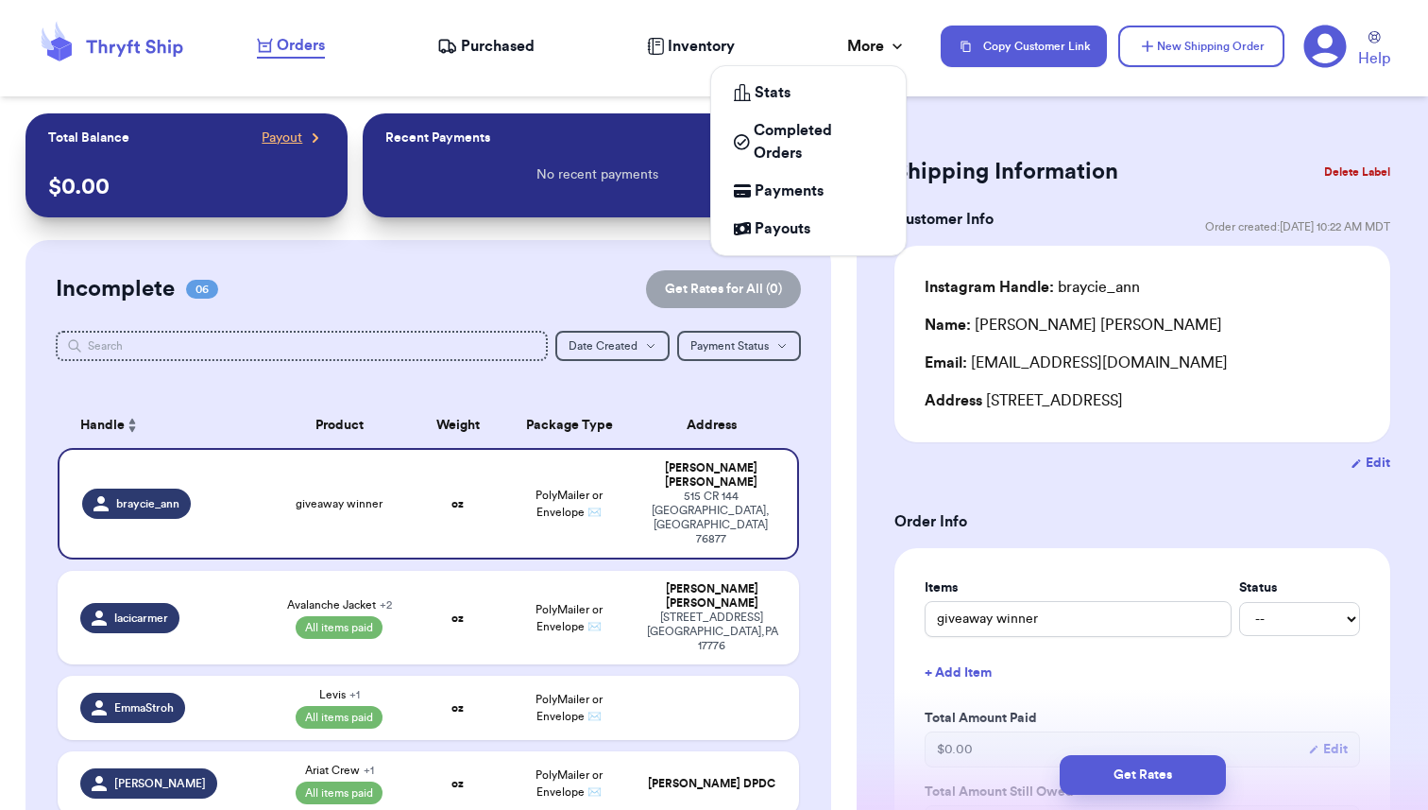
click at [885, 54] on div "More" at bounding box center [877, 46] width 60 height 23
click at [777, 239] on span "Payouts" at bounding box center [783, 228] width 56 height 23
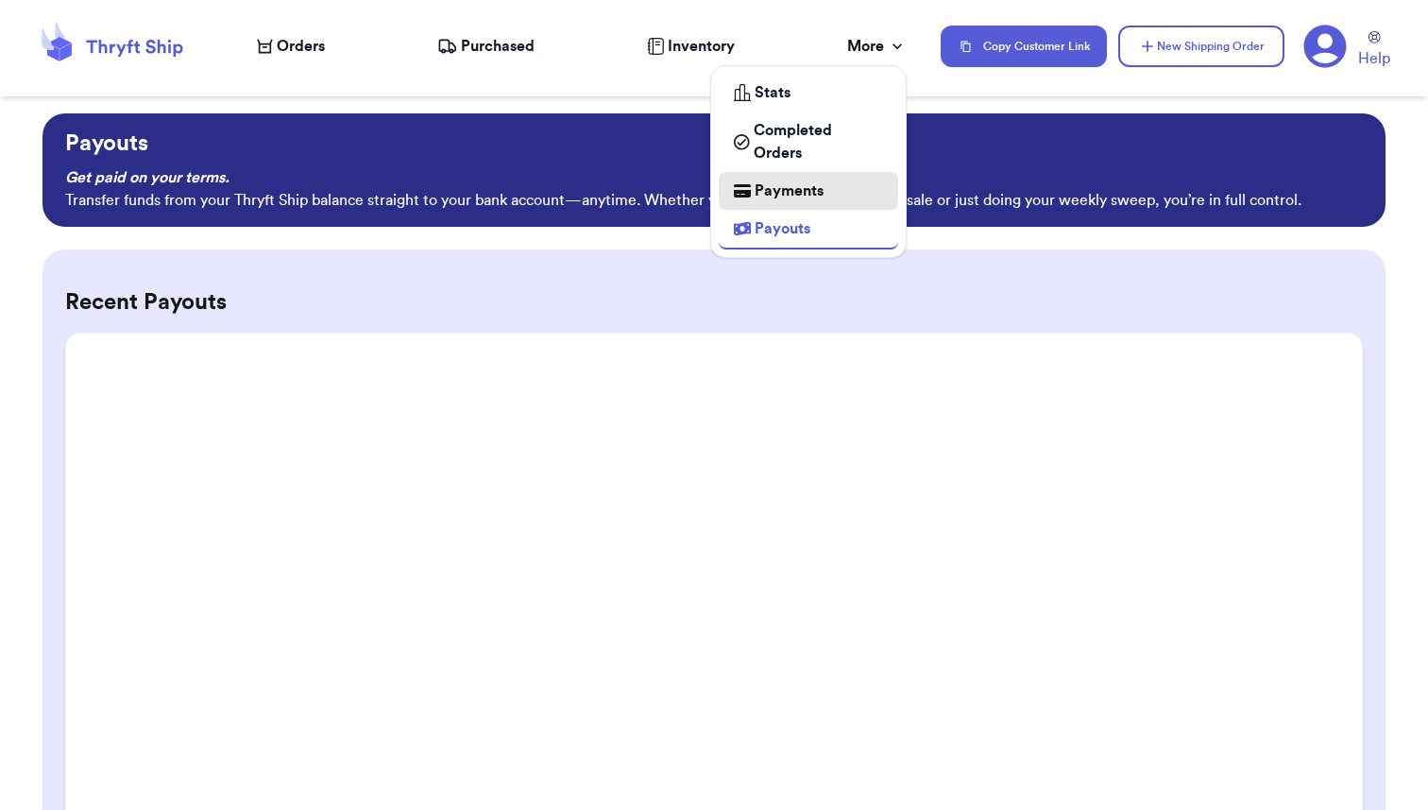
click at [797, 192] on span "Payments" at bounding box center [789, 190] width 69 height 23
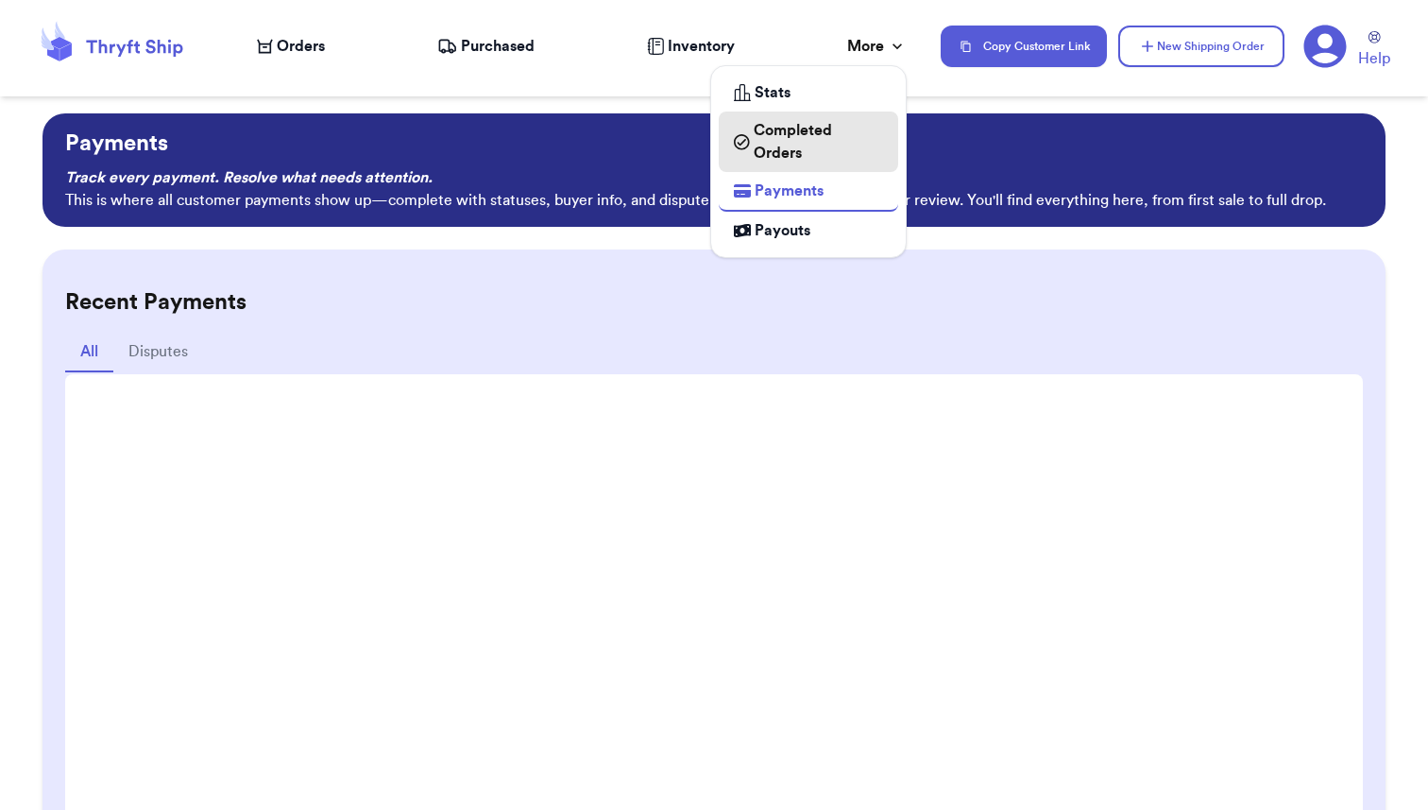
click at [809, 134] on span "Completed Orders" at bounding box center [818, 141] width 129 height 45
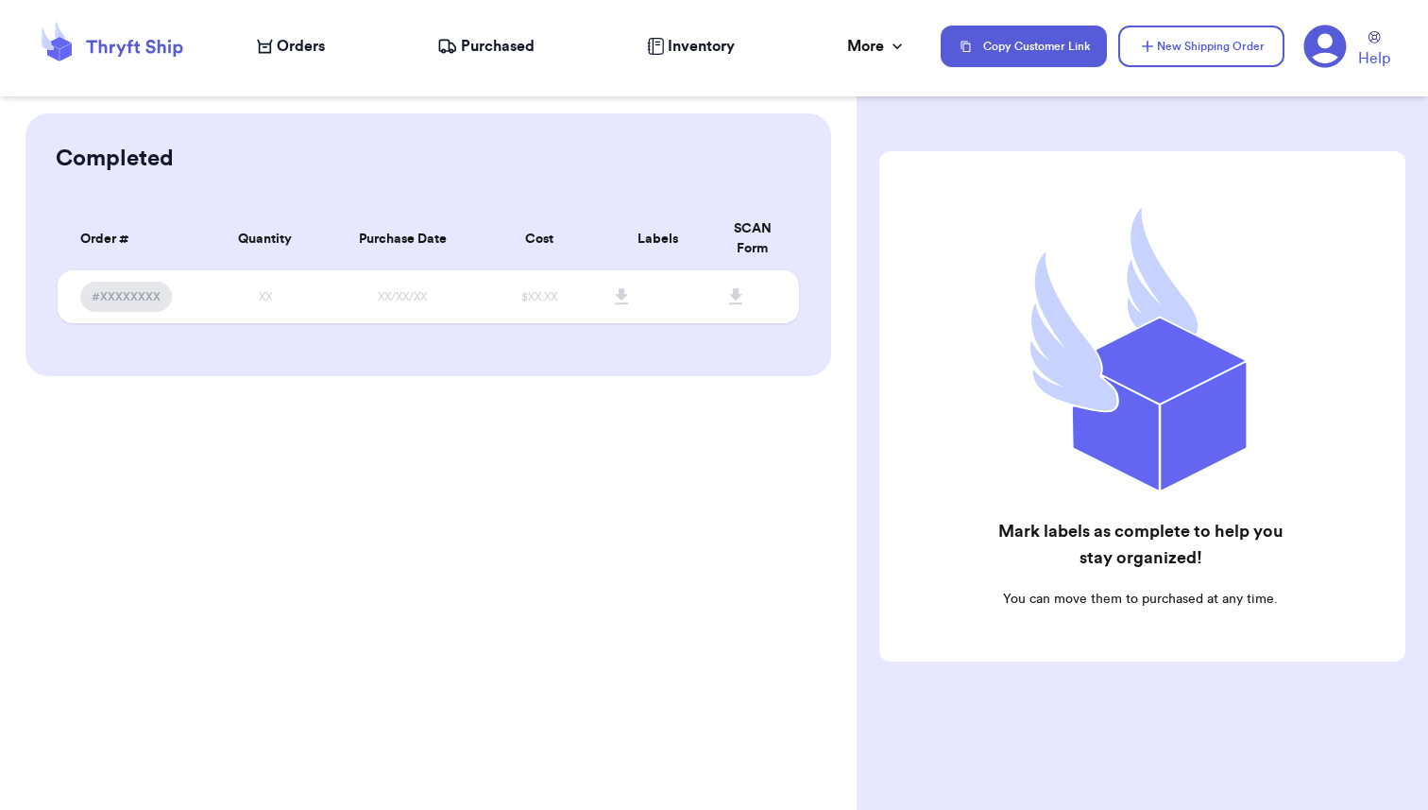
click at [721, 495] on div "Completed Order # Qty Labels SCAN #XXXXXXXX XX Order # Quantity Purchase Date C…" at bounding box center [428, 405] width 857 height 810
click at [502, 50] on span "Purchased" at bounding box center [498, 46] width 74 height 23
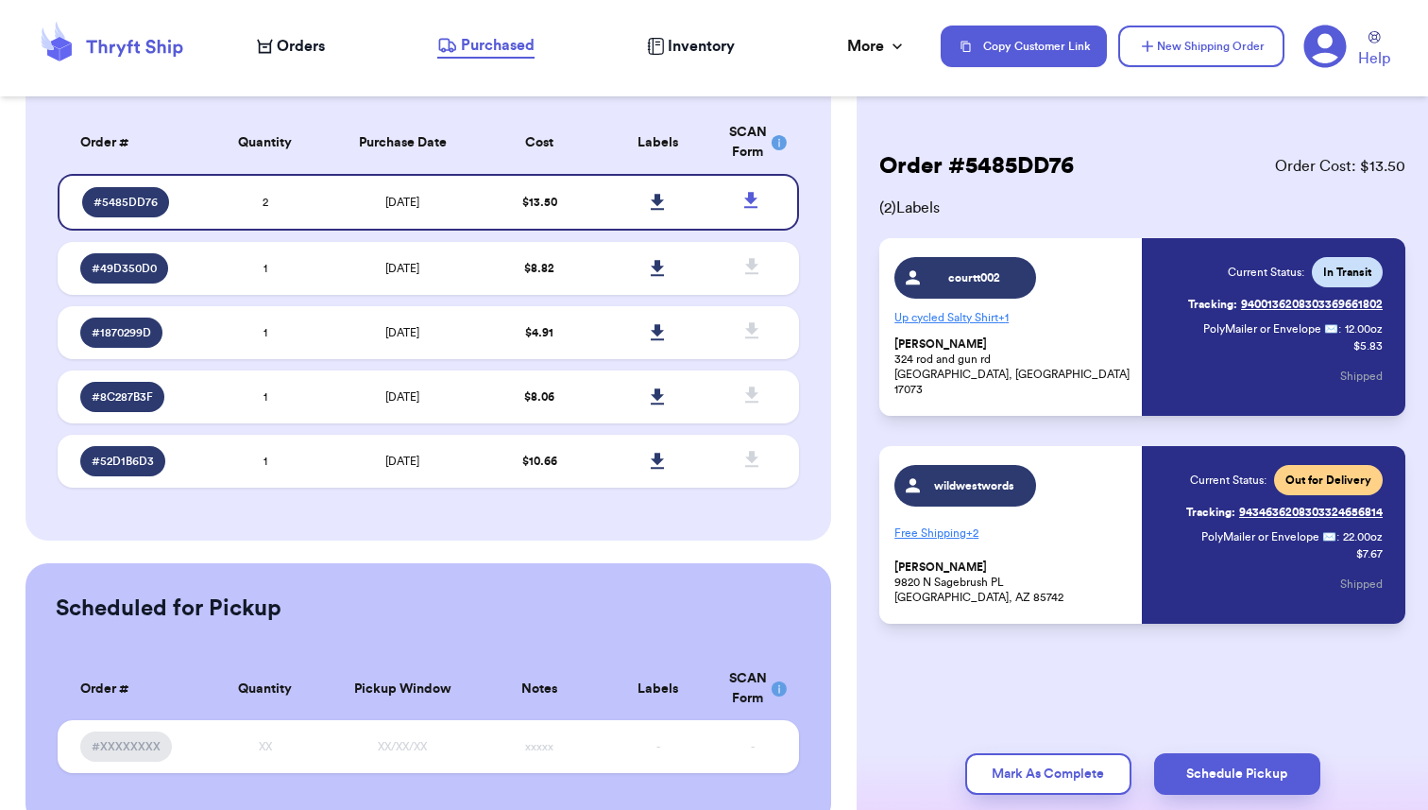
scroll to position [145, 0]
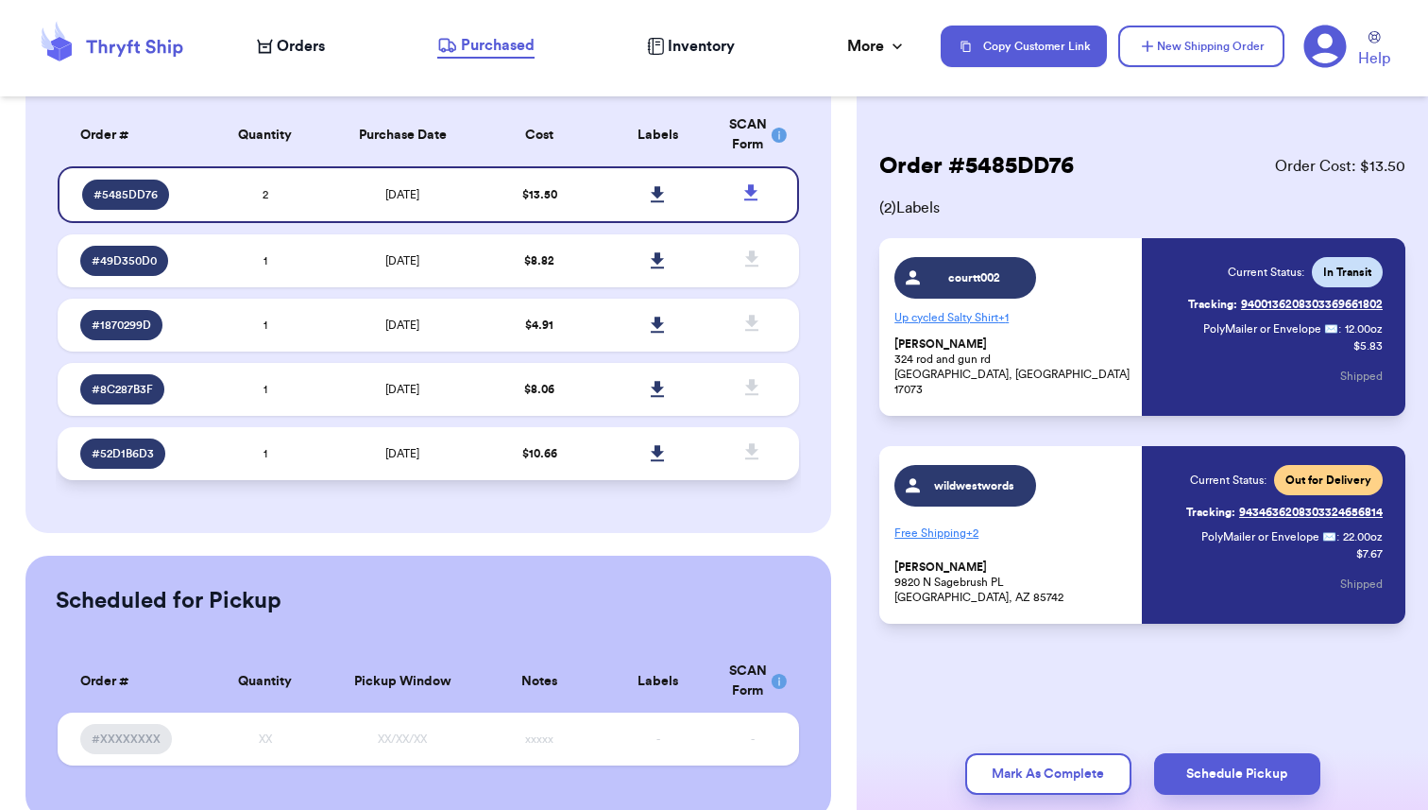
click at [211, 445] on td "1" at bounding box center [265, 453] width 119 height 53
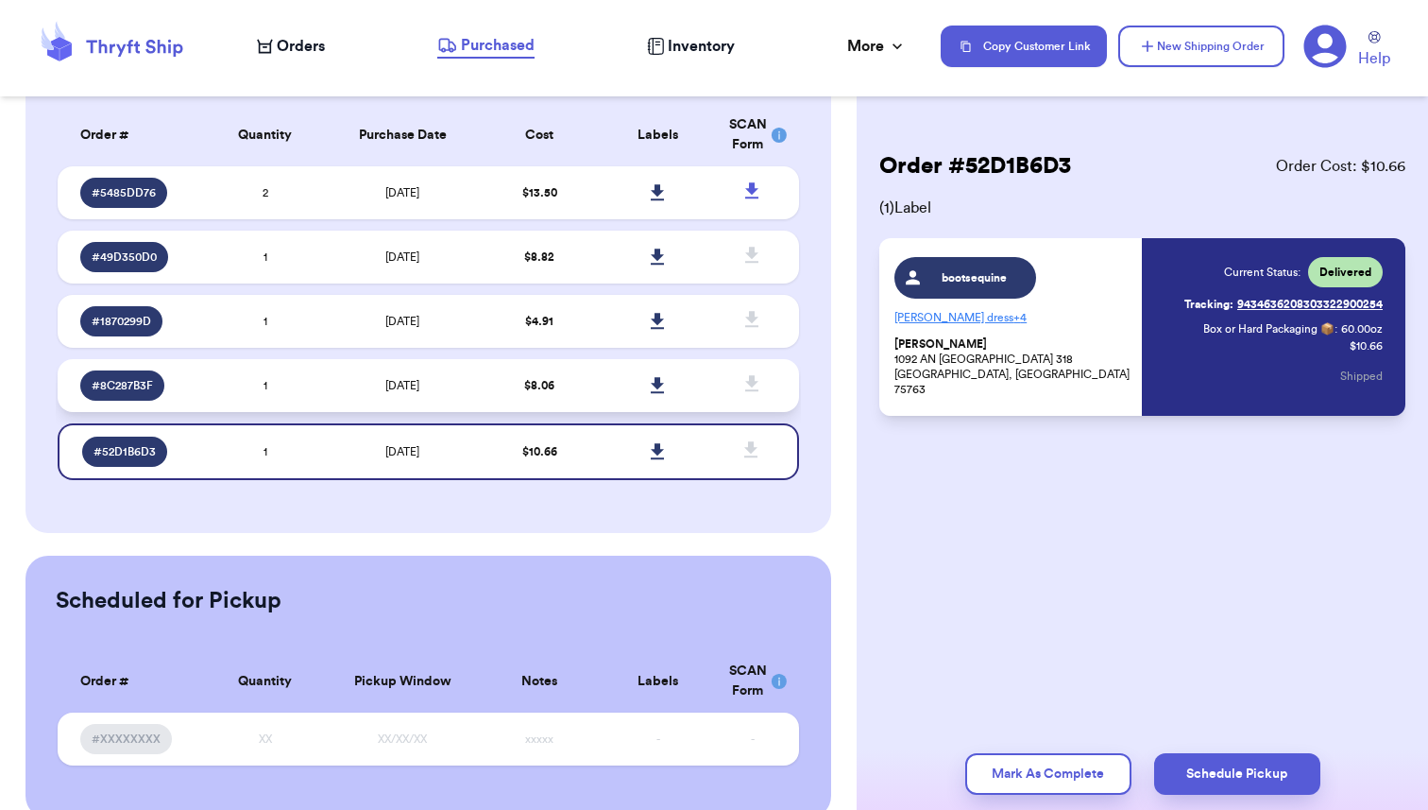
click at [335, 374] on td "8/28/2025" at bounding box center [403, 385] width 156 height 53
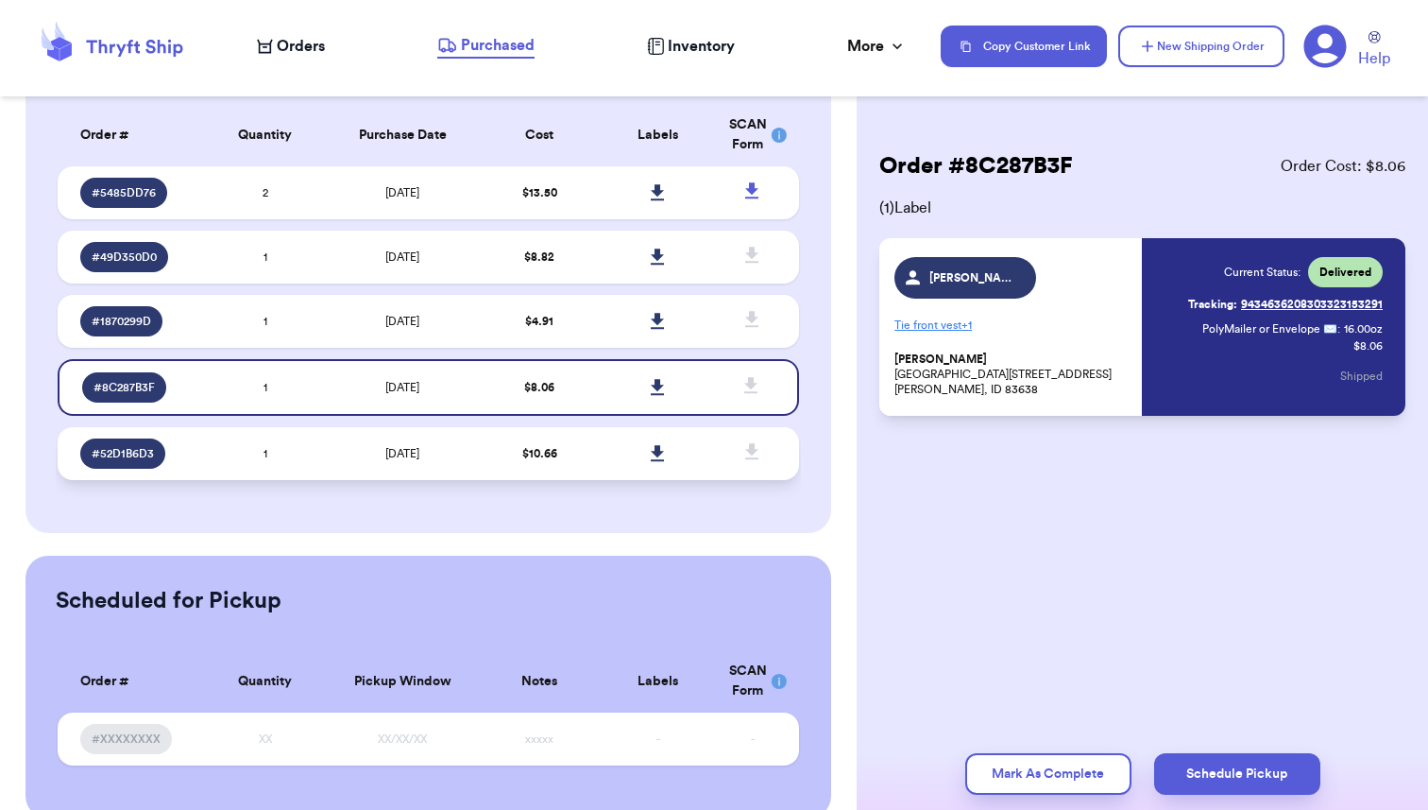
click at [319, 455] on td "1" at bounding box center [265, 453] width 119 height 53
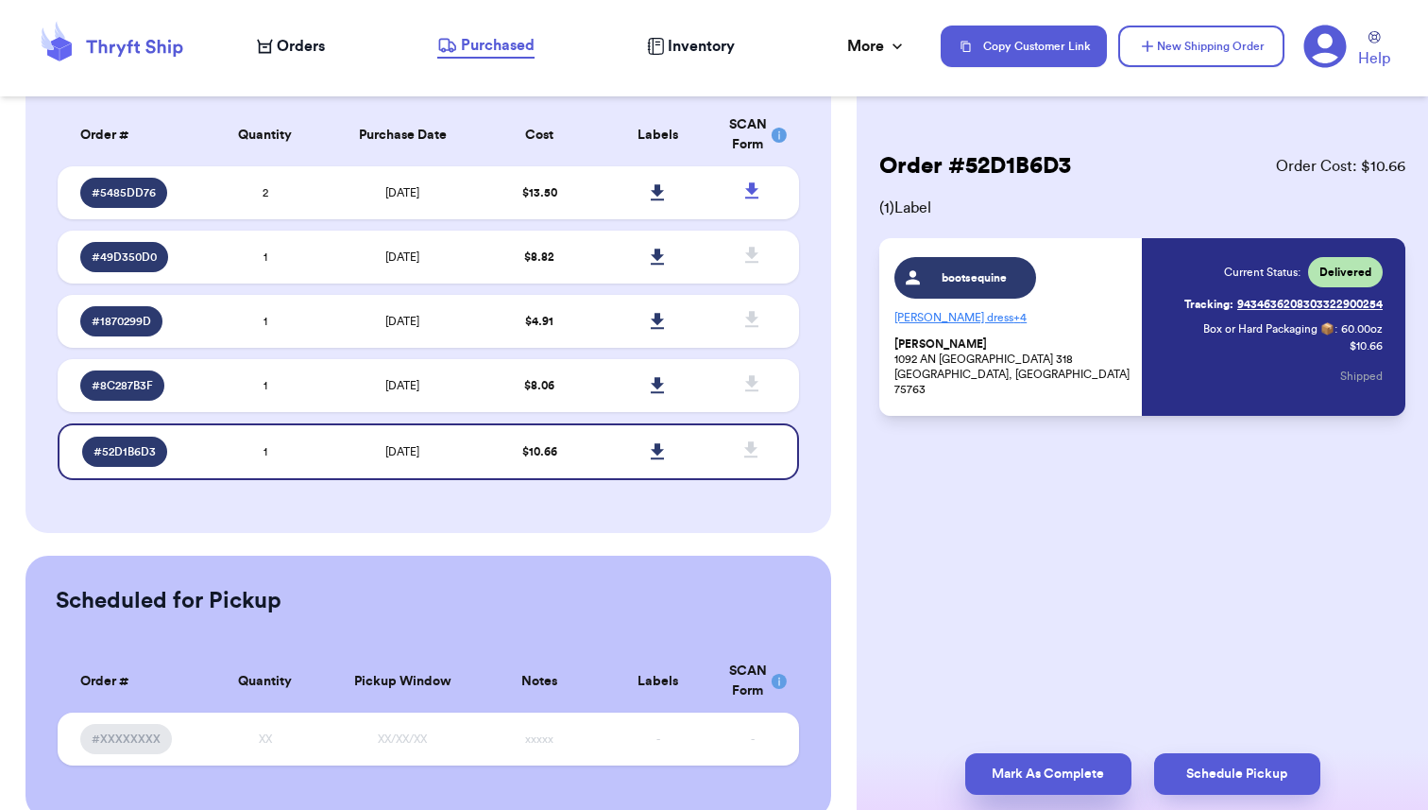
click at [1043, 782] on button "Mark As Complete" at bounding box center [1048, 774] width 166 height 42
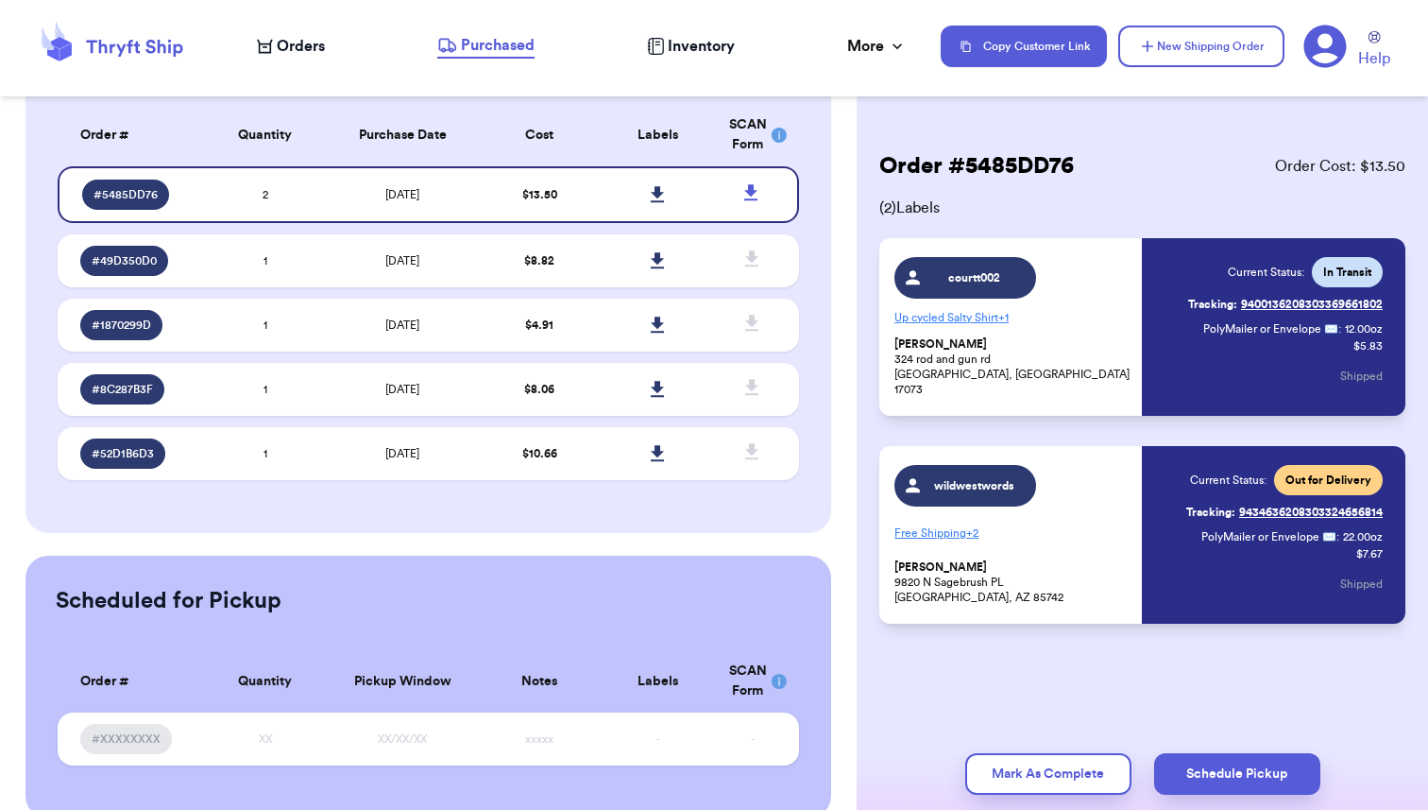
scroll to position [112, 0]
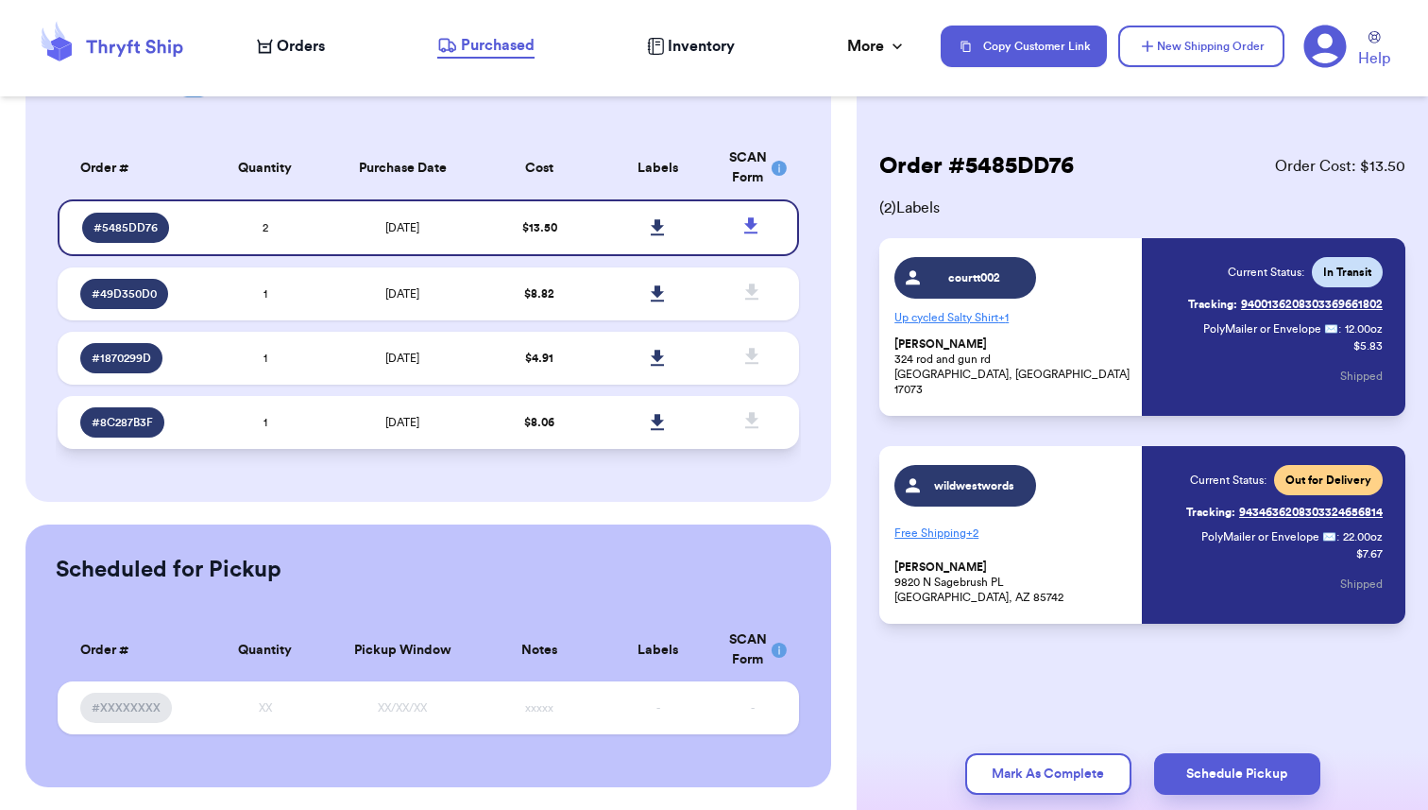
click at [422, 435] on td "8/28/2025" at bounding box center [403, 422] width 156 height 53
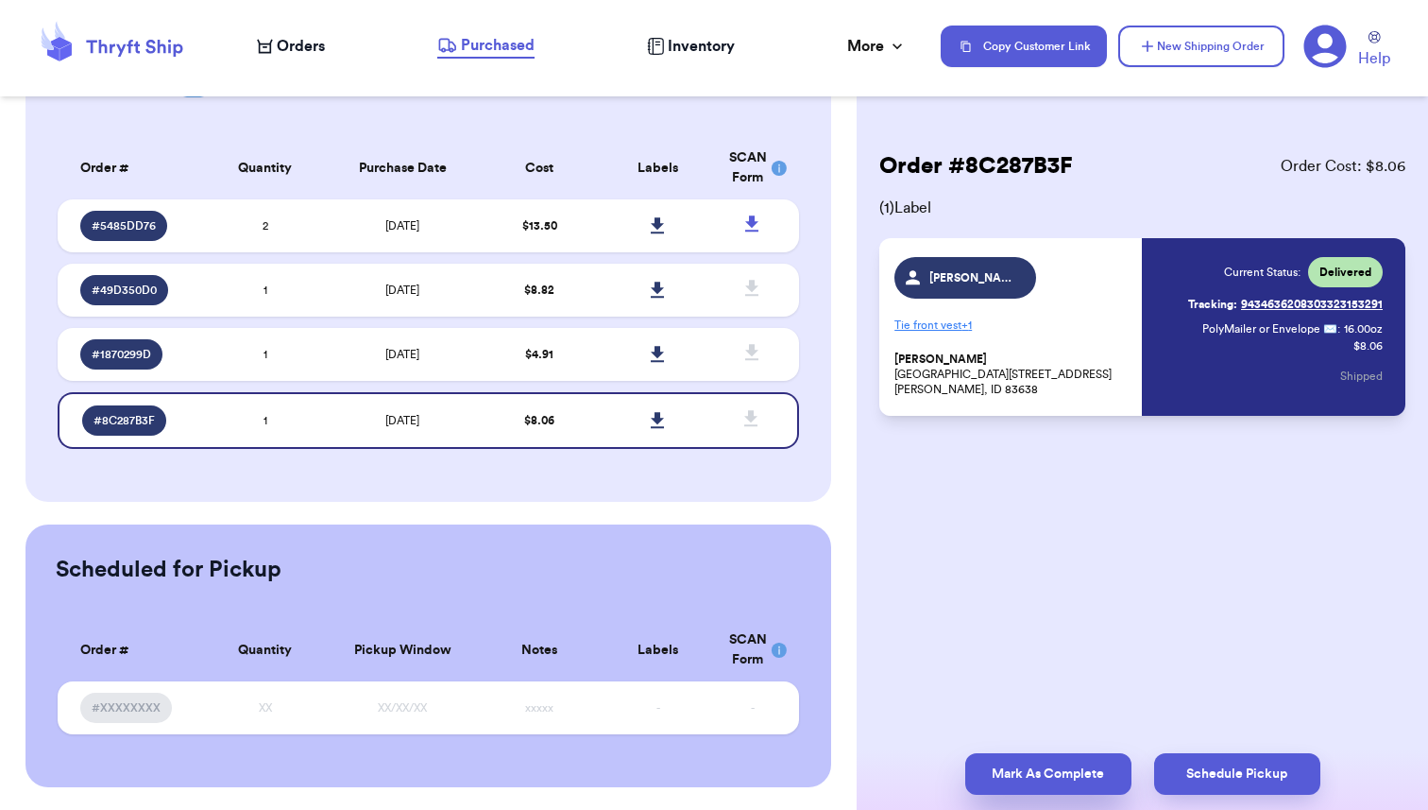
click at [1037, 780] on button "Mark As Complete" at bounding box center [1048, 774] width 166 height 42
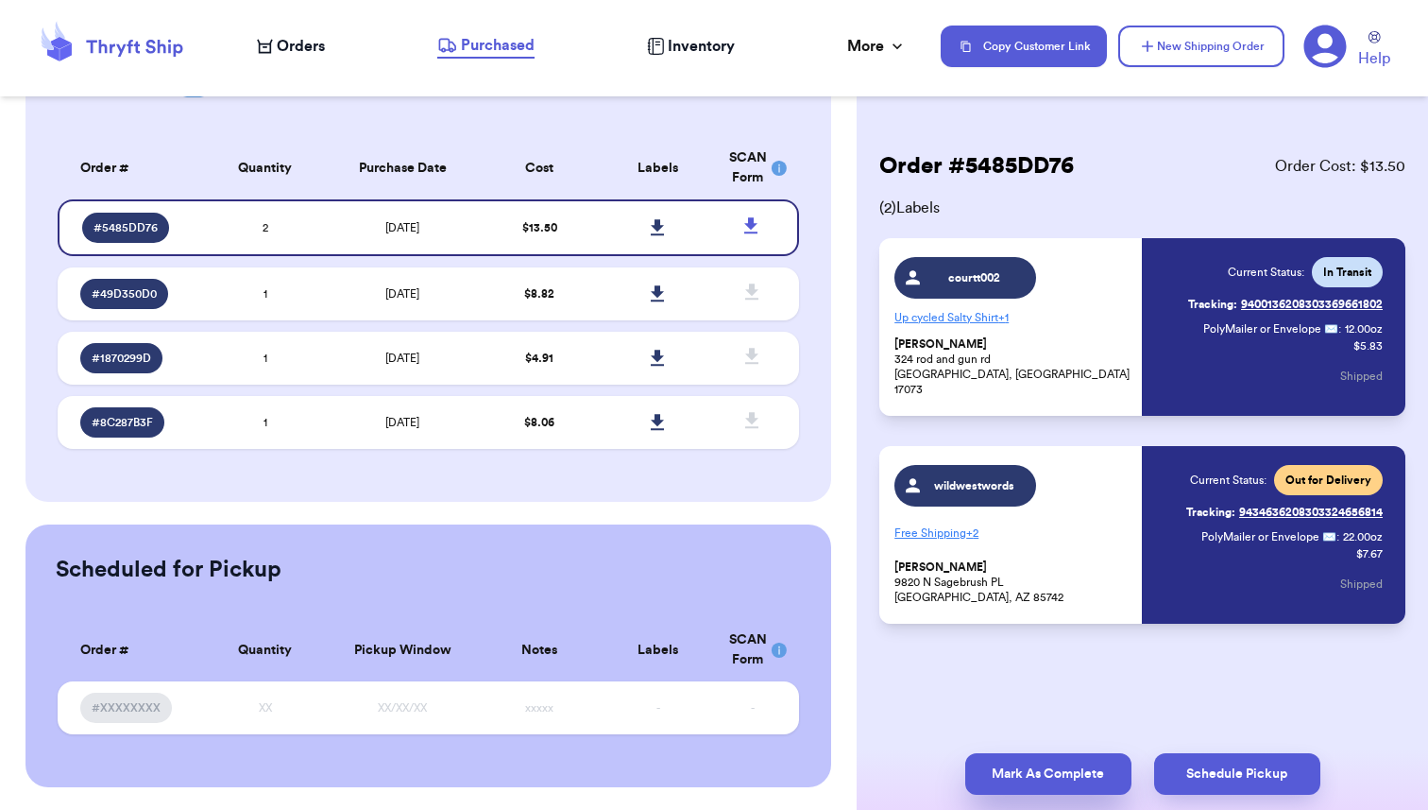
scroll to position [48, 0]
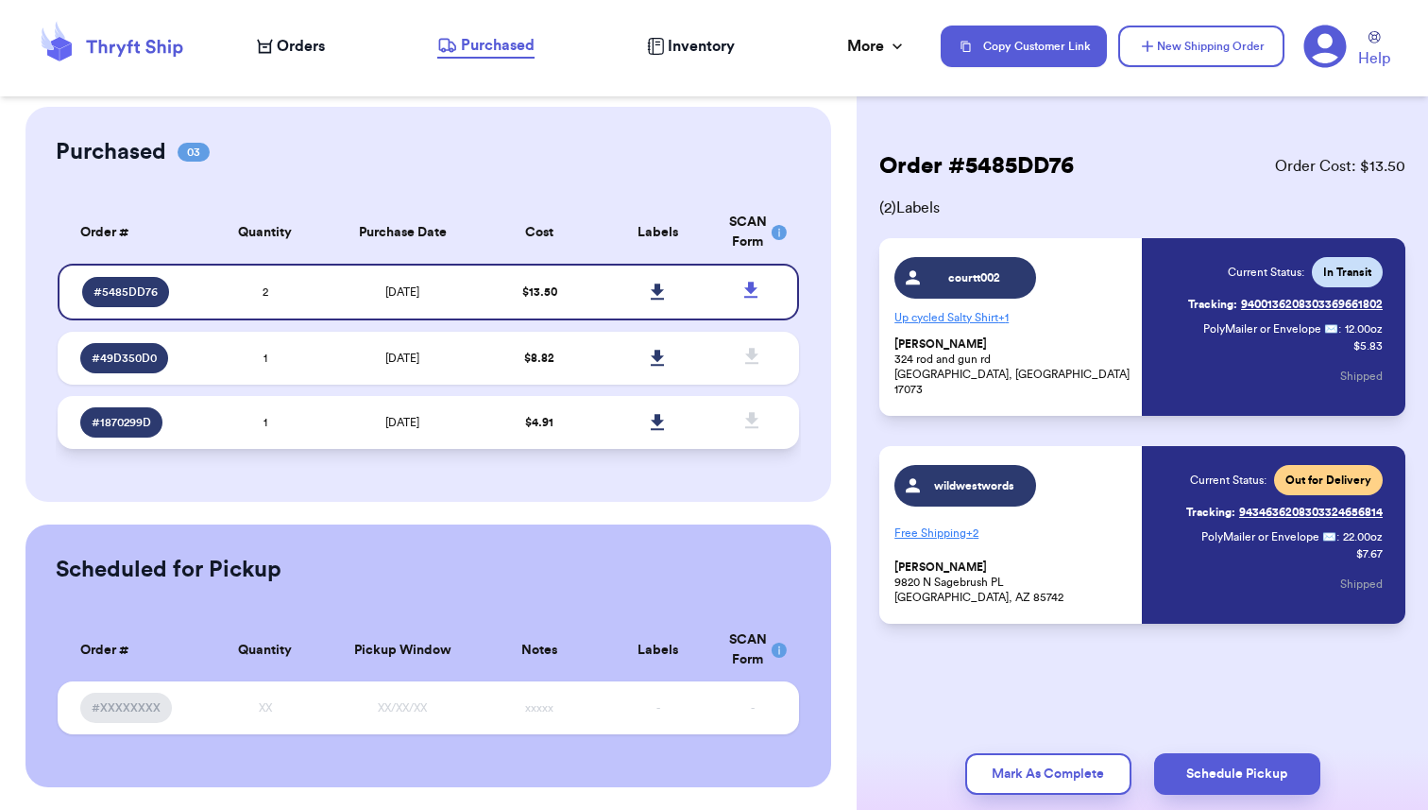
click at [413, 426] on span "8/29/2025" at bounding box center [402, 422] width 34 height 11
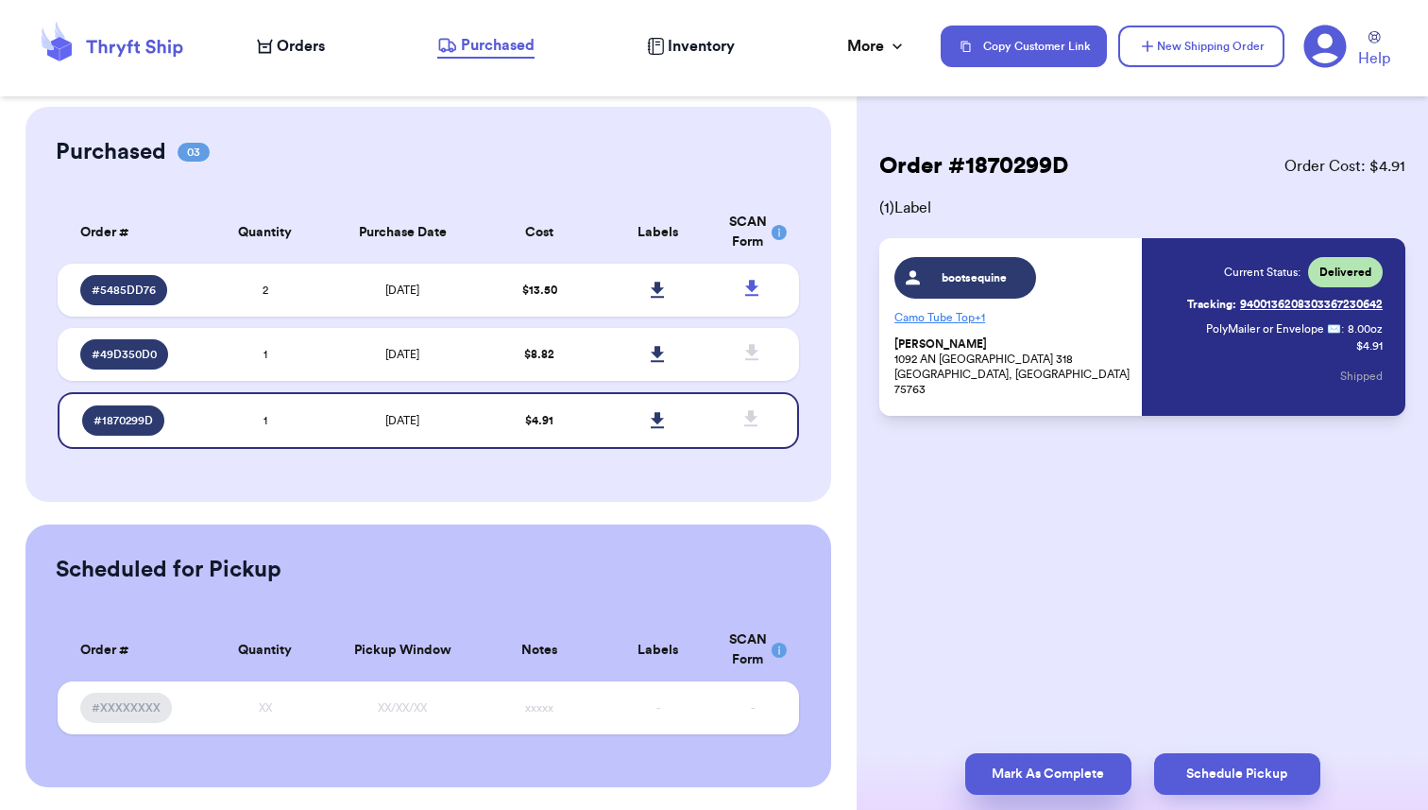
click at [1030, 781] on button "Mark As Complete" at bounding box center [1048, 774] width 166 height 42
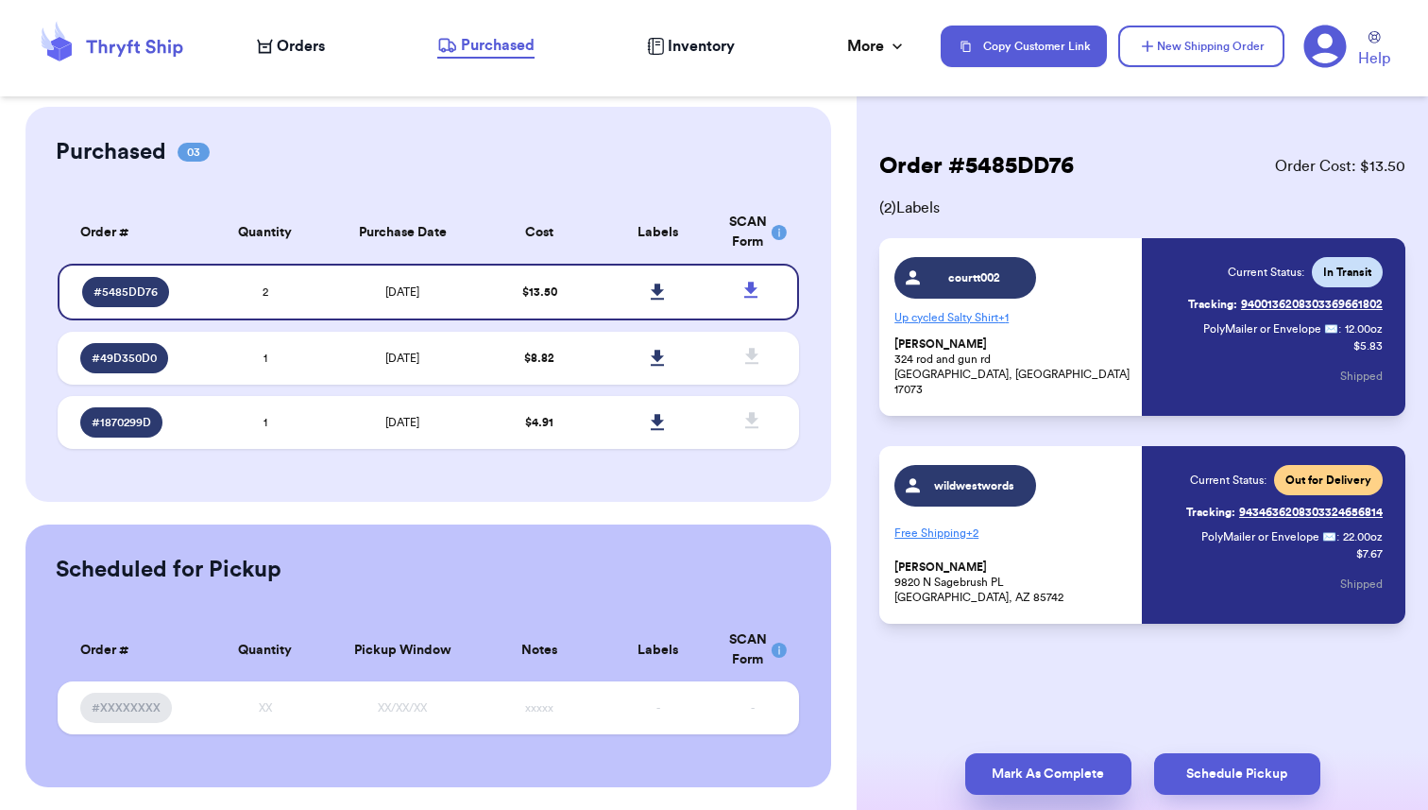
scroll to position [0, 0]
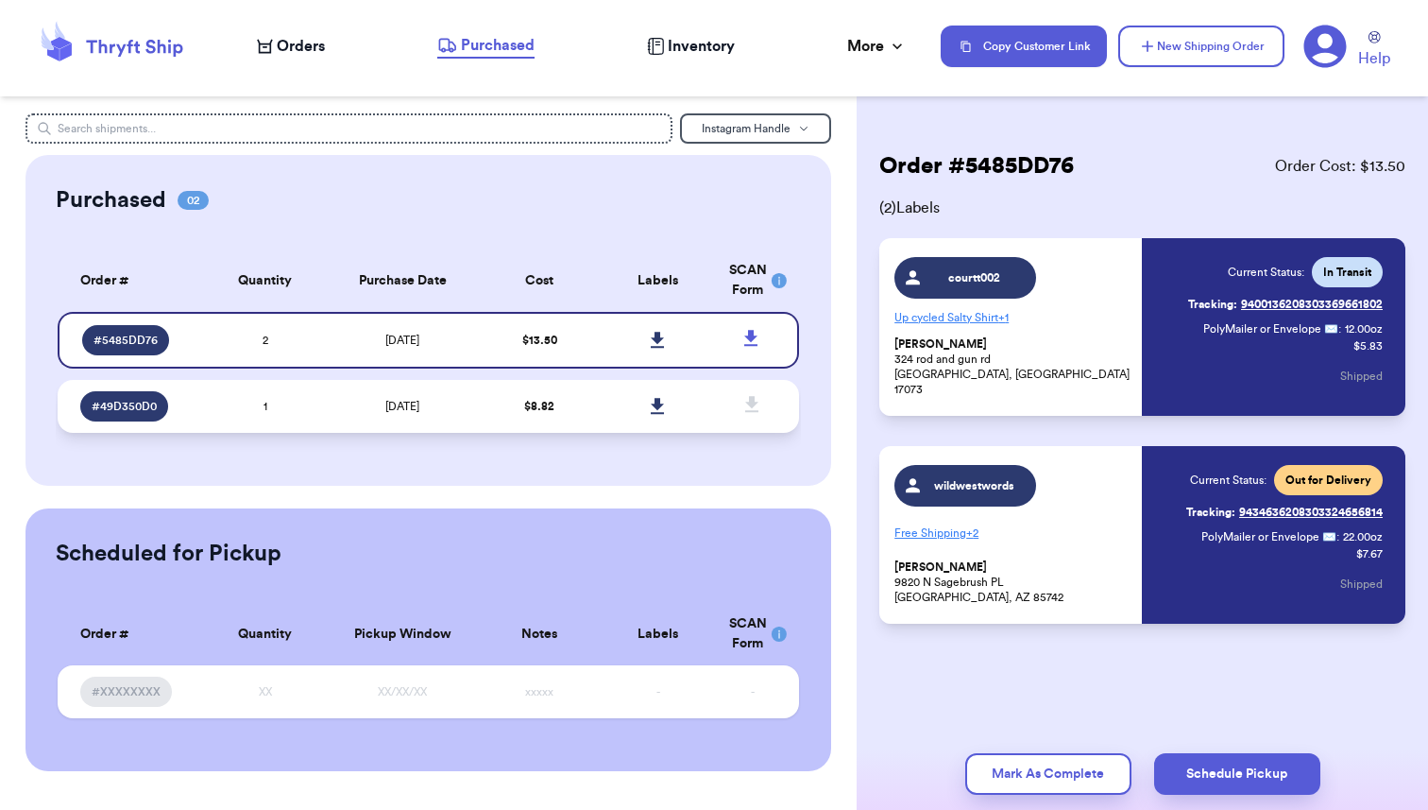
click at [398, 396] on td "9/2/2025" at bounding box center [403, 406] width 156 height 53
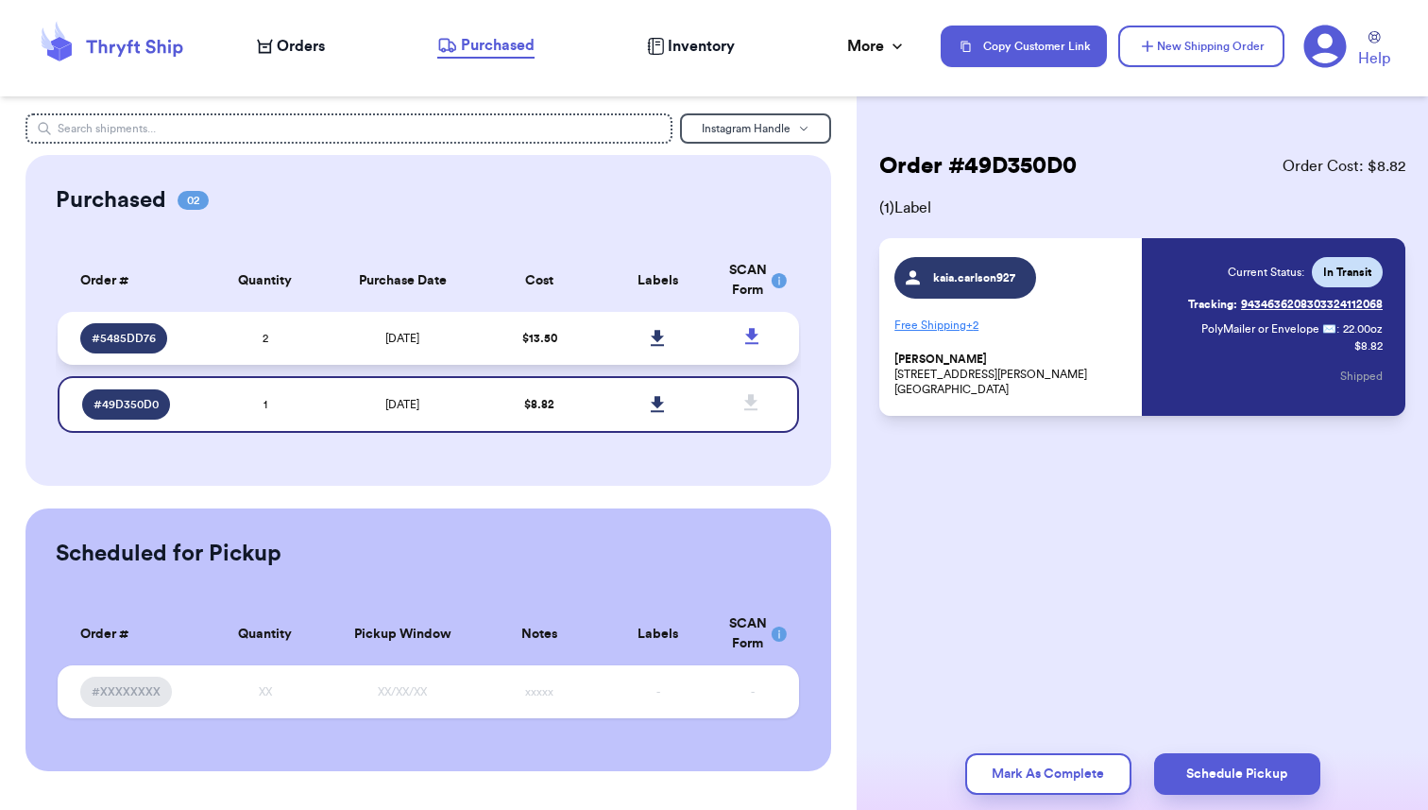
click at [398, 318] on td "9/4/2025" at bounding box center [403, 338] width 156 height 53
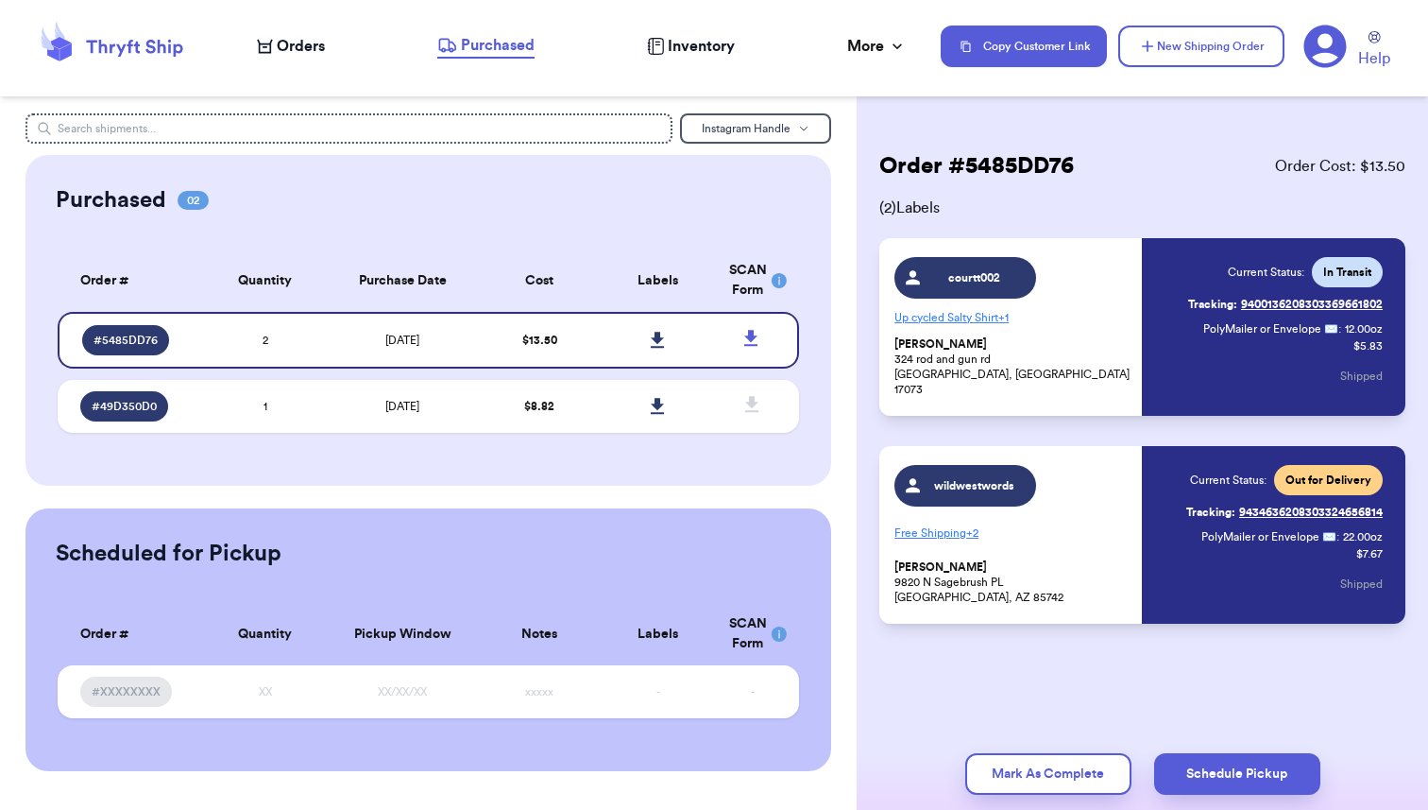
click at [299, 51] on span "Orders" at bounding box center [301, 46] width 48 height 23
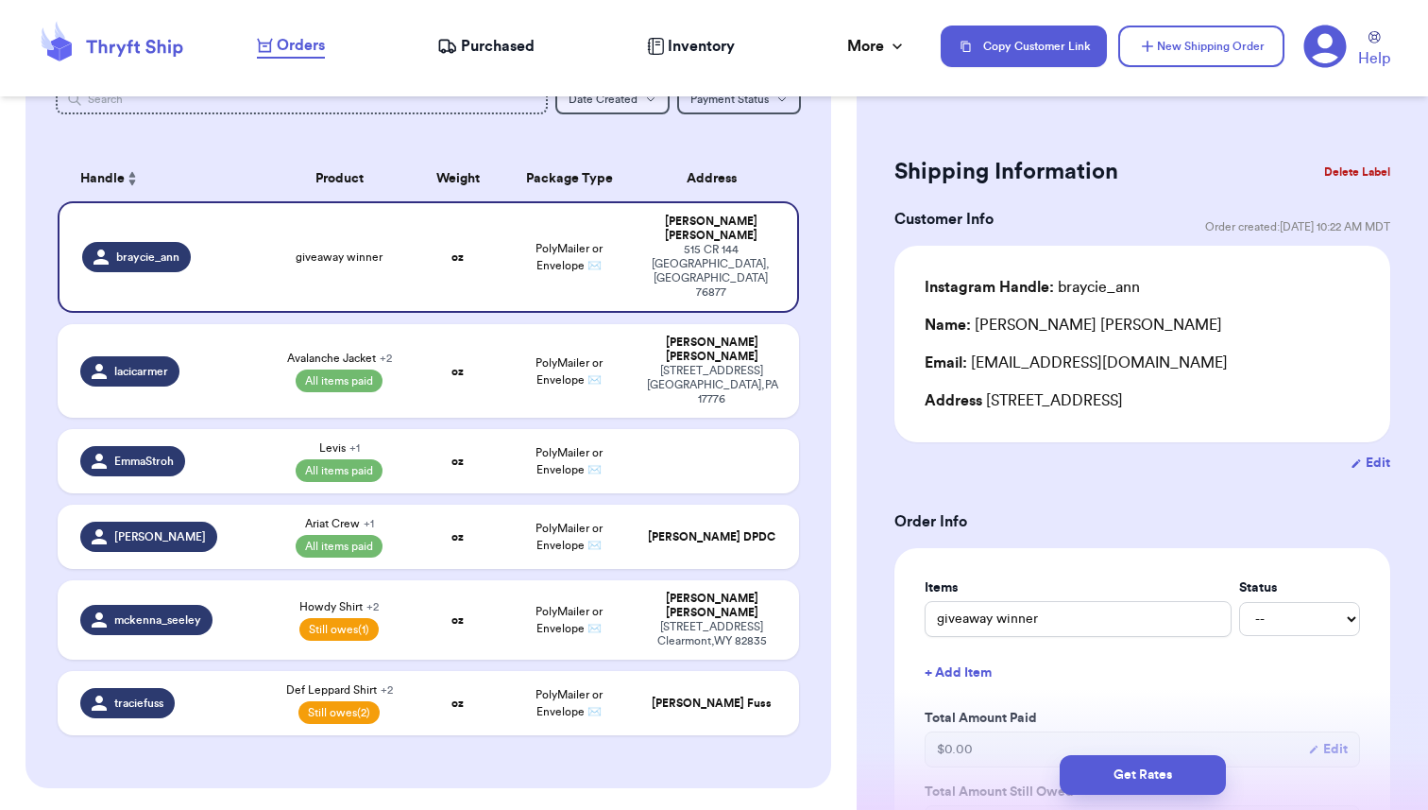
scroll to position [230, 0]
